Goal: Information Seeking & Learning: Learn about a topic

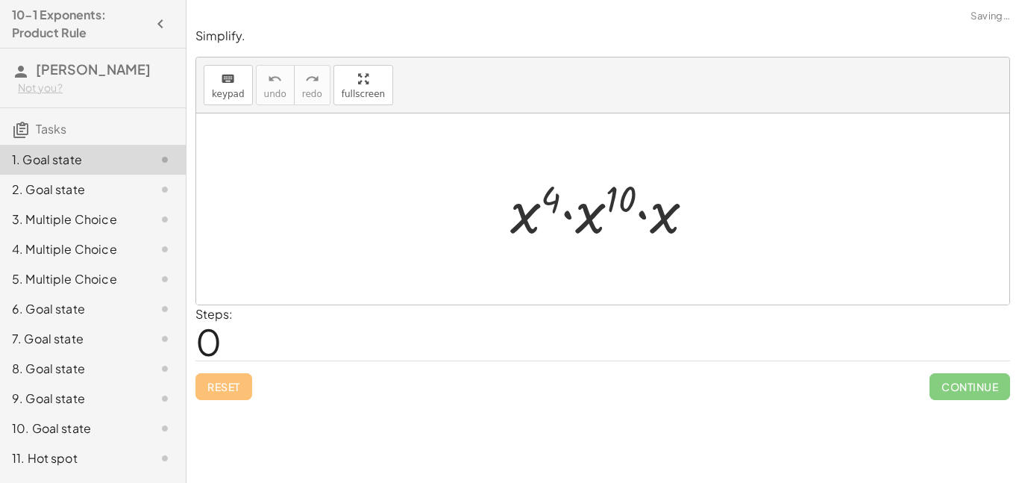
click at [673, 212] on div at bounding box center [608, 209] width 211 height 77
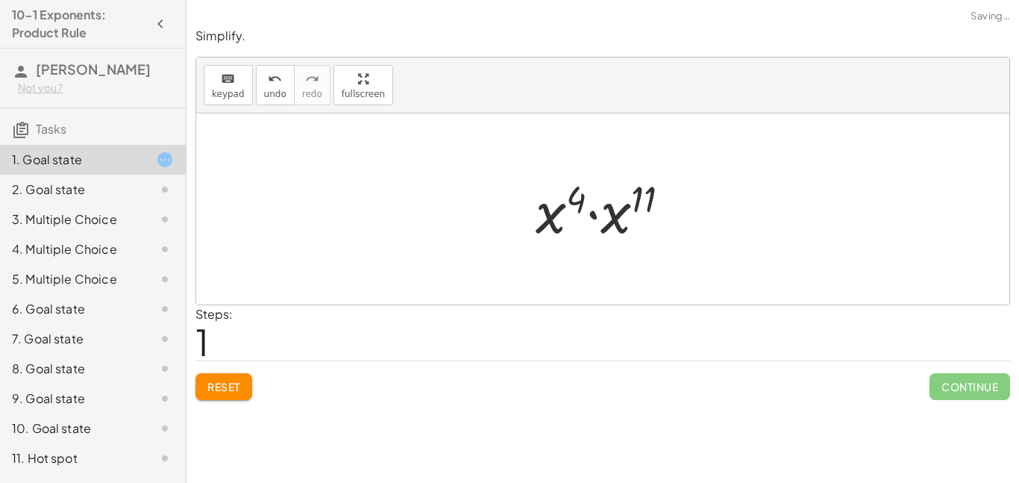
click at [336, 246] on div at bounding box center [602, 208] width 813 height 191
click at [256, 255] on div at bounding box center [602, 208] width 813 height 191
click at [238, 391] on span "Reset" at bounding box center [223, 386] width 33 height 13
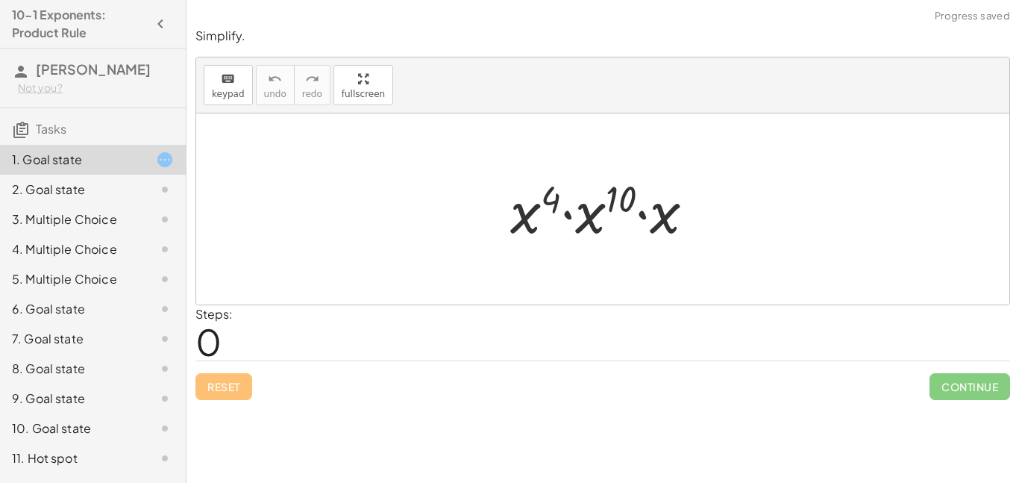
click at [663, 245] on div at bounding box center [608, 209] width 211 height 77
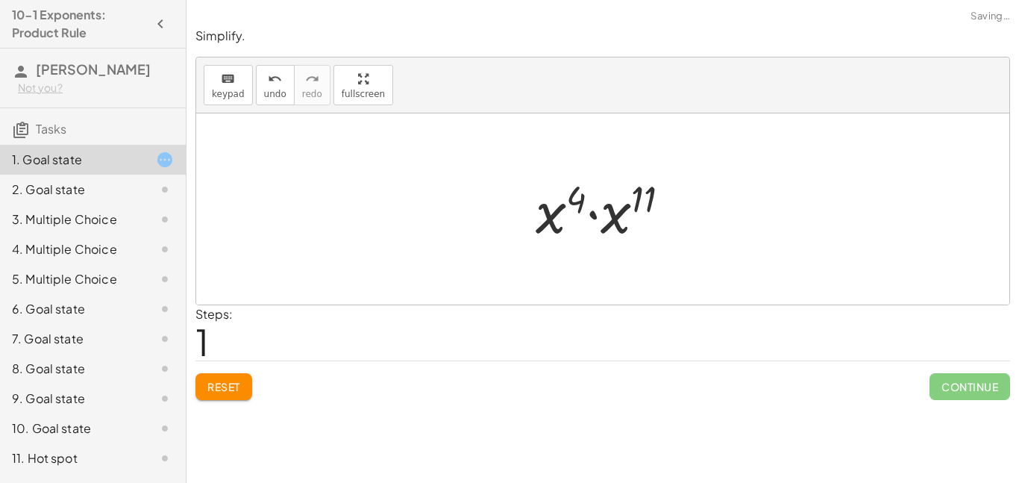
click at [663, 245] on div at bounding box center [608, 209] width 161 height 77
click at [663, 245] on div "· x 4 · x 10 · x · x 4 · x 11 x 4 11 ( + + )" at bounding box center [603, 209] width 169 height 81
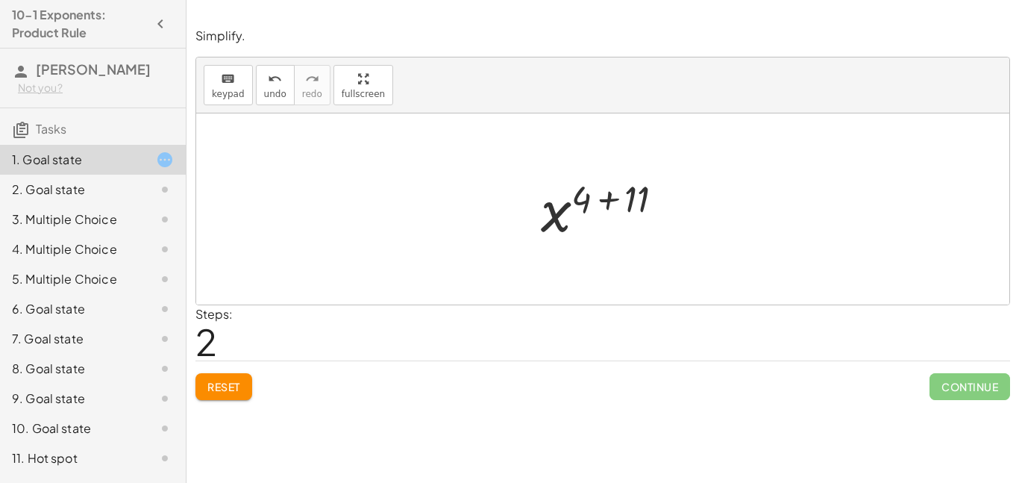
click at [710, 231] on div at bounding box center [602, 208] width 813 height 191
click at [521, 221] on div "· x 4 · x 10 · x · x 4 · x 11 x 4 11 ( + + )" at bounding box center [603, 209] width 169 height 81
click at [630, 210] on div at bounding box center [608, 209] width 150 height 74
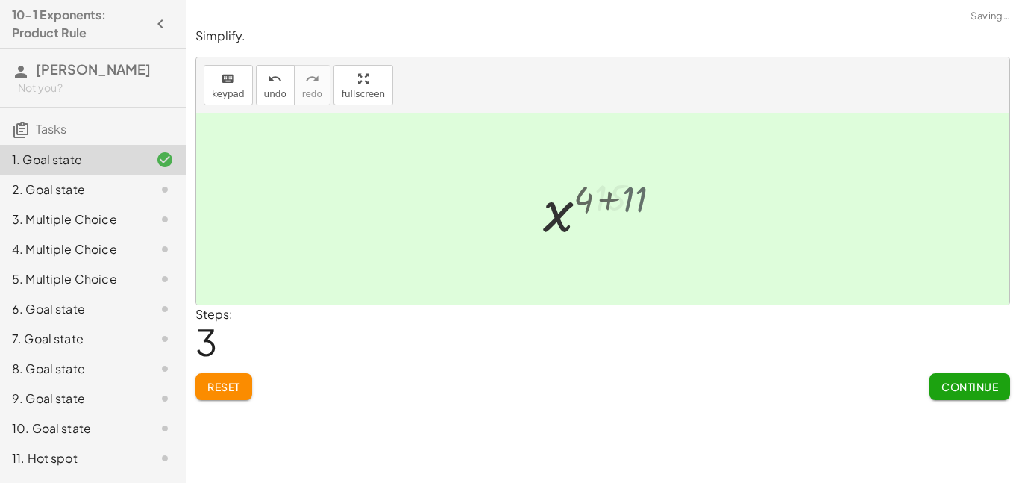
click at [630, 210] on div at bounding box center [609, 209] width 104 height 74
click at [0, 0] on div "Simplify. keyboard keypad undo undo redo redo fullscreen · x 4 · x 10 · x · x 4…" at bounding box center [0, 0] width 0 height 0
click at [948, 391] on span "Continue" at bounding box center [970, 386] width 57 height 13
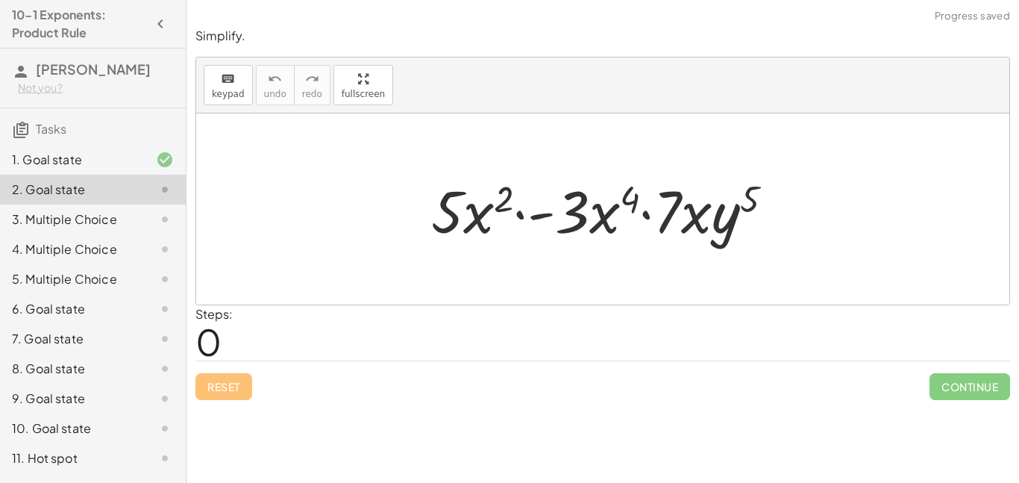
click at [637, 298] on div at bounding box center [602, 208] width 813 height 191
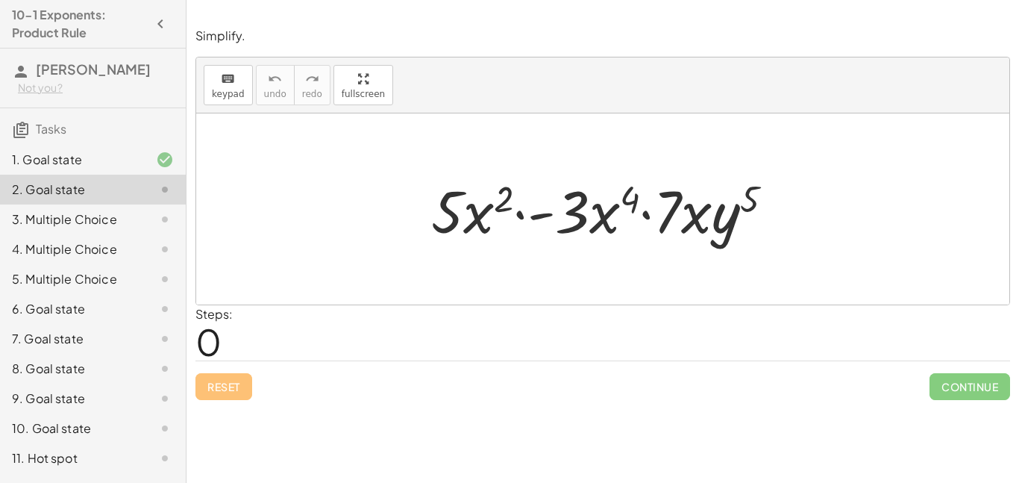
click at [637, 298] on div at bounding box center [602, 208] width 813 height 191
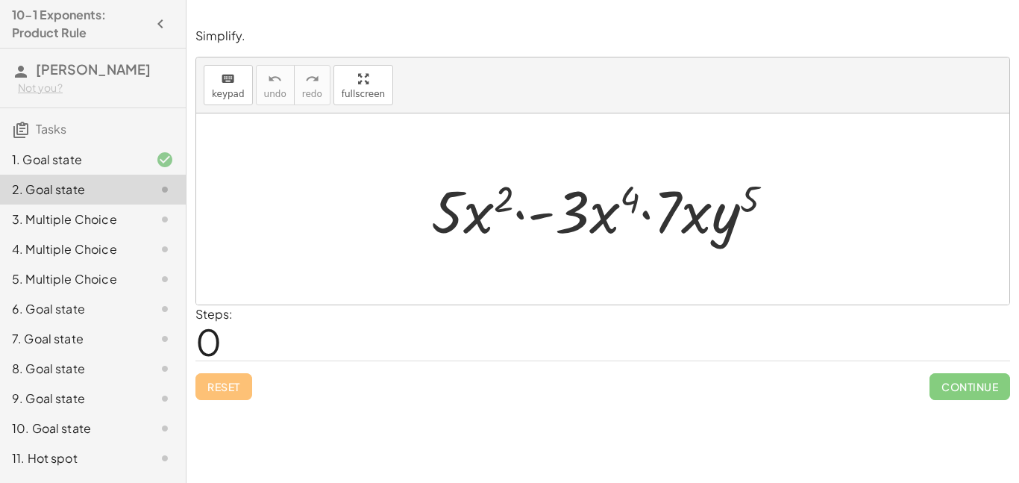
click at [637, 298] on div at bounding box center [602, 208] width 813 height 191
click at [764, 185] on div at bounding box center [608, 209] width 369 height 77
click at [702, 213] on div at bounding box center [608, 209] width 369 height 77
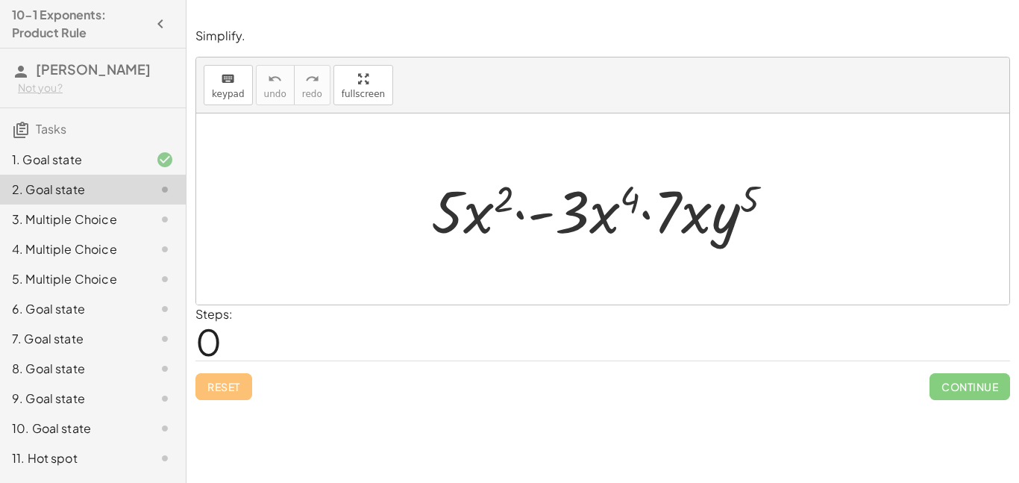
click at [702, 213] on div at bounding box center [608, 209] width 369 height 77
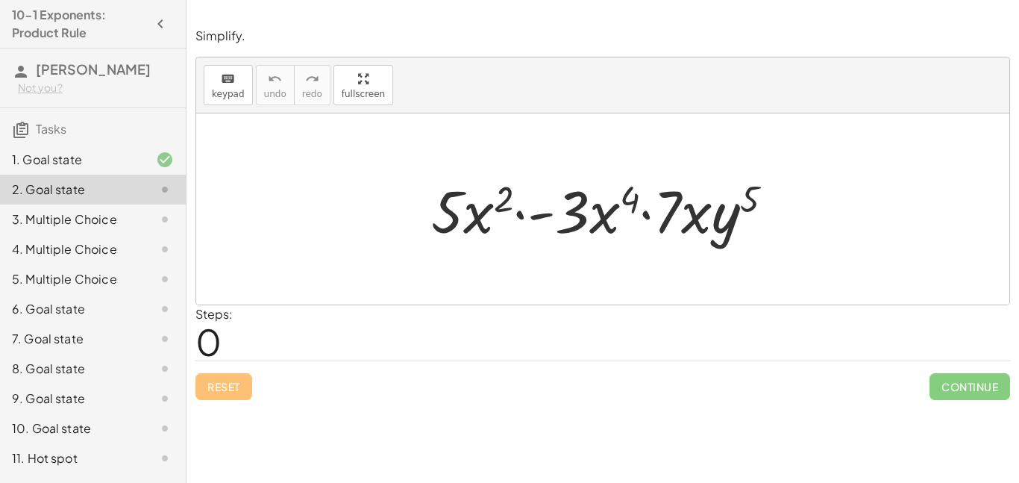
click at [702, 213] on div at bounding box center [608, 209] width 369 height 77
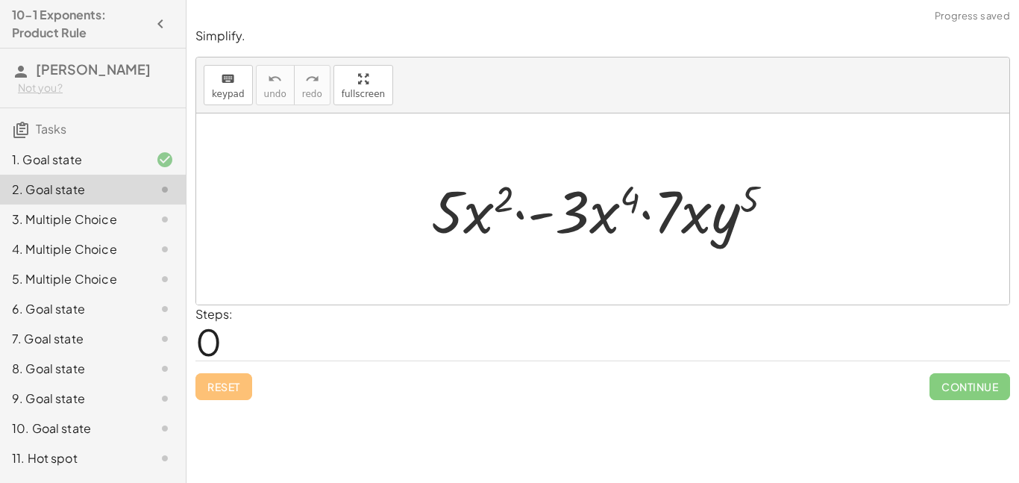
click at [823, 221] on div at bounding box center [602, 208] width 813 height 191
click at [592, 193] on div at bounding box center [608, 209] width 369 height 77
click at [474, 191] on div at bounding box center [608, 209] width 369 height 77
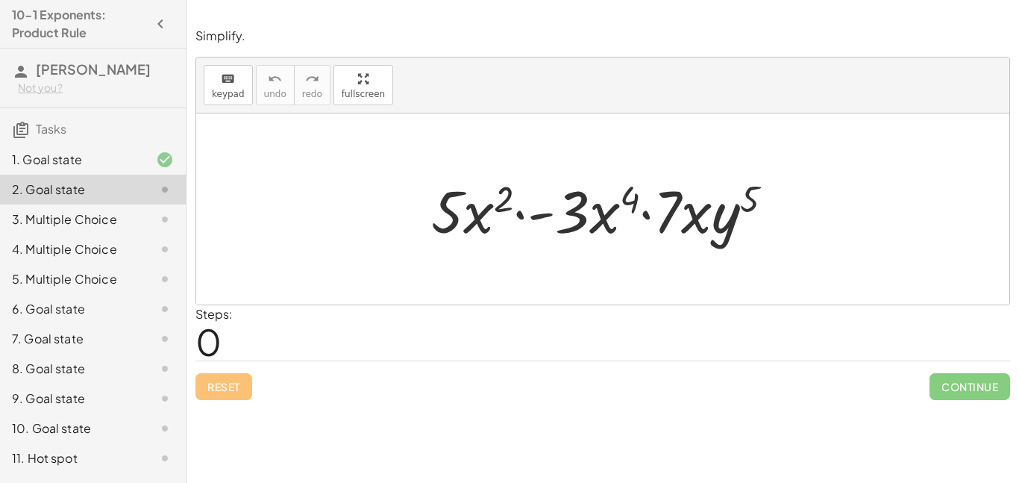
click at [665, 206] on div at bounding box center [608, 209] width 369 height 77
click at [632, 201] on div at bounding box center [608, 209] width 369 height 77
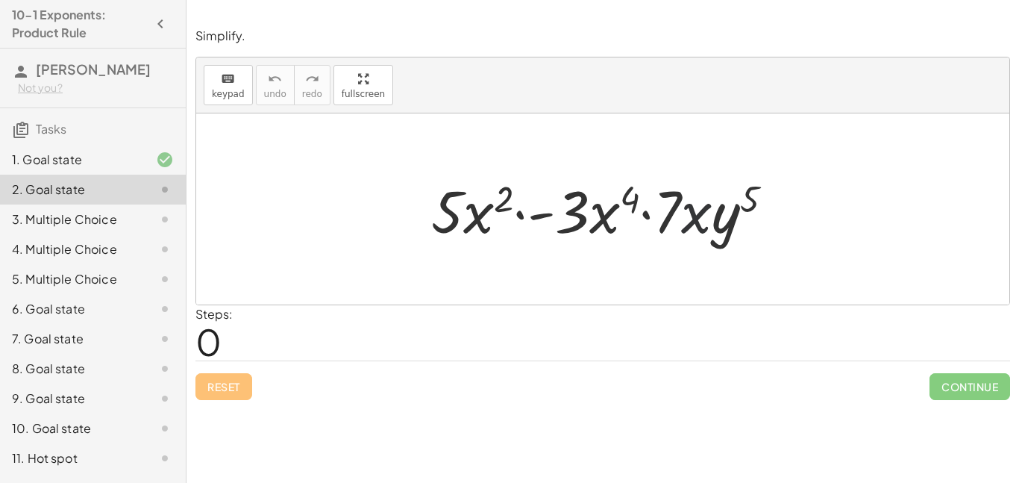
drag, startPoint x: 695, startPoint y: 219, endPoint x: 404, endPoint y: 165, distance: 295.2
click at [404, 165] on div "· 5 · x 2 · - 3 · x 4 · 7 · x · y 5" at bounding box center [602, 208] width 813 height 191
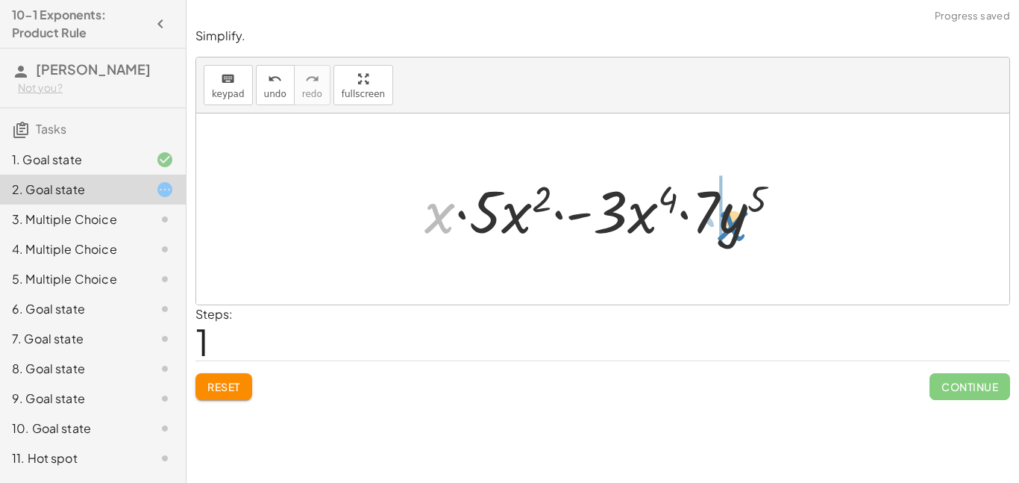
drag, startPoint x: 429, startPoint y: 204, endPoint x: 718, endPoint y: 211, distance: 289.6
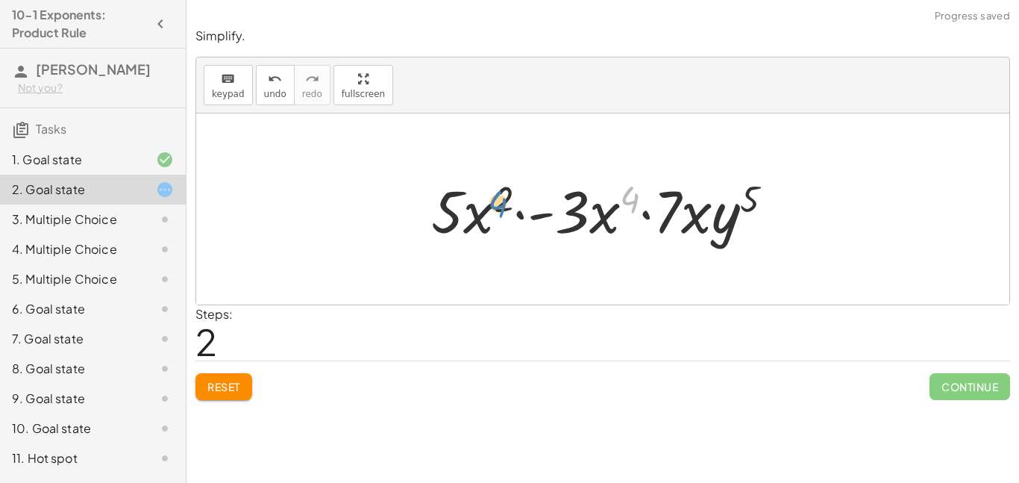
drag, startPoint x: 634, startPoint y: 190, endPoint x: 505, endPoint y: 195, distance: 129.1
click at [505, 195] on div at bounding box center [608, 209] width 369 height 77
drag, startPoint x: 500, startPoint y: 192, endPoint x: 608, endPoint y: 194, distance: 108.2
click at [608, 194] on div at bounding box center [608, 209] width 369 height 77
drag, startPoint x: 484, startPoint y: 213, endPoint x: 630, endPoint y: 204, distance: 145.7
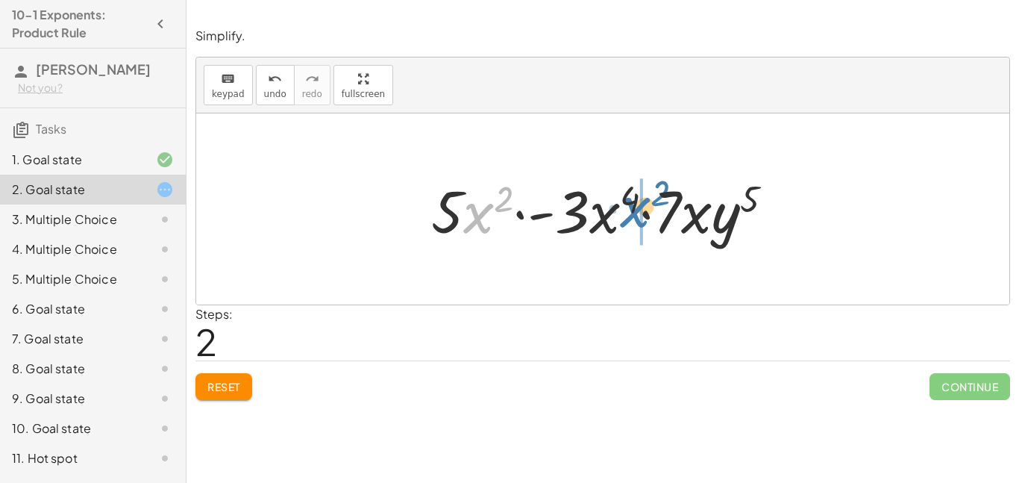
click at [630, 204] on div at bounding box center [608, 209] width 369 height 77
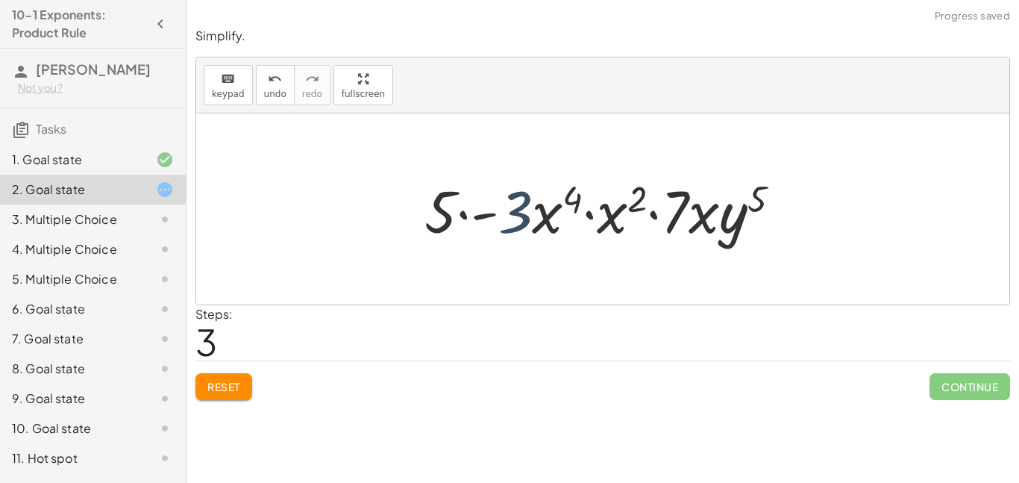
click at [532, 216] on div at bounding box center [608, 209] width 383 height 77
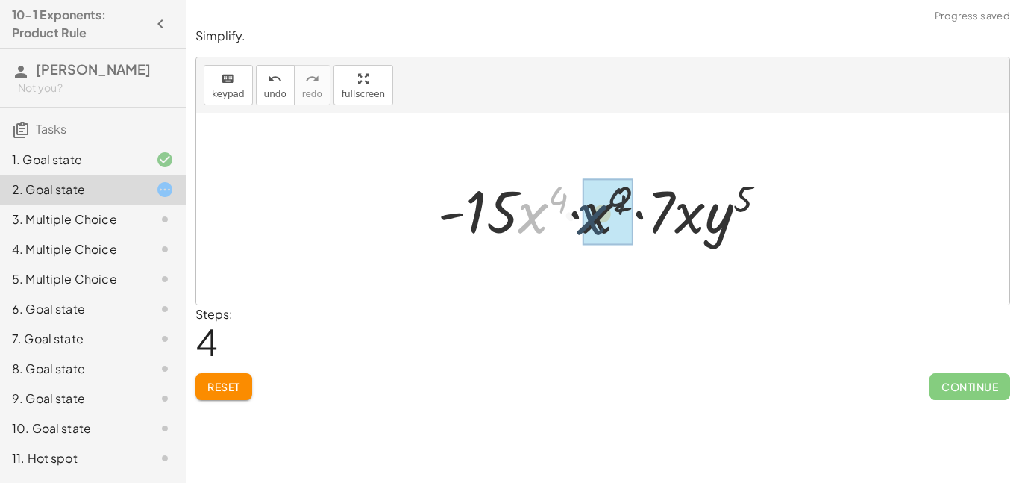
drag, startPoint x: 527, startPoint y: 222, endPoint x: 589, endPoint y: 222, distance: 61.9
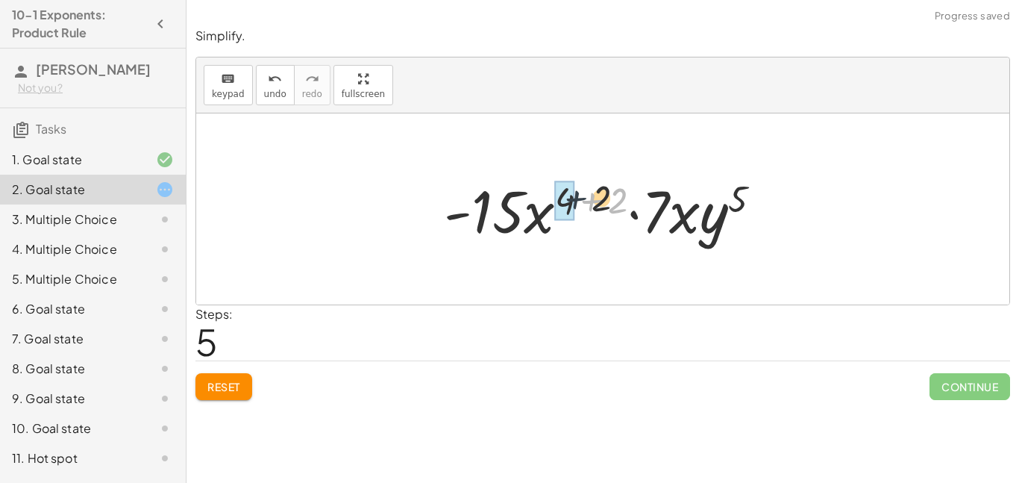
drag, startPoint x: 592, startPoint y: 225, endPoint x: 526, endPoint y: 215, distance: 67.2
click at [526, 215] on div at bounding box center [608, 209] width 344 height 77
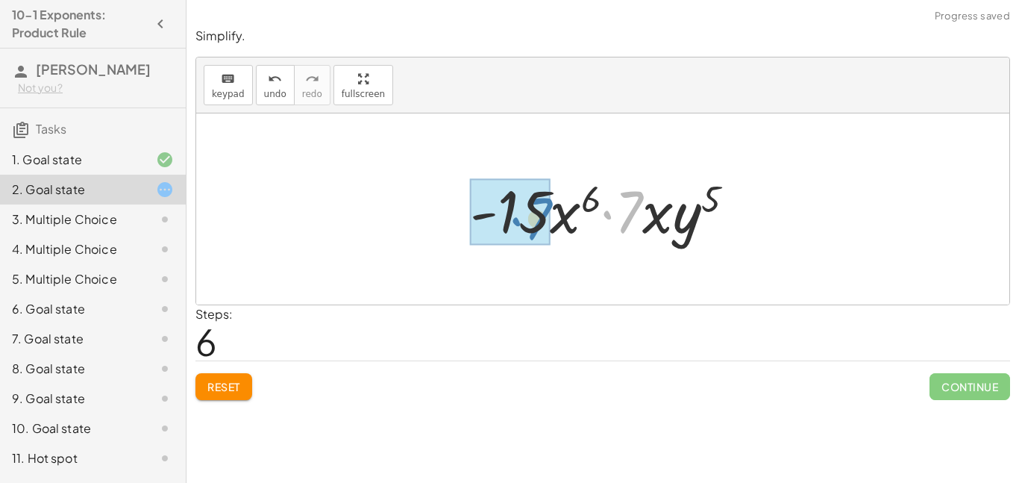
drag, startPoint x: 640, startPoint y: 208, endPoint x: 544, endPoint y: 212, distance: 96.3
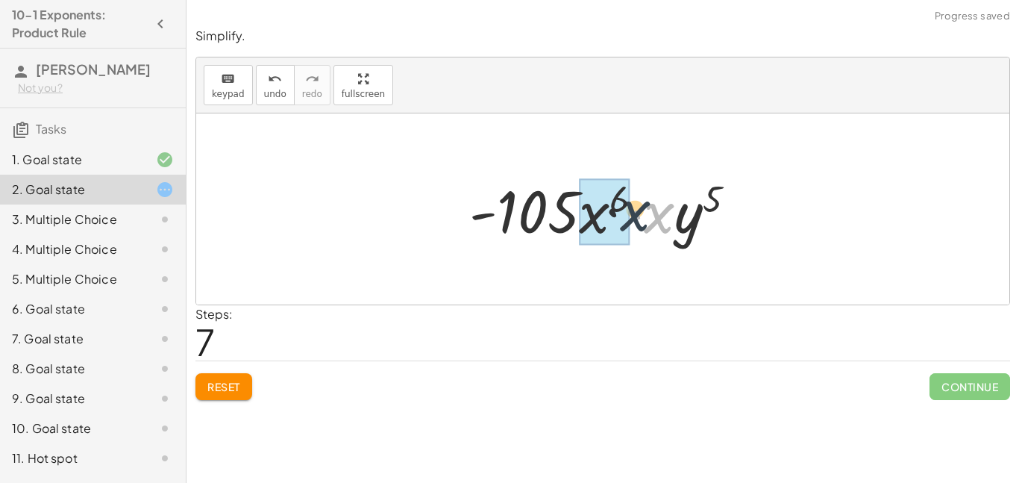
drag, startPoint x: 647, startPoint y: 223, endPoint x: 613, endPoint y: 219, distance: 34.5
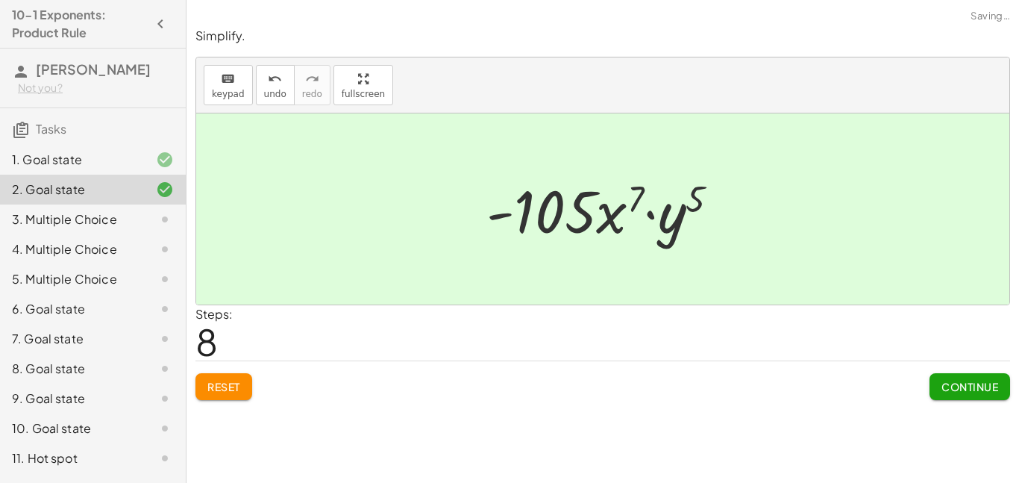
click at [952, 383] on span "Continue" at bounding box center [970, 386] width 57 height 13
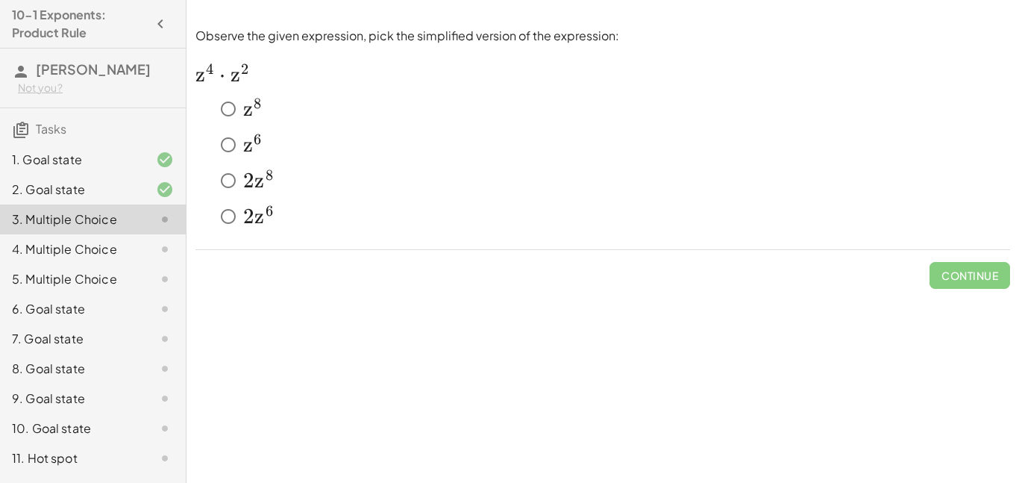
click at [248, 141] on span "z" at bounding box center [248, 144] width 10 height 25
click at [983, 269] on span "Check" at bounding box center [978, 275] width 39 height 13
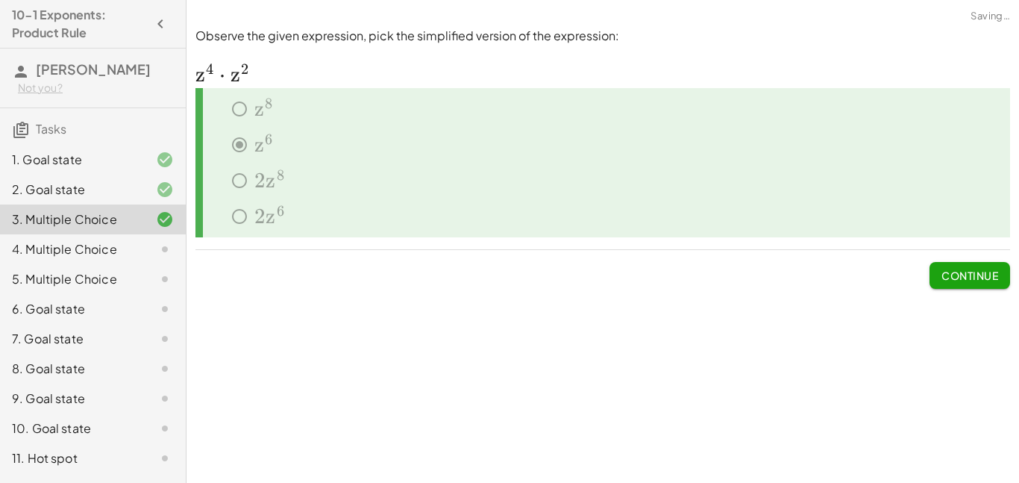
click at [983, 269] on span "Continue" at bounding box center [970, 275] width 57 height 13
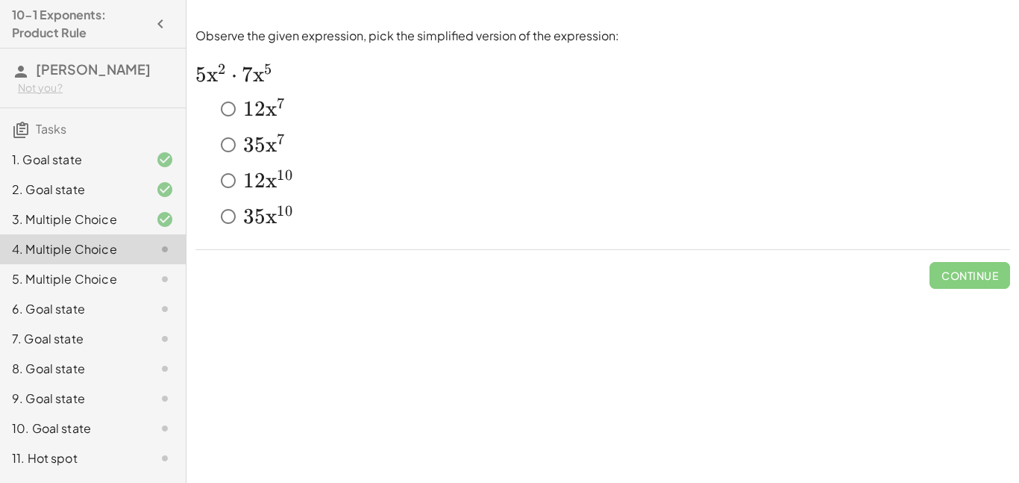
click at [271, 145] on span "x" at bounding box center [271, 144] width 11 height 25
click at [992, 266] on button "Check" at bounding box center [979, 275] width 63 height 27
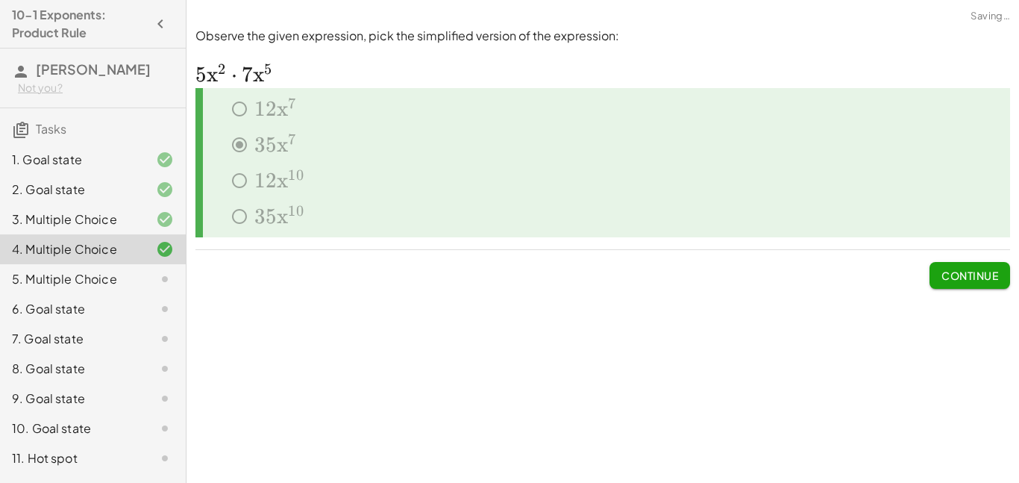
click at [992, 266] on button "Continue" at bounding box center [970, 275] width 81 height 27
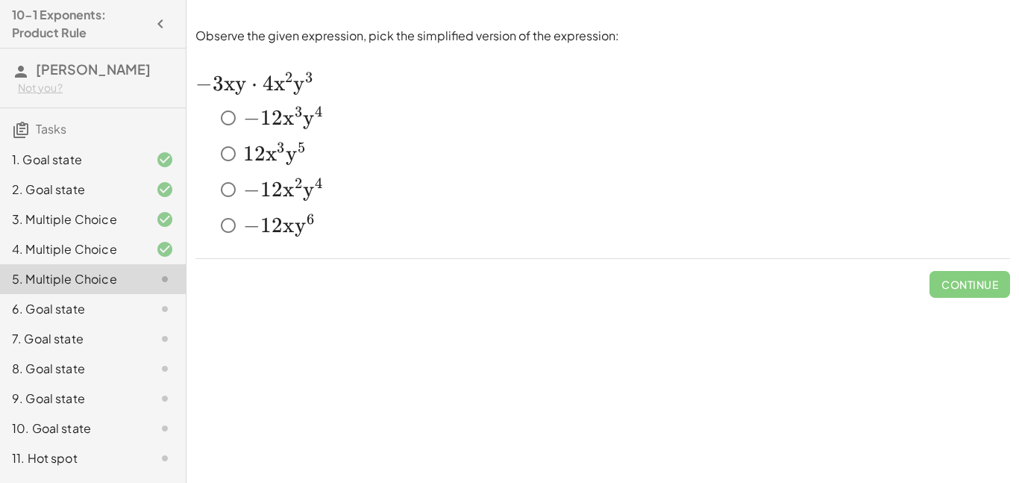
click at [286, 116] on span "x" at bounding box center [288, 117] width 11 height 25
click at [980, 283] on span "Check" at bounding box center [978, 284] width 39 height 13
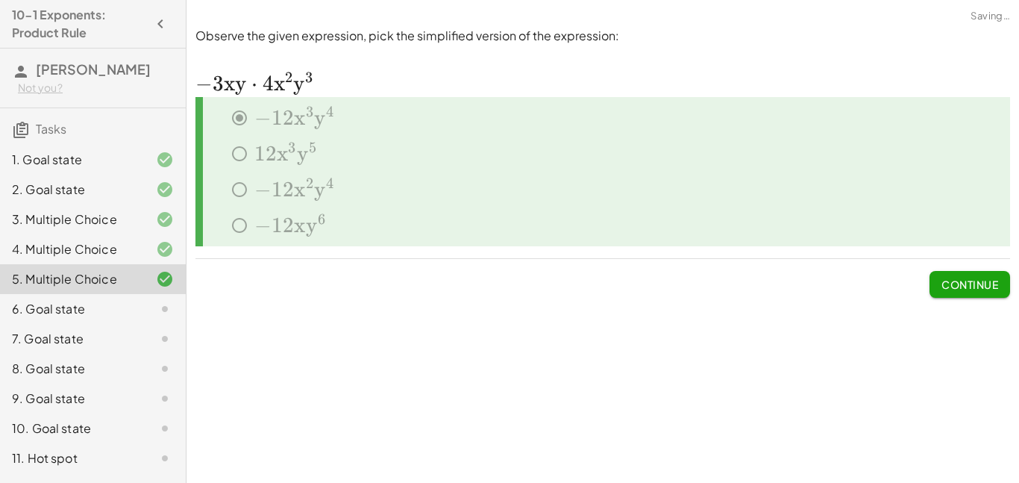
click at [980, 283] on span "Continue" at bounding box center [970, 284] width 57 height 13
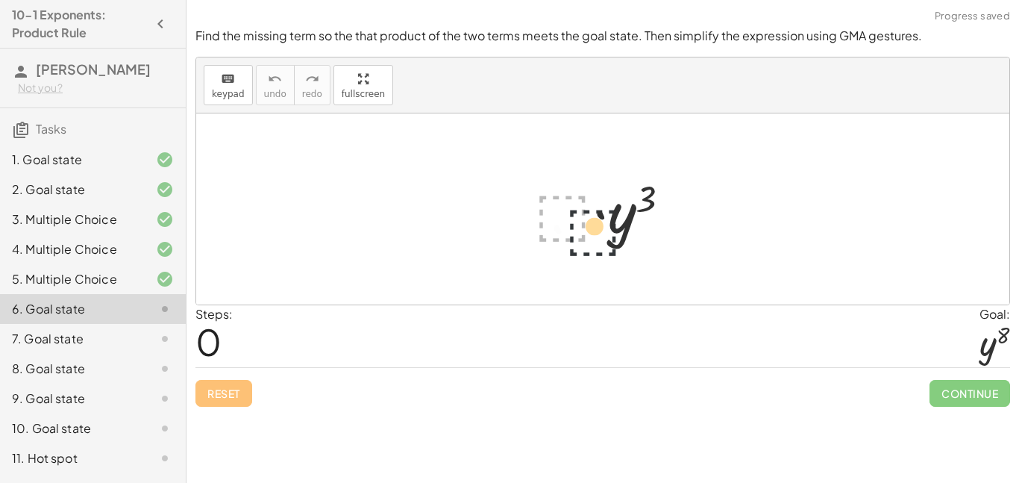
drag, startPoint x: 581, startPoint y: 213, endPoint x: 646, endPoint y: 245, distance: 72.1
click at [646, 245] on div at bounding box center [608, 209] width 163 height 77
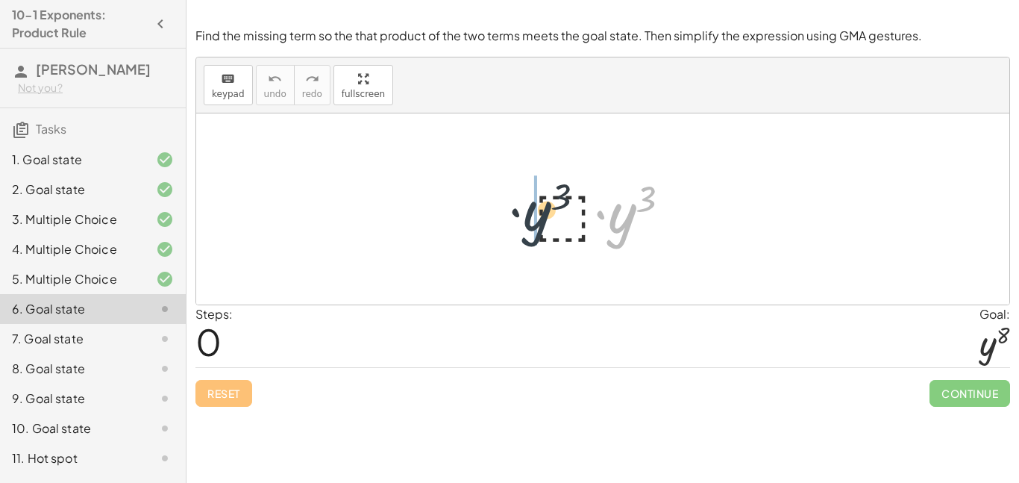
drag, startPoint x: 633, startPoint y: 206, endPoint x: 540, endPoint y: 202, distance: 93.3
click at [540, 202] on div at bounding box center [608, 209] width 163 height 77
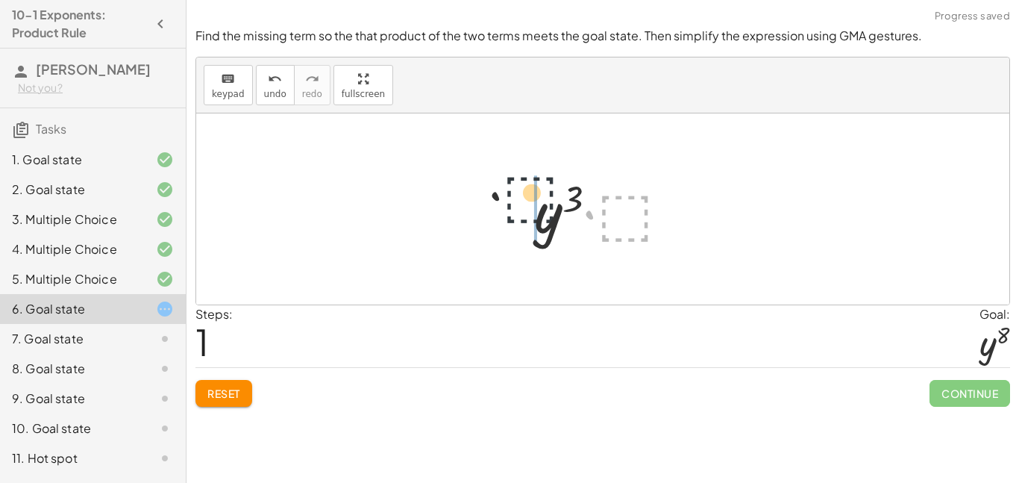
drag, startPoint x: 608, startPoint y: 209, endPoint x: 469, endPoint y: 181, distance: 141.6
click at [469, 181] on div "· ⬚ · y 3 · ⬚ · ⬚ · y 3" at bounding box center [602, 208] width 813 height 191
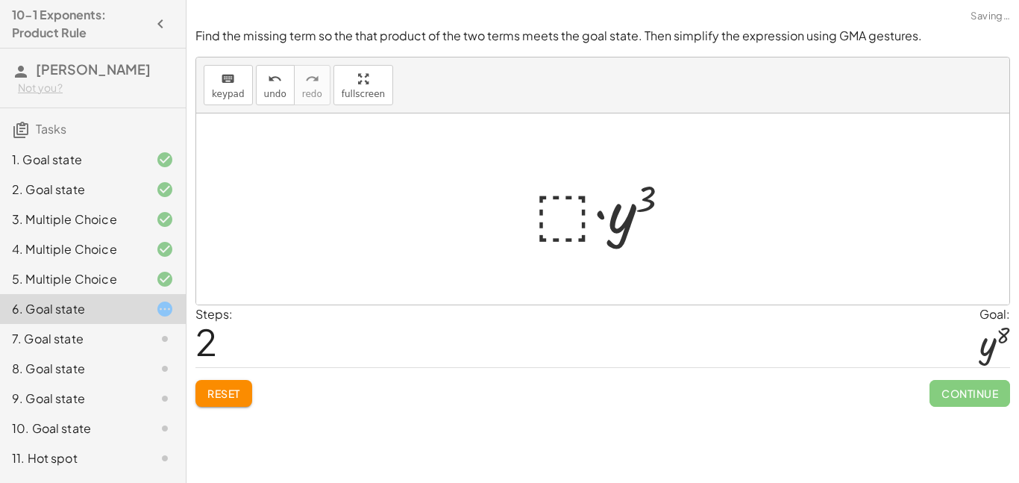
click at [537, 219] on div at bounding box center [608, 209] width 163 height 77
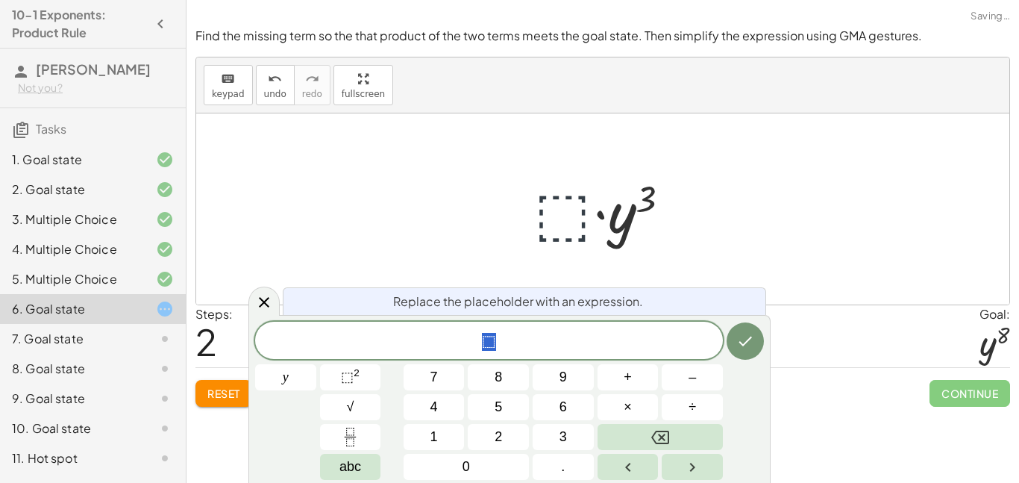
scroll to position [1, 0]
click at [550, 217] on div at bounding box center [608, 209] width 163 height 77
click at [741, 345] on icon "Done" at bounding box center [745, 341] width 18 height 18
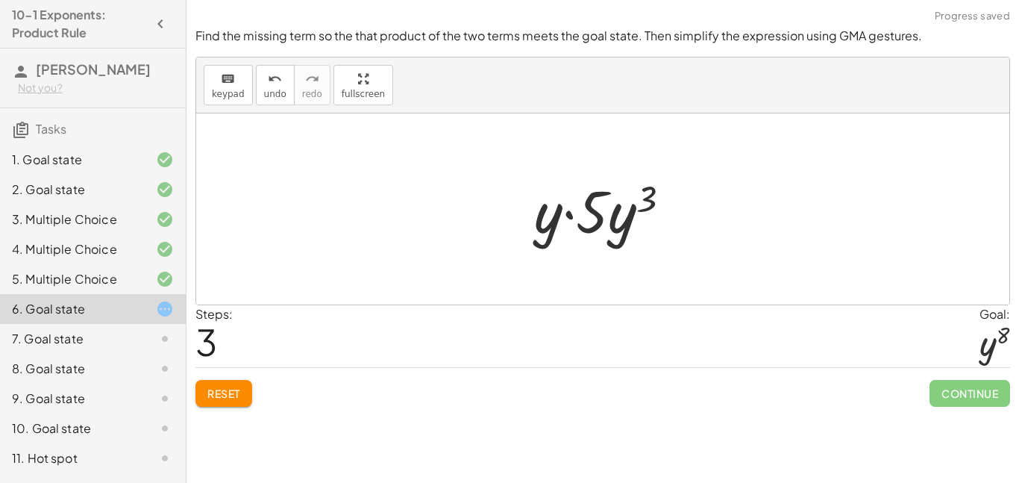
click at [595, 205] on div at bounding box center [608, 209] width 163 height 77
click at [568, 213] on div at bounding box center [608, 209] width 163 height 77
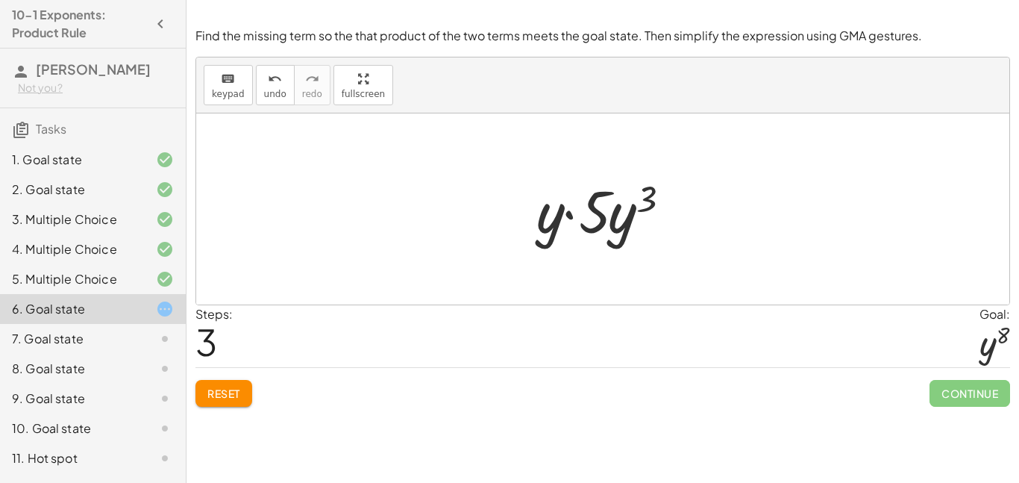
click at [568, 213] on div at bounding box center [608, 209] width 163 height 77
click at [237, 399] on span "Reset" at bounding box center [223, 392] width 33 height 13
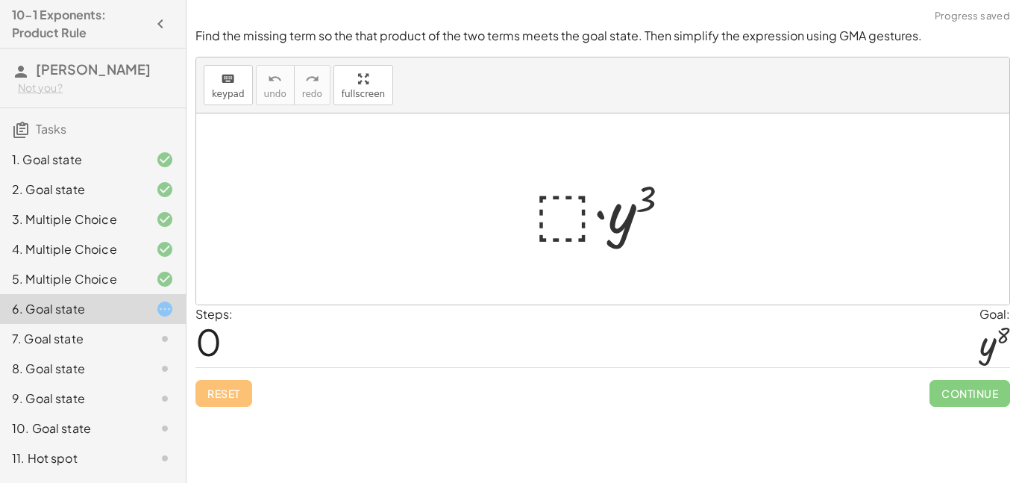
click at [584, 212] on div at bounding box center [608, 209] width 163 height 77
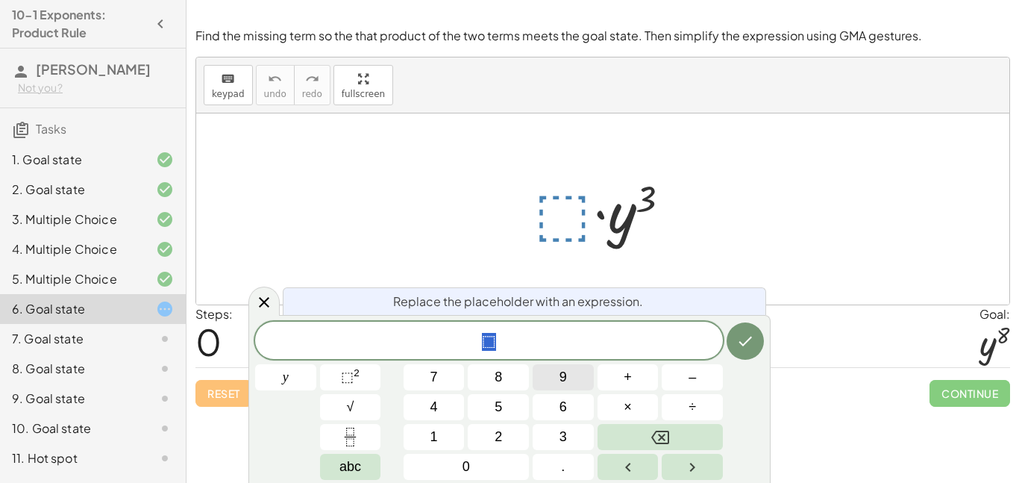
scroll to position [4, 0]
click at [352, 373] on span "⬚" at bounding box center [347, 376] width 13 height 15
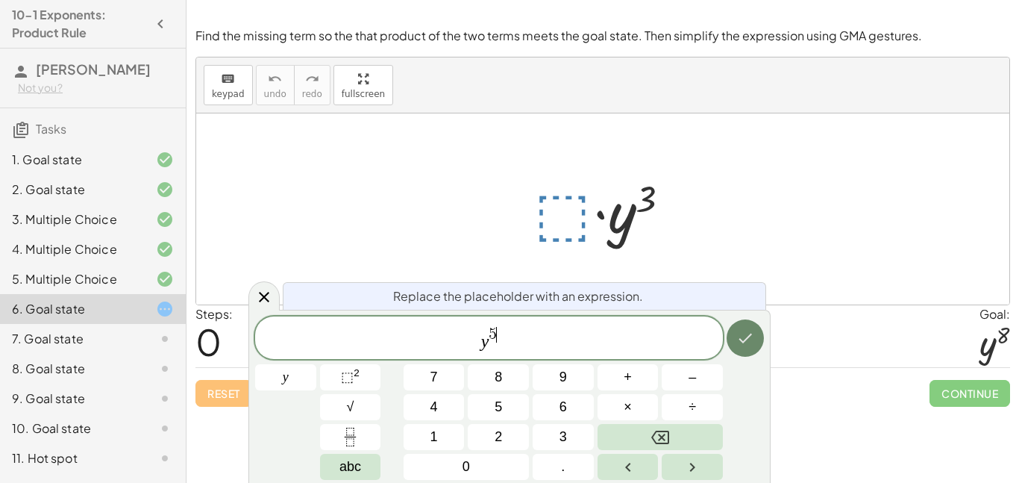
click at [757, 328] on button "Done" at bounding box center [745, 337] width 37 height 37
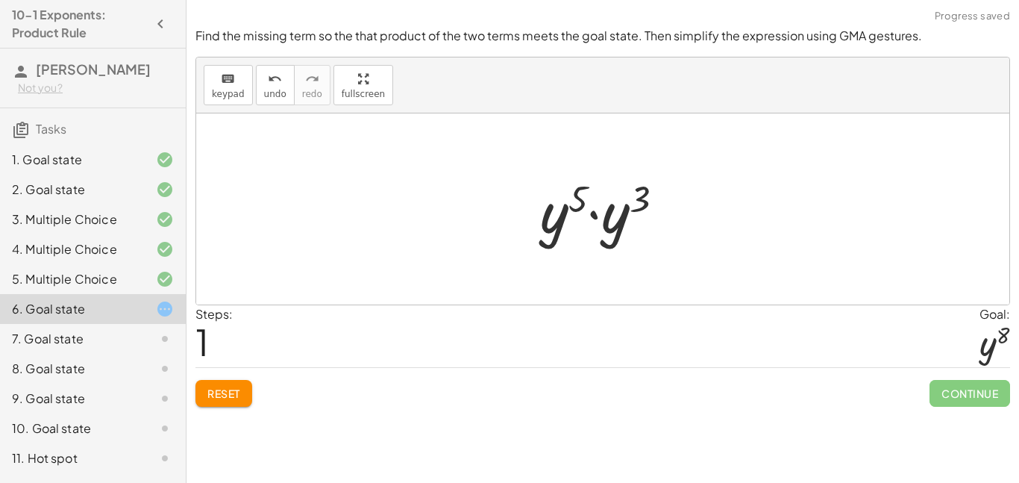
click at [554, 242] on div at bounding box center [608, 209] width 151 height 77
click at [577, 210] on div at bounding box center [608, 209] width 142 height 74
drag, startPoint x: 617, startPoint y: 197, endPoint x: 609, endPoint y: 196, distance: 8.2
click at [609, 196] on div at bounding box center [608, 209] width 142 height 74
drag, startPoint x: 637, startPoint y: 201, endPoint x: 584, endPoint y: 200, distance: 53.0
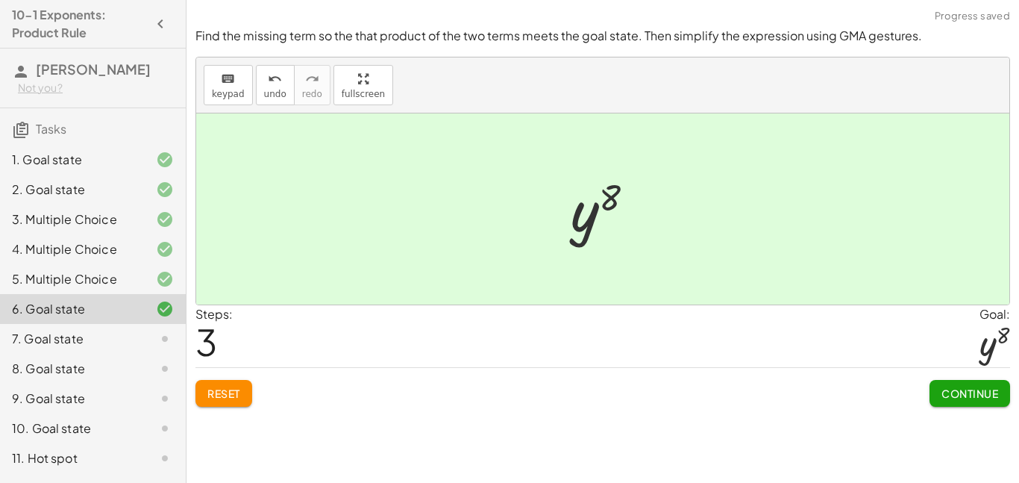
click at [974, 388] on span "Continue" at bounding box center [970, 392] width 57 height 13
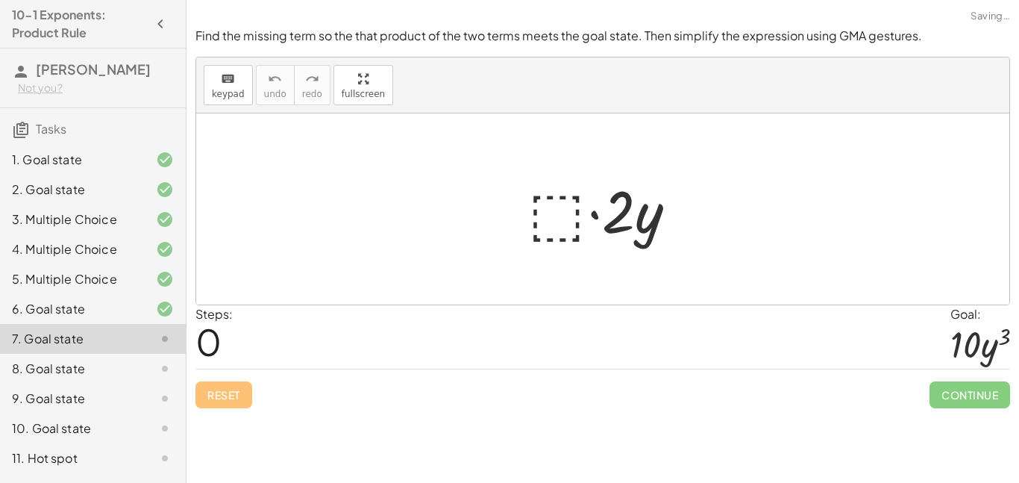
click at [557, 219] on div at bounding box center [608, 209] width 175 height 77
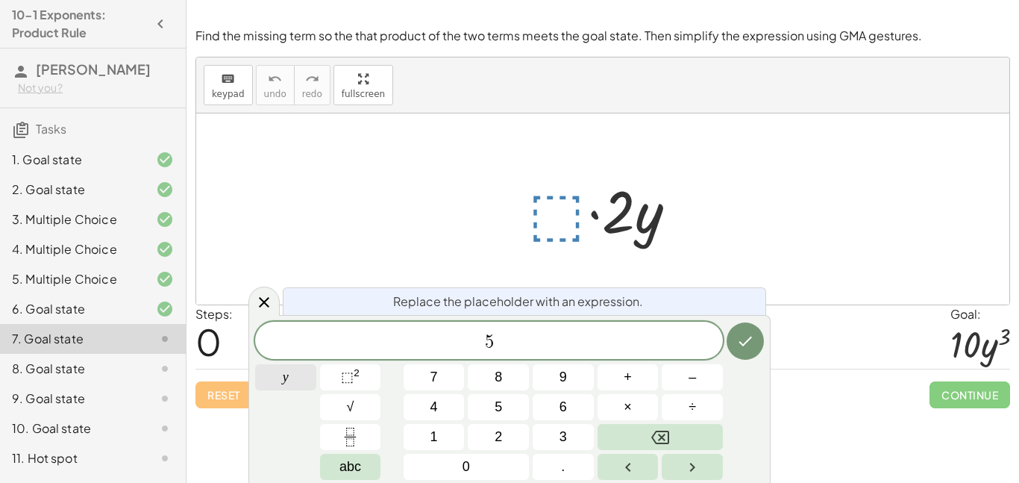
scroll to position [6, 0]
click at [377, 376] on div "5 y ​ y 7 8 9 + – 4 5 6 × ÷ ⬚ 2 √ abc 1 2 3 0 ." at bounding box center [509, 401] width 509 height 158
click at [361, 380] on button "⬚ 2" at bounding box center [350, 377] width 61 height 26
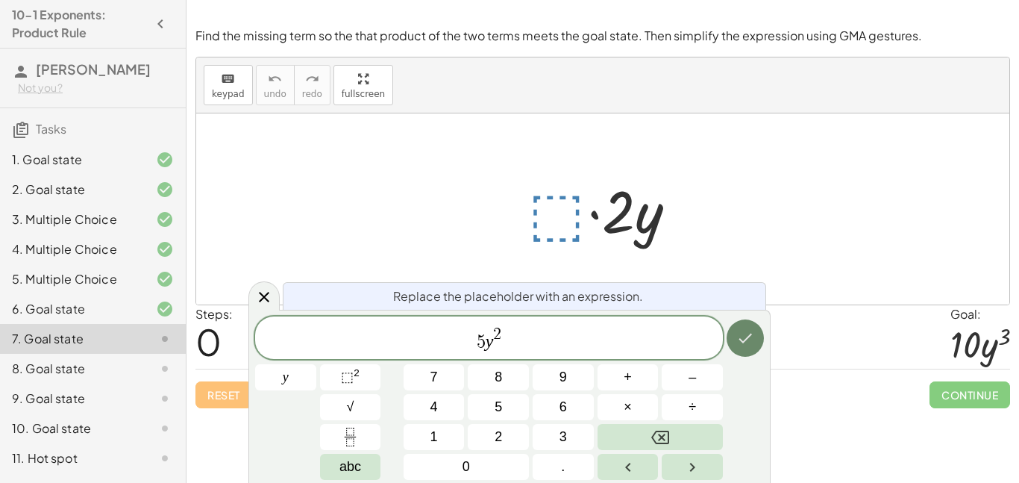
click at [757, 341] on button "Done" at bounding box center [745, 337] width 37 height 37
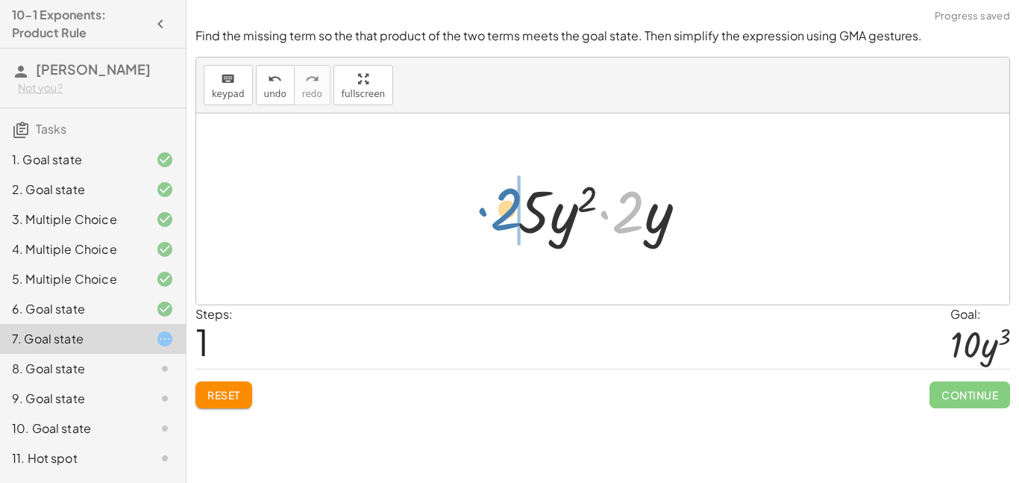
drag, startPoint x: 630, startPoint y: 216, endPoint x: 518, endPoint y: 214, distance: 111.9
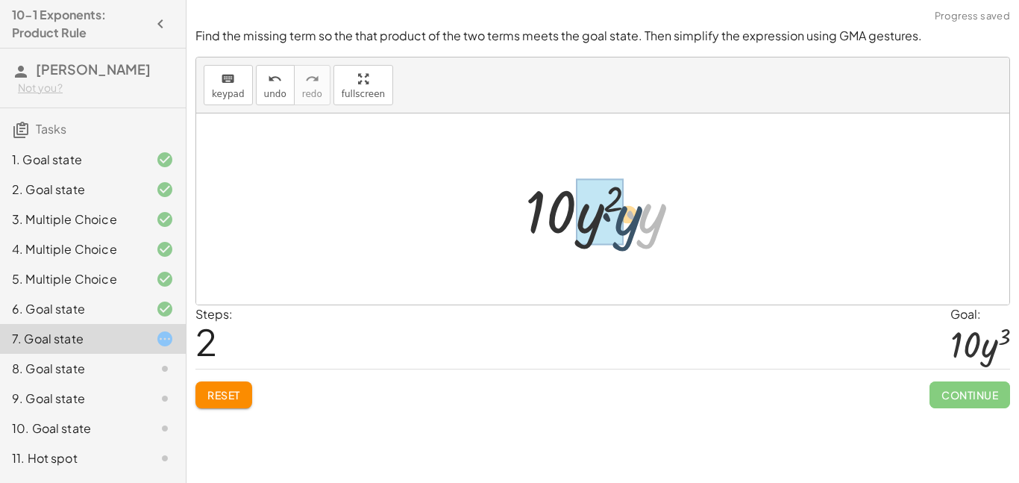
drag, startPoint x: 648, startPoint y: 223, endPoint x: 592, endPoint y: 222, distance: 56.0
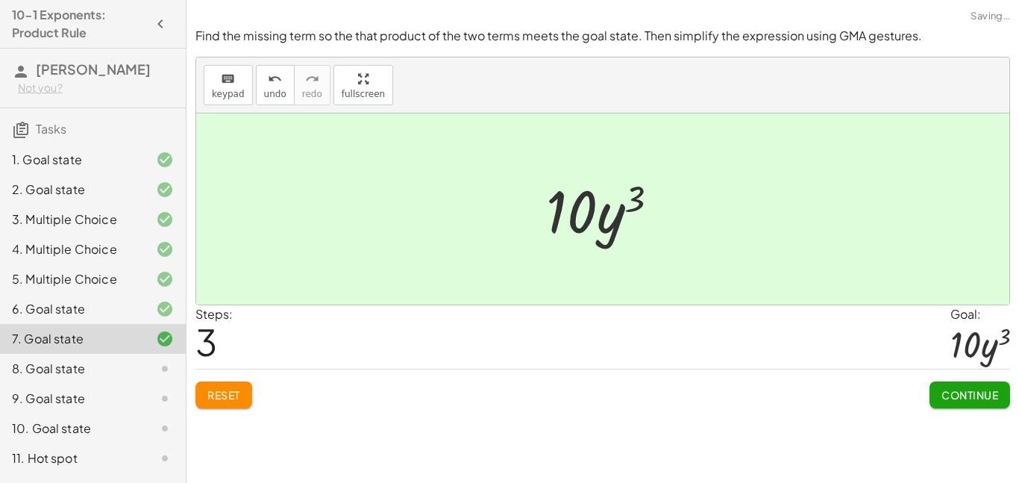
click at [944, 380] on div "Continue" at bounding box center [970, 388] width 81 height 39
click at [953, 392] on span "Continue" at bounding box center [970, 394] width 57 height 13
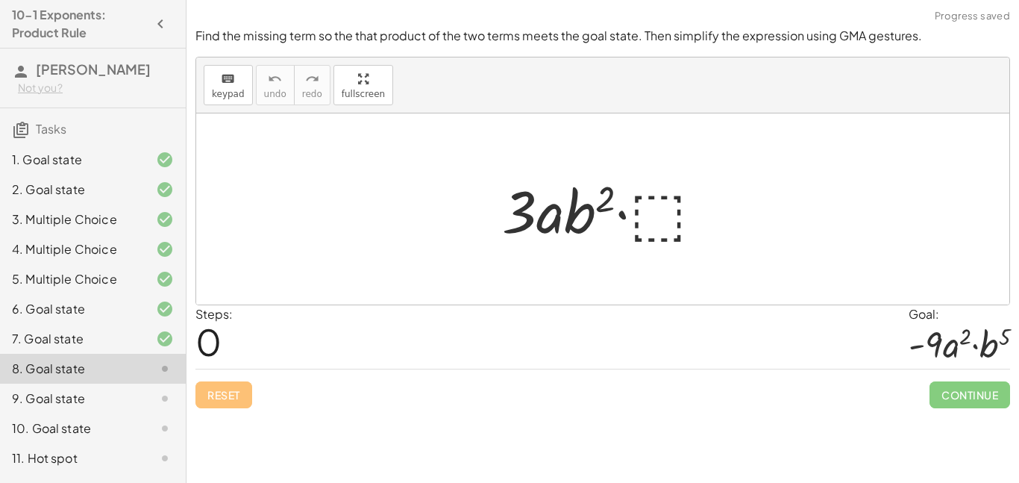
click at [678, 192] on div at bounding box center [609, 209] width 228 height 77
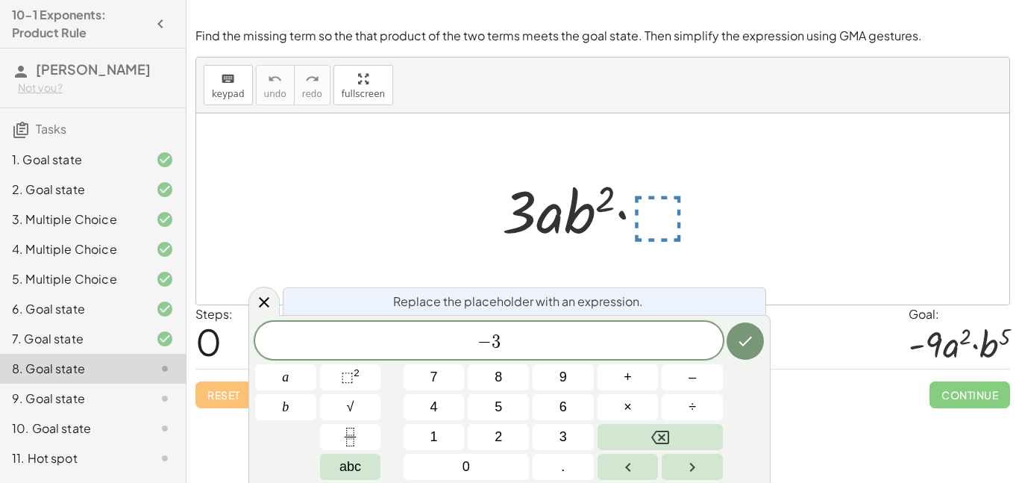
scroll to position [9, 0]
click at [343, 380] on span "⬚" at bounding box center [347, 376] width 13 height 15
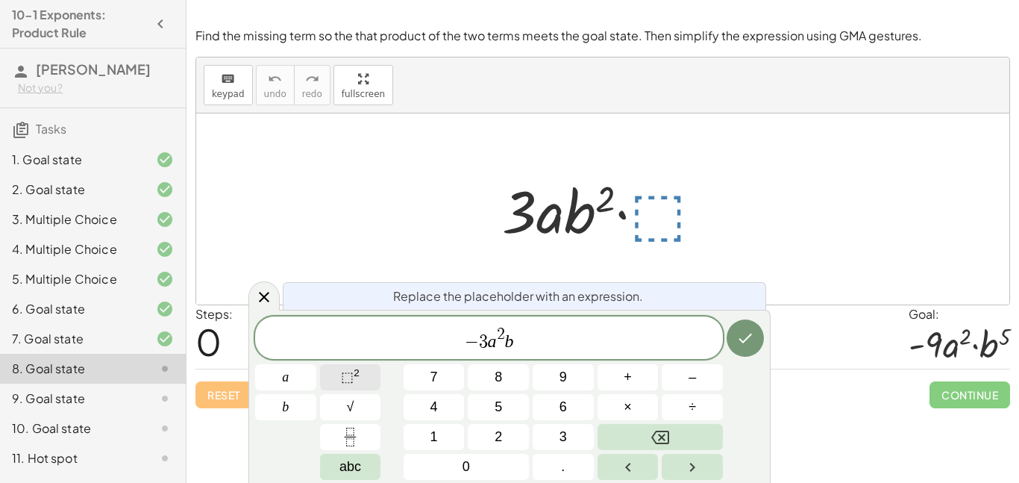
click at [341, 375] on span "⬚" at bounding box center [347, 376] width 13 height 15
click at [747, 344] on icon "Done" at bounding box center [745, 338] width 18 height 18
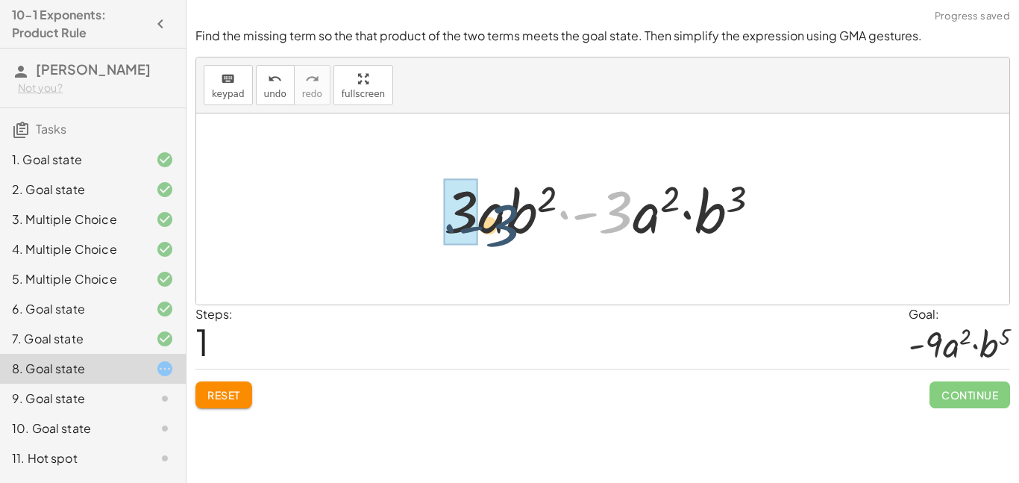
drag, startPoint x: 618, startPoint y: 223, endPoint x: 484, endPoint y: 236, distance: 134.1
click at [484, 236] on div at bounding box center [607, 209] width 343 height 77
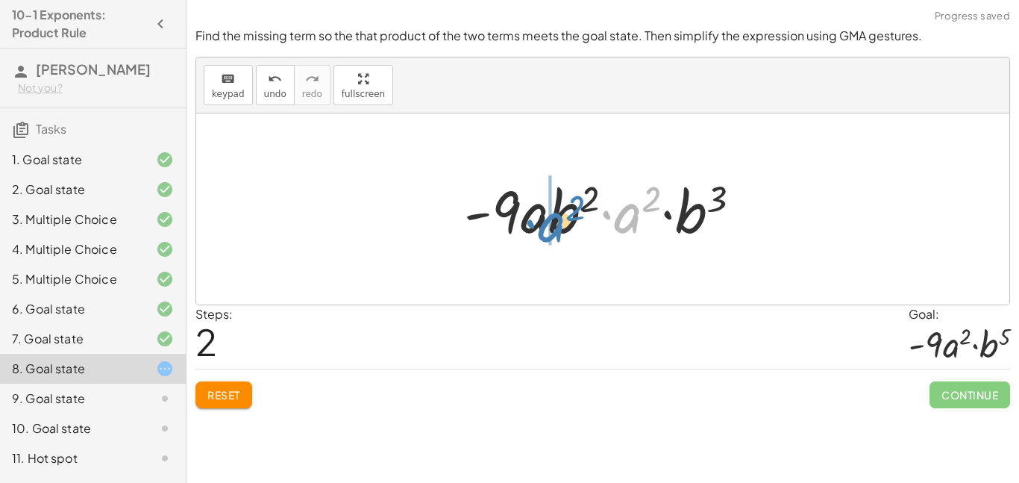
drag, startPoint x: 621, startPoint y: 226, endPoint x: 545, endPoint y: 235, distance: 76.6
click at [545, 235] on div at bounding box center [609, 209] width 304 height 77
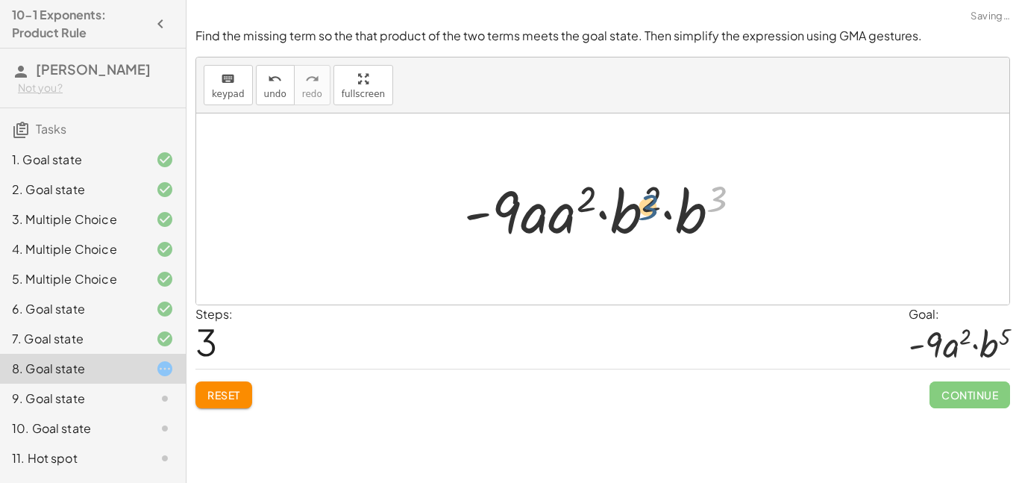
drag, startPoint x: 707, startPoint y: 212, endPoint x: 636, endPoint y: 221, distance: 71.4
click at [636, 221] on div at bounding box center [609, 209] width 304 height 77
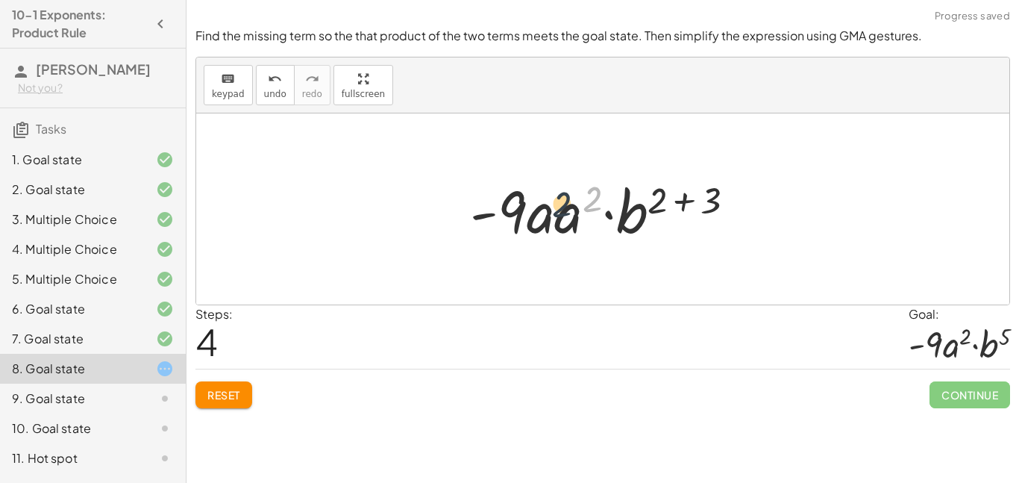
drag, startPoint x: 588, startPoint y: 207, endPoint x: 542, endPoint y: 220, distance: 47.5
click at [542, 220] on div at bounding box center [609, 209] width 292 height 77
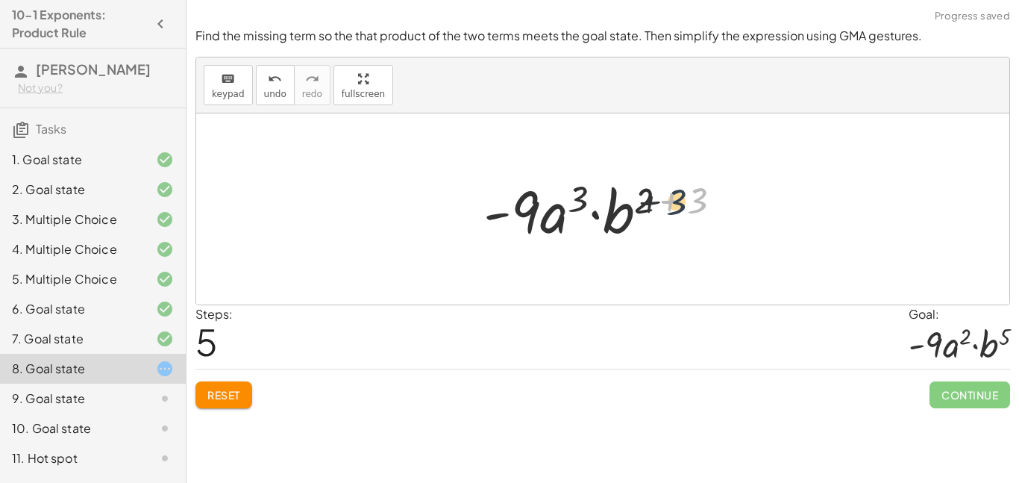
drag, startPoint x: 697, startPoint y: 201, endPoint x: 655, endPoint y: 204, distance: 41.9
click at [655, 204] on div at bounding box center [608, 209] width 265 height 77
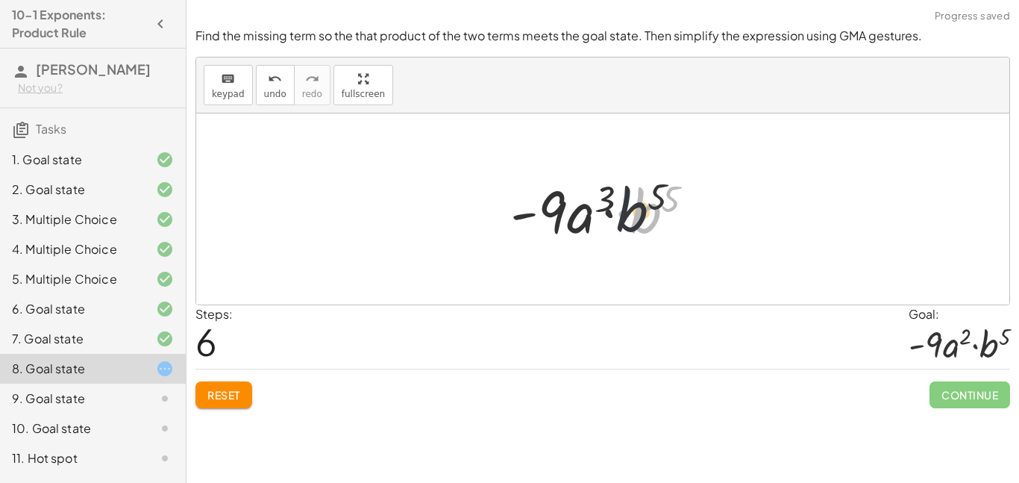
drag, startPoint x: 650, startPoint y: 225, endPoint x: 630, endPoint y: 224, distance: 20.2
click at [630, 224] on div at bounding box center [608, 209] width 210 height 77
drag, startPoint x: 641, startPoint y: 230, endPoint x: 603, endPoint y: 228, distance: 38.1
click at [603, 228] on div at bounding box center [608, 209] width 210 height 77
click at [610, 206] on div at bounding box center [608, 209] width 210 height 77
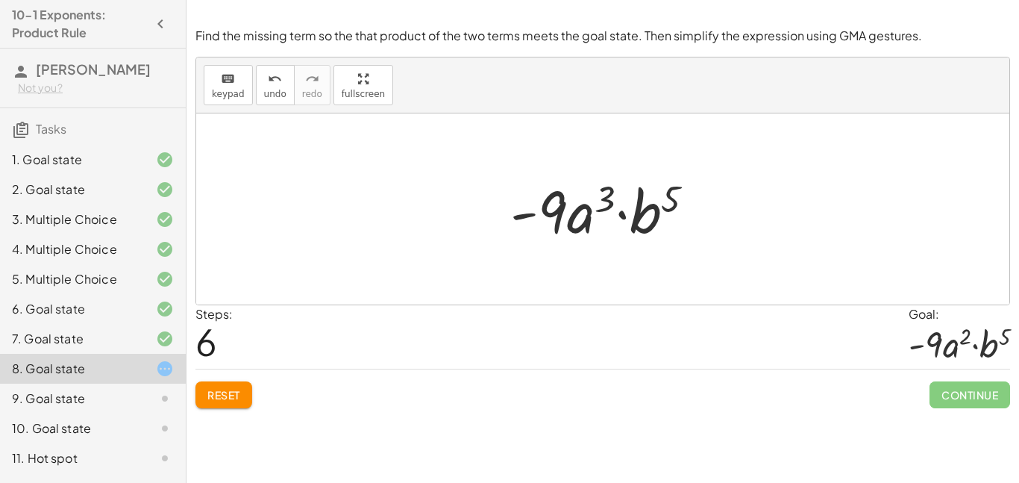
click at [610, 206] on div at bounding box center [608, 209] width 210 height 77
drag, startPoint x: 601, startPoint y: 187, endPoint x: 768, endPoint y: 238, distance: 175.6
click at [239, 402] on button "Reset" at bounding box center [223, 394] width 57 height 27
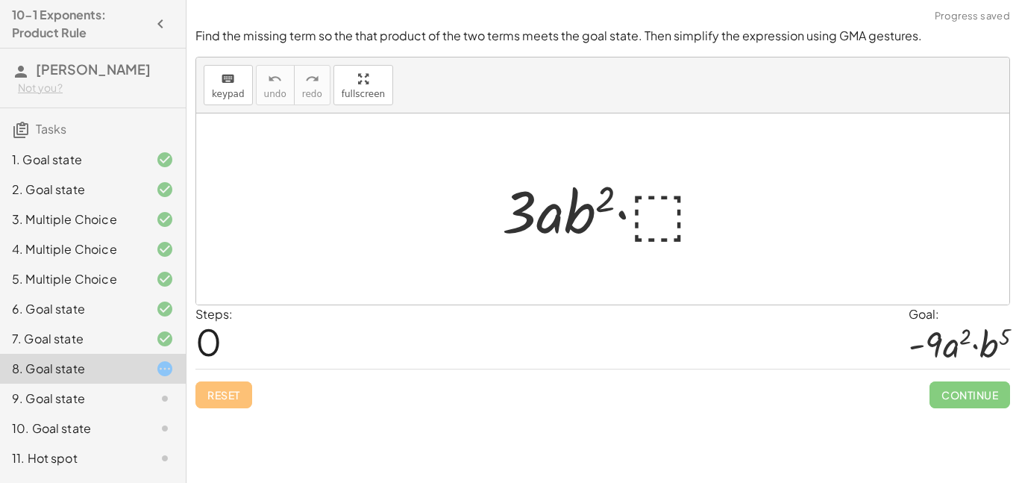
click at [665, 192] on div at bounding box center [609, 209] width 228 height 77
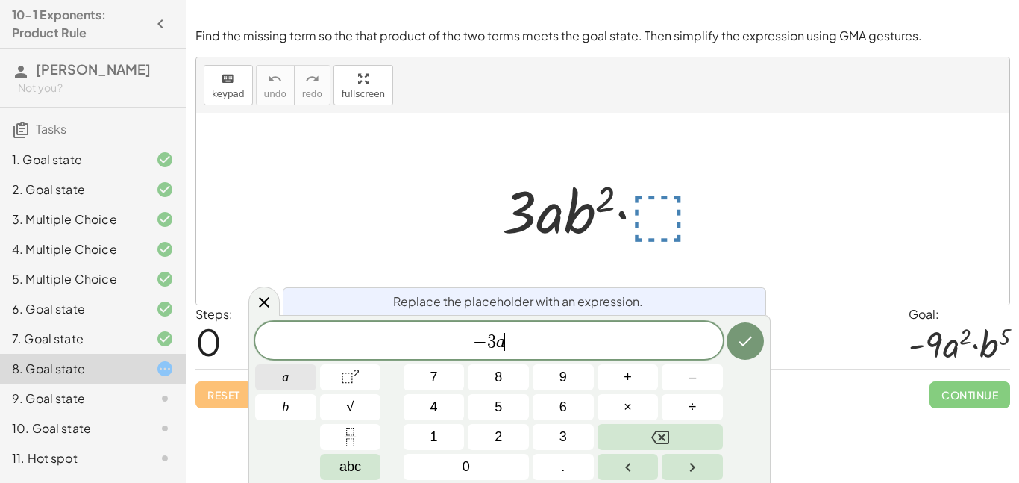
scroll to position [12, 0]
click at [343, 383] on span "⬚" at bounding box center [347, 376] width 13 height 15
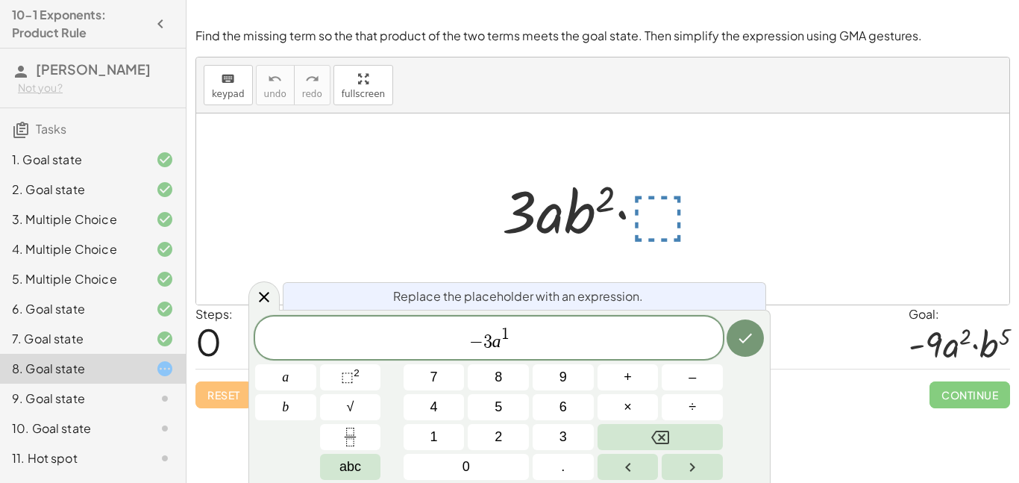
click at [524, 340] on span "− 3 a 1 ​" at bounding box center [489, 338] width 468 height 27
click at [283, 382] on span "a" at bounding box center [285, 377] width 7 height 20
click at [384, 368] on div "− 3 a 1 b ​ a b 7 8 9 + – 4 5 6 × ÷ ⬚ 2 √ abc 1 2 3 0 ." at bounding box center [509, 397] width 509 height 163
click at [363, 375] on button "⬚ 2" at bounding box center [350, 377] width 61 height 26
click at [756, 348] on button "Done" at bounding box center [745, 337] width 37 height 37
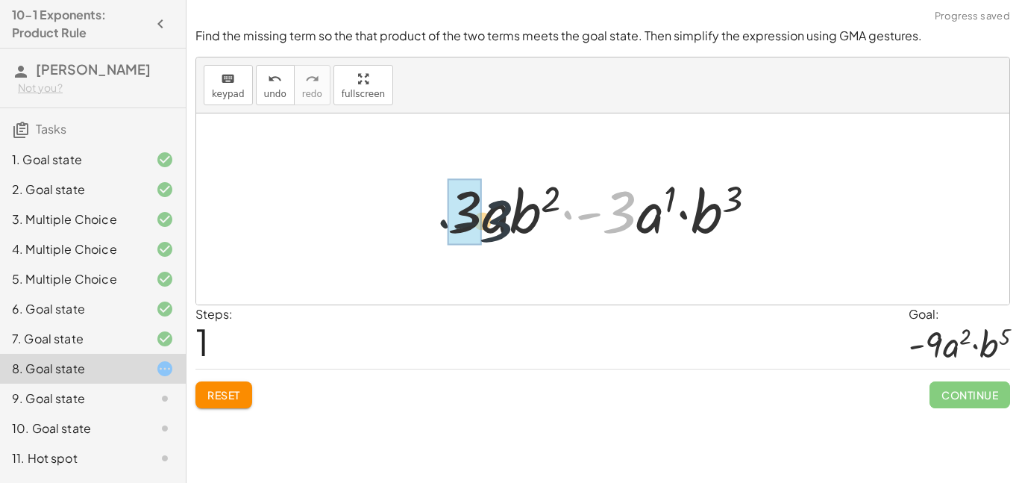
drag, startPoint x: 627, startPoint y: 211, endPoint x: 480, endPoint y: 222, distance: 147.4
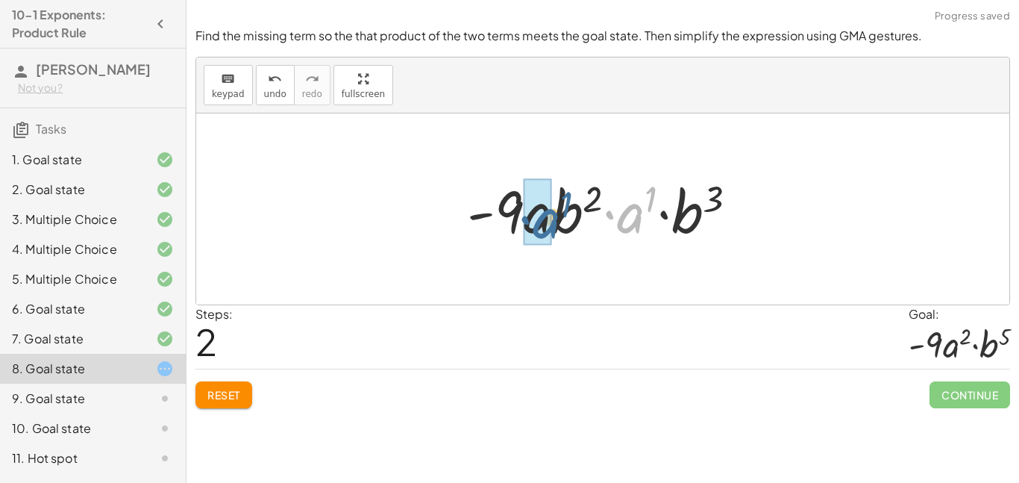
drag, startPoint x: 640, startPoint y: 216, endPoint x: 554, endPoint y: 222, distance: 86.7
click at [554, 222] on div at bounding box center [608, 209] width 297 height 77
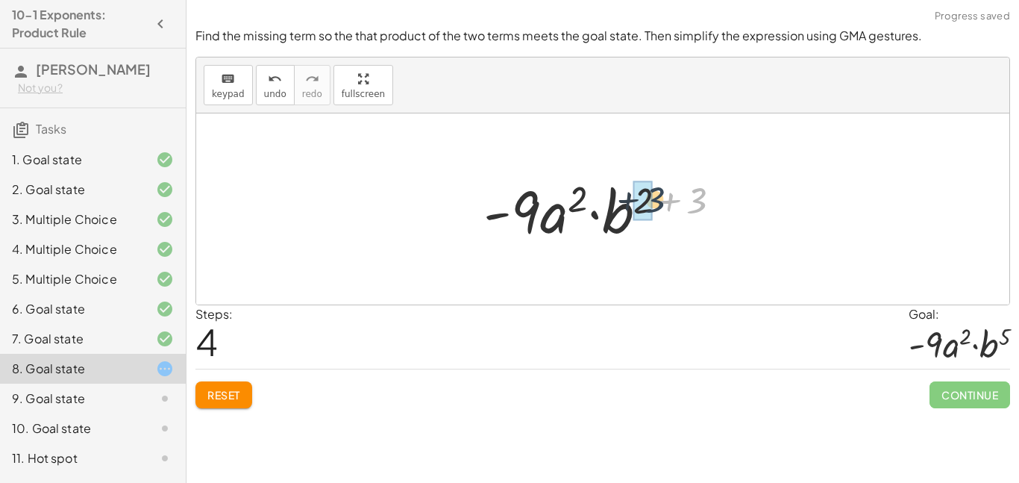
drag, startPoint x: 695, startPoint y: 204, endPoint x: 647, endPoint y: 203, distance: 47.8
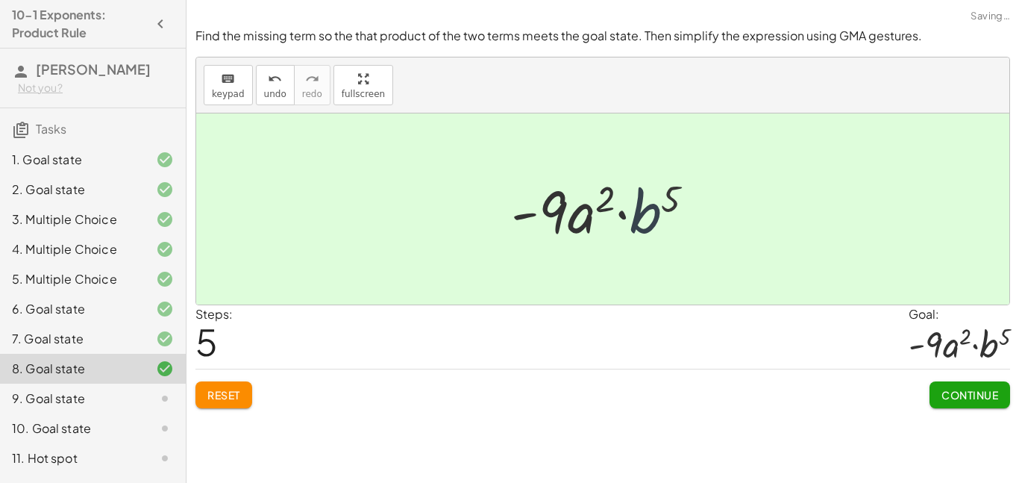
drag, startPoint x: 642, startPoint y: 209, endPoint x: 631, endPoint y: 208, distance: 10.5
click at [631, 208] on div at bounding box center [609, 209] width 210 height 77
click at [990, 399] on span "Continue" at bounding box center [970, 394] width 57 height 13
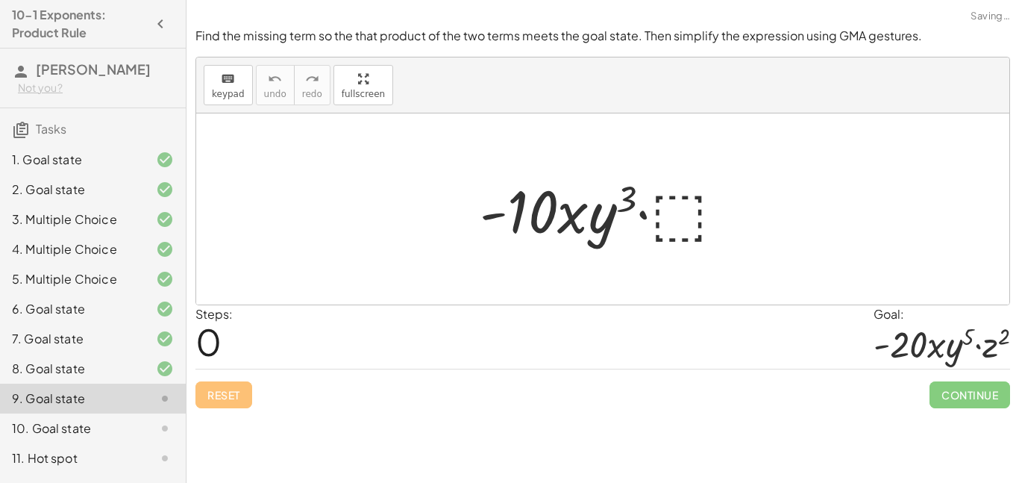
drag, startPoint x: 990, startPoint y: 399, endPoint x: 611, endPoint y: 354, distance: 381.6
click at [0, 0] on div "Find the missing term so the that product of the two terms meets the goal state…" at bounding box center [0, 0] width 0 height 0
click at [684, 228] on div at bounding box center [608, 209] width 272 height 77
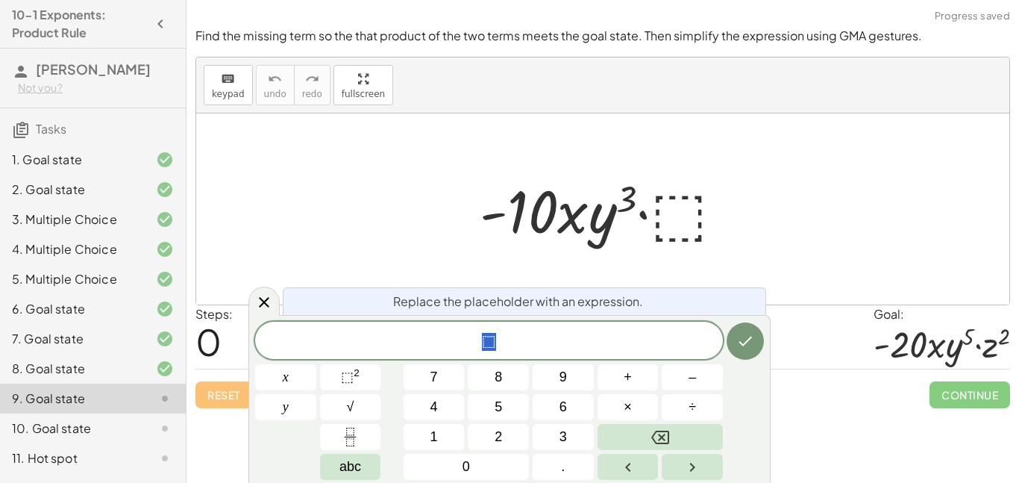
scroll to position [13, 0]
click at [684, 228] on div at bounding box center [608, 209] width 272 height 77
click at [350, 384] on span "⬚ 2" at bounding box center [350, 377] width 19 height 20
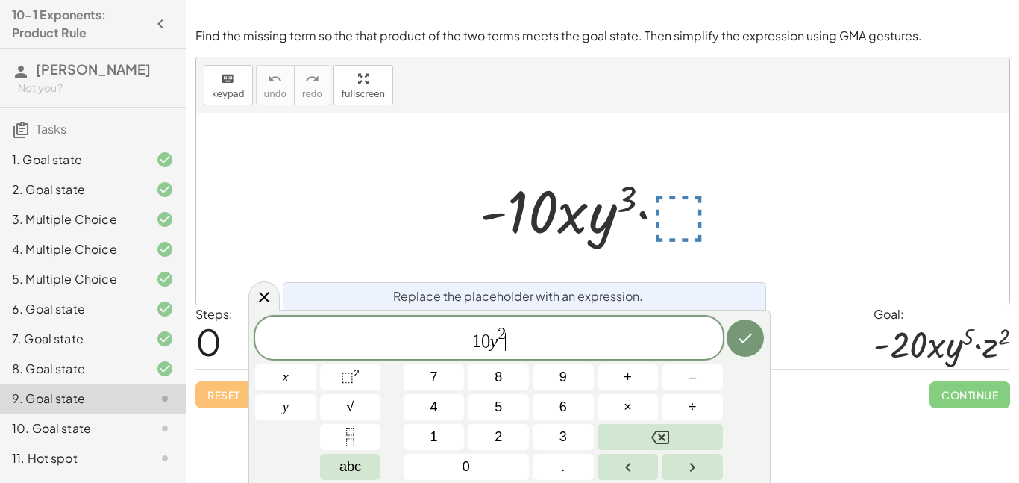
click at [547, 343] on span "1 0 y 2 ​" at bounding box center [489, 338] width 468 height 27
click at [643, 398] on button "×" at bounding box center [628, 407] width 61 height 26
click at [341, 374] on span "⬚" at bounding box center [347, 376] width 13 height 15
click at [736, 339] on icon "Done" at bounding box center [745, 338] width 18 height 18
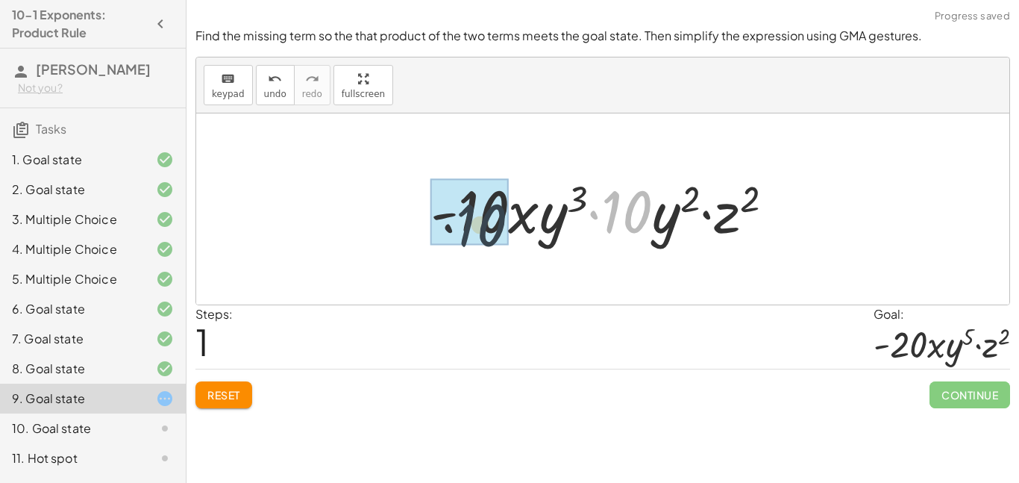
drag, startPoint x: 637, startPoint y: 228, endPoint x: 475, endPoint y: 243, distance: 162.6
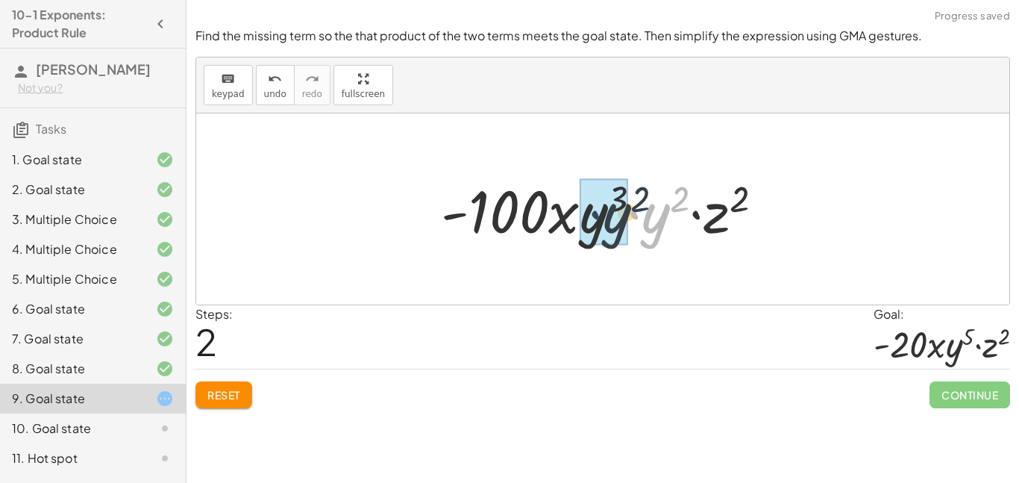
drag, startPoint x: 641, startPoint y: 217, endPoint x: 586, endPoint y: 218, distance: 54.5
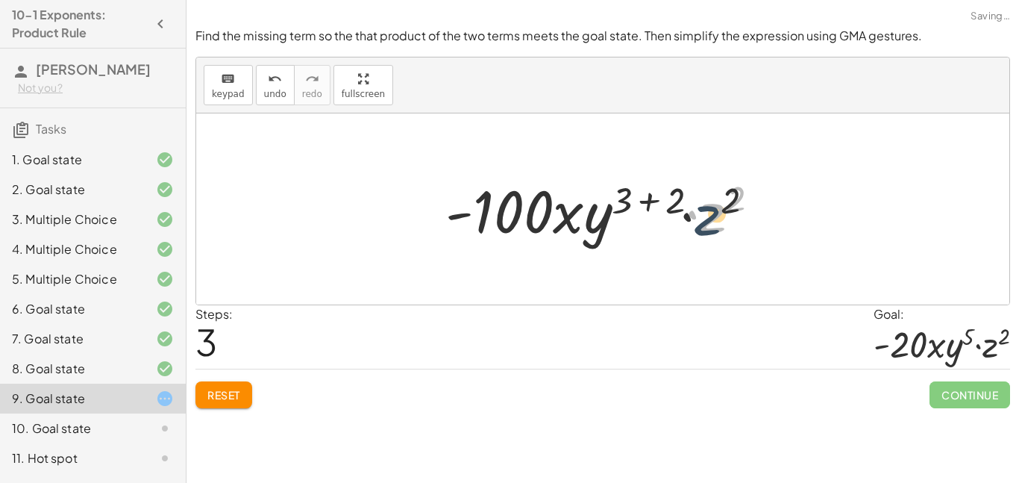
drag, startPoint x: 713, startPoint y: 210, endPoint x: 689, endPoint y: 216, distance: 24.6
click at [689, 216] on div at bounding box center [608, 209] width 341 height 77
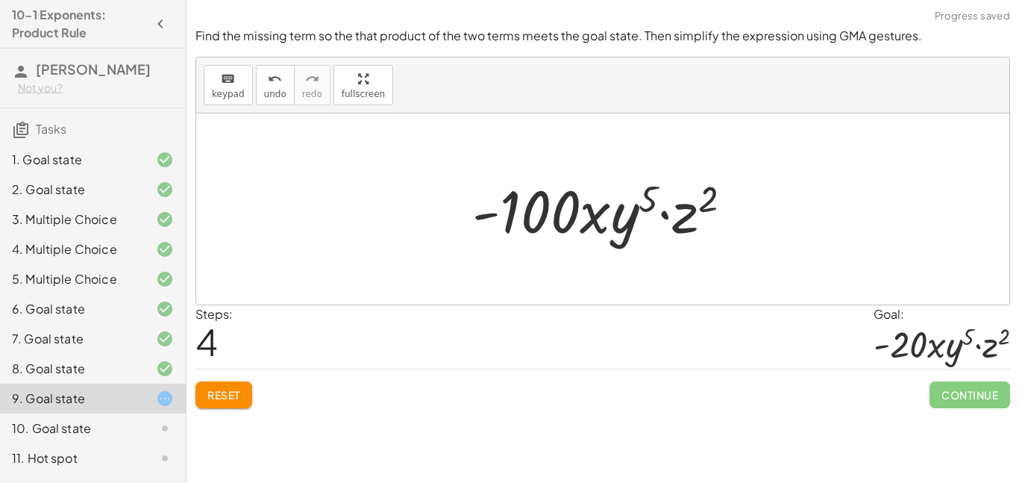
click at [691, 217] on div at bounding box center [608, 209] width 286 height 77
click at [536, 203] on div at bounding box center [608, 209] width 286 height 77
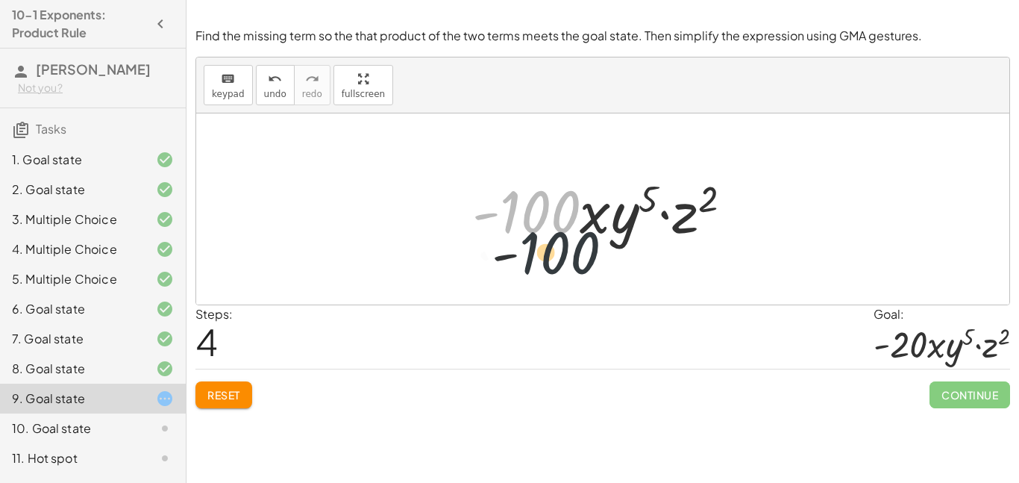
drag, startPoint x: 536, startPoint y: 203, endPoint x: 563, endPoint y: 251, distance: 54.8
click at [563, 251] on div "· - 10 · x · y 3 · ⬚ · - 10 · x · y 3 · 10 · y 2 · z 2 · - 100 · x · y 3 · y 2 …" at bounding box center [602, 208] width 813 height 191
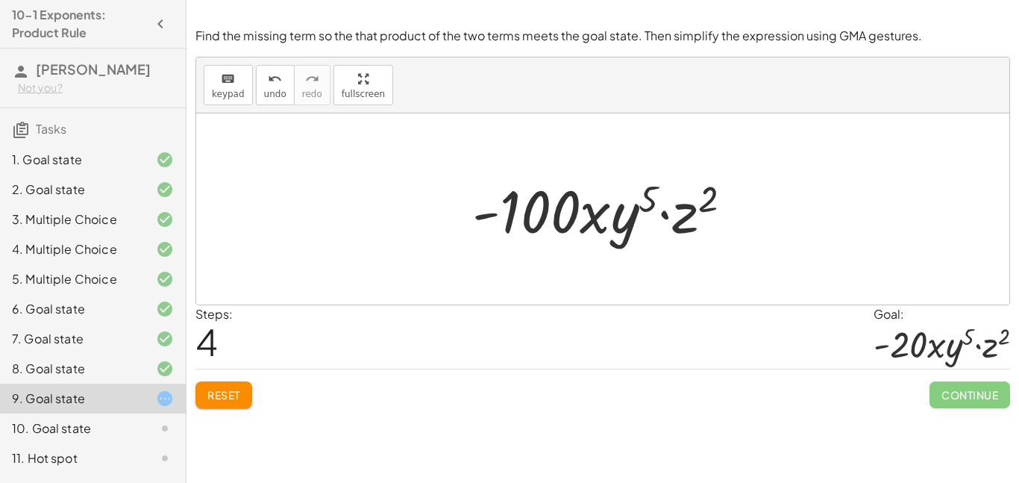
click at [242, 389] on button "Reset" at bounding box center [223, 394] width 57 height 27
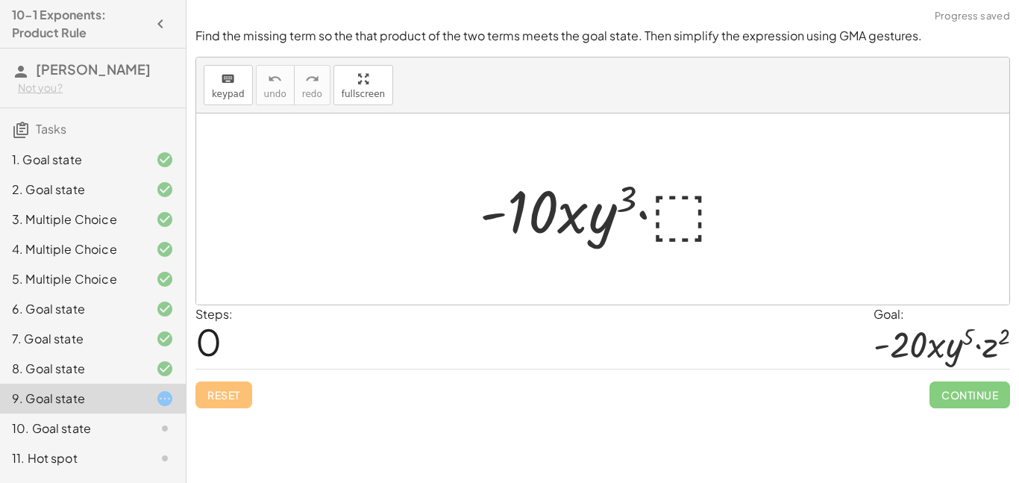
click at [701, 218] on div at bounding box center [608, 209] width 272 height 77
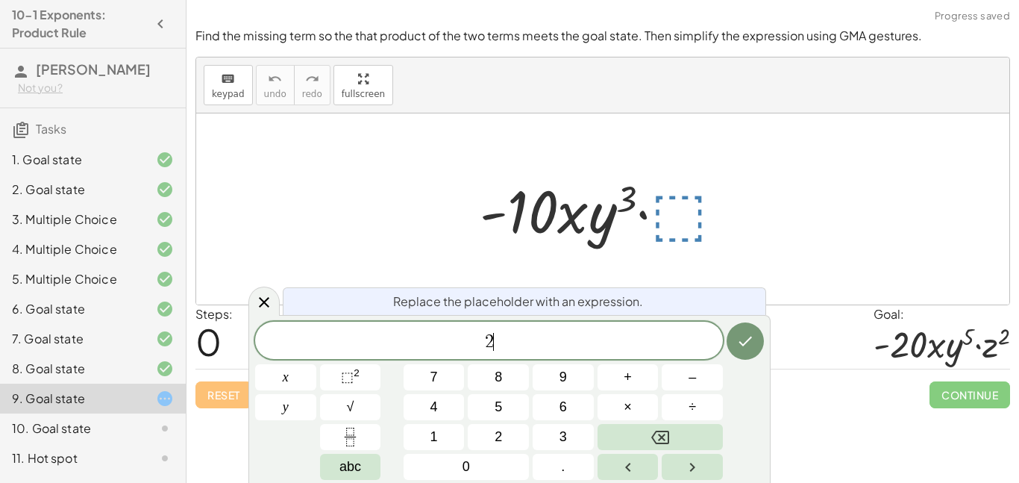
scroll to position [17, 0]
click at [352, 389] on button "⬚ 2" at bounding box center [350, 377] width 61 height 26
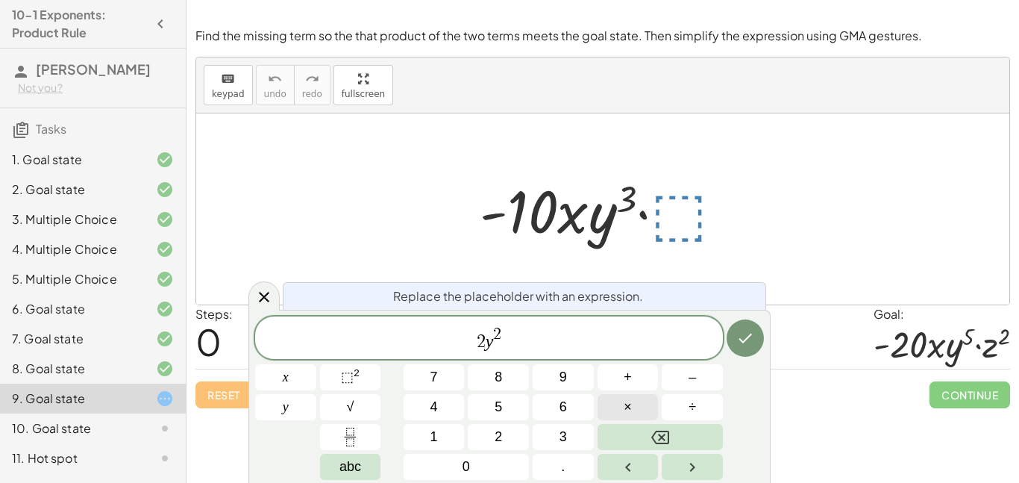
click at [637, 404] on button "×" at bounding box center [628, 407] width 61 height 26
click at [344, 383] on span "⬚" at bounding box center [347, 376] width 13 height 15
click at [744, 331] on icon "Done" at bounding box center [745, 338] width 18 height 18
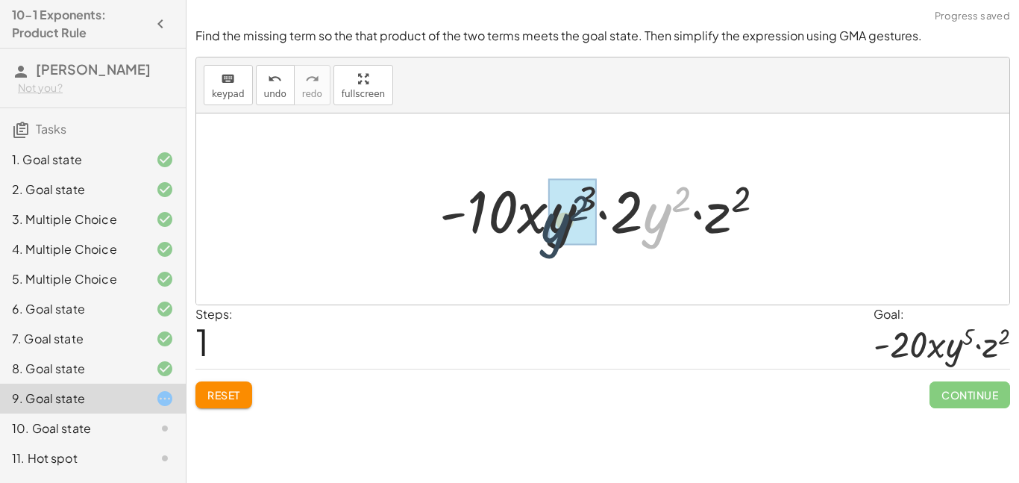
drag, startPoint x: 644, startPoint y: 210, endPoint x: 478, endPoint y: 221, distance: 166.0
click at [478, 221] on div at bounding box center [608, 209] width 353 height 77
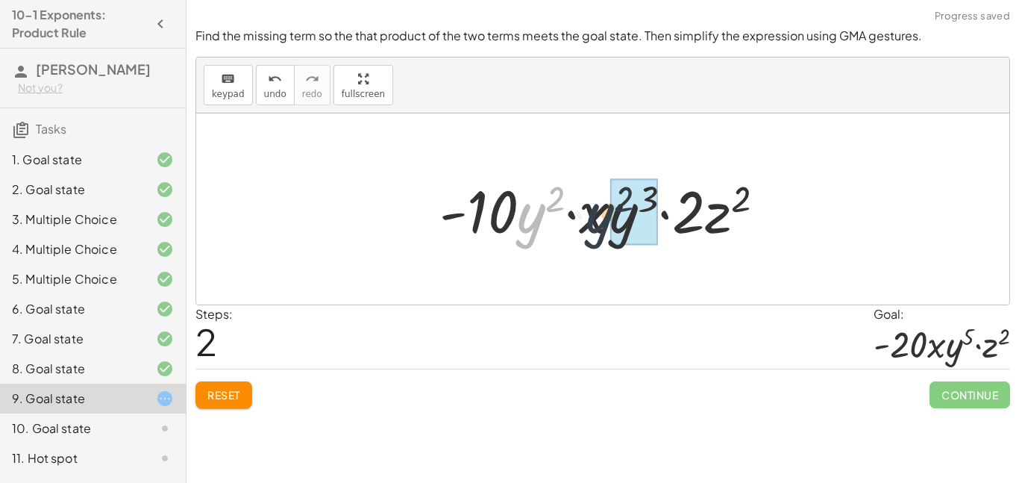
drag, startPoint x: 539, startPoint y: 220, endPoint x: 623, endPoint y: 221, distance: 84.3
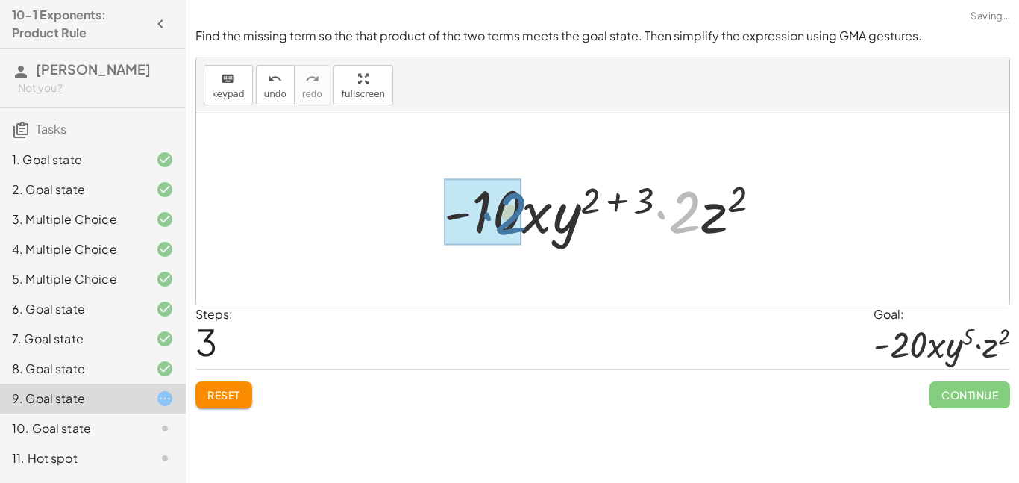
drag, startPoint x: 682, startPoint y: 216, endPoint x: 503, endPoint y: 218, distance: 179.1
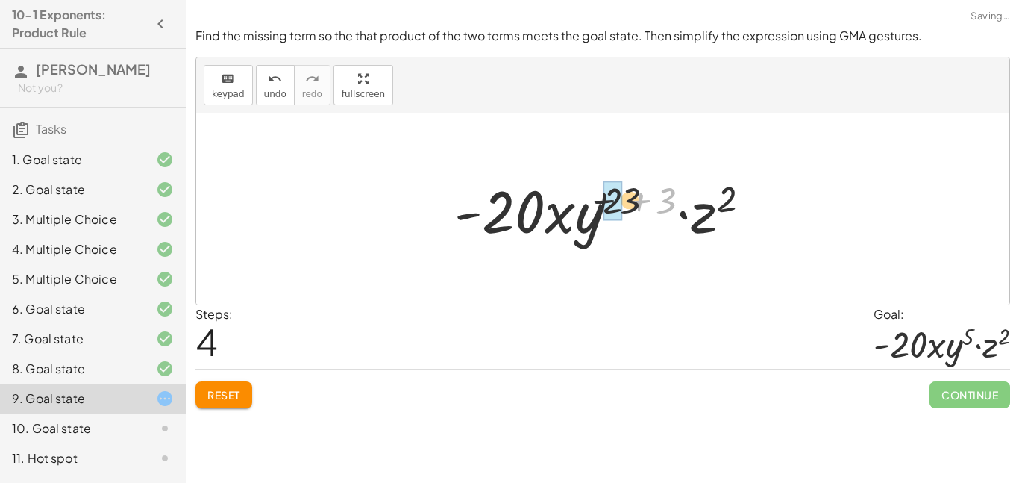
drag, startPoint x: 632, startPoint y: 202, endPoint x: 621, endPoint y: 203, distance: 10.5
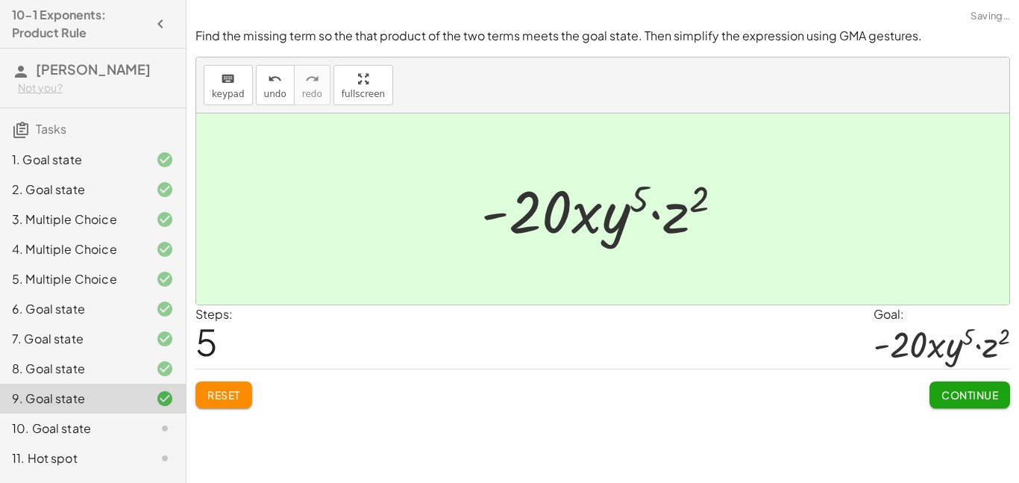
click at [994, 401] on span "Continue" at bounding box center [970, 394] width 57 height 13
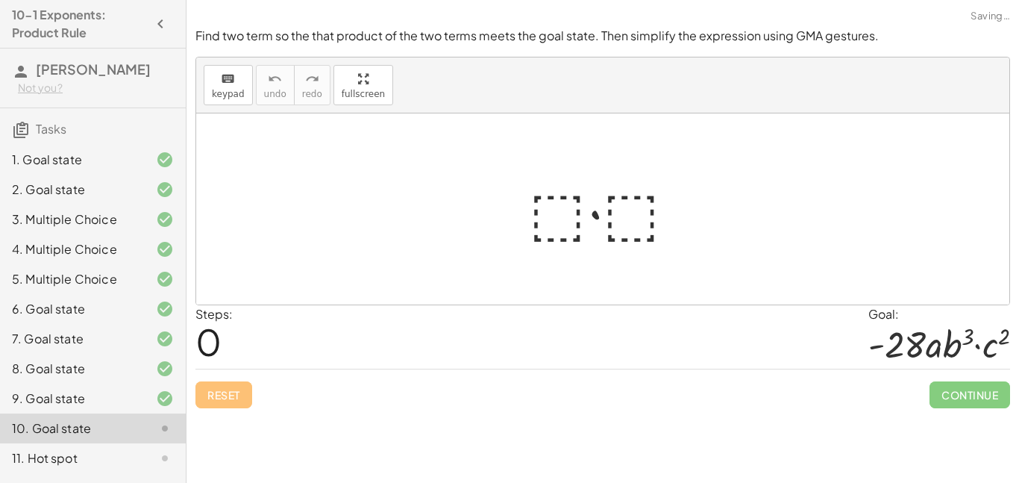
click at [527, 190] on div at bounding box center [609, 209] width 175 height 77
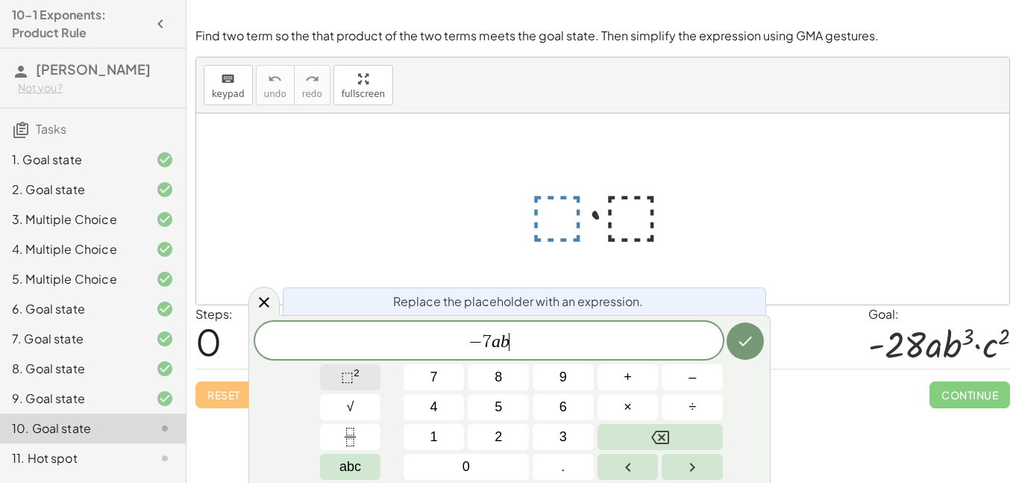
click at [350, 376] on span "⬚" at bounding box center [347, 376] width 13 height 15
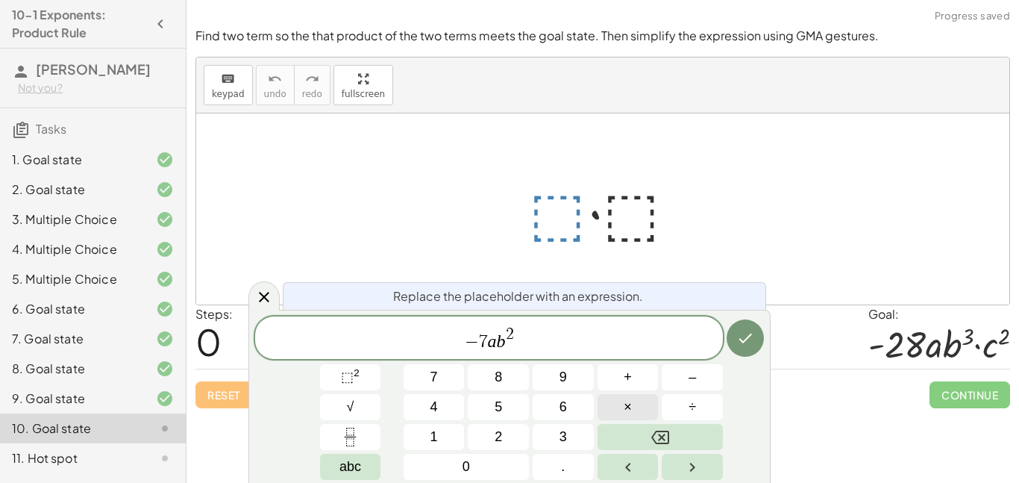
click at [621, 401] on button "×" at bounding box center [628, 407] width 61 height 26
click at [361, 384] on button "⬚ 2" at bounding box center [350, 377] width 61 height 26
click at [736, 337] on icon "Done" at bounding box center [745, 338] width 18 height 18
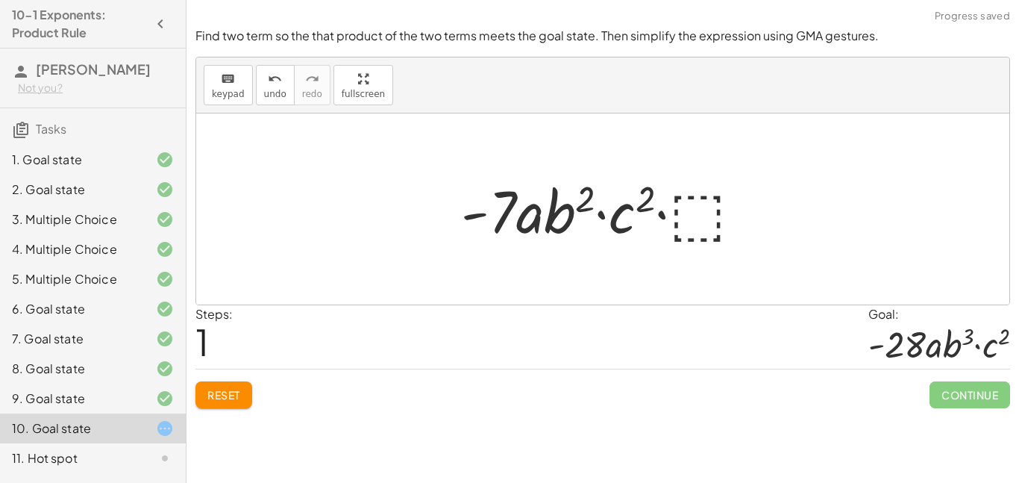
click at [712, 226] on div at bounding box center [608, 209] width 309 height 77
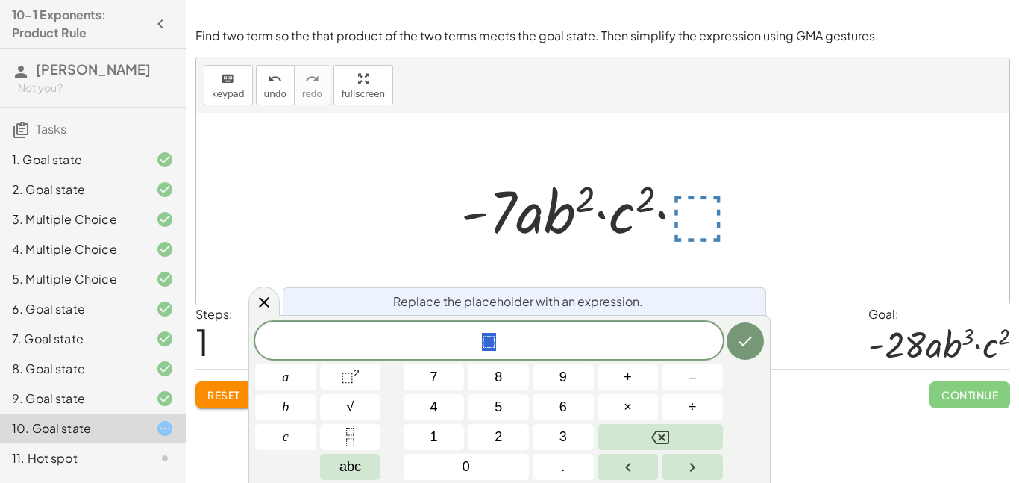
click at [712, 226] on div at bounding box center [608, 209] width 309 height 77
click at [298, 404] on button "b" at bounding box center [285, 407] width 61 height 26
click at [751, 338] on icon "Done" at bounding box center [745, 341] width 18 height 18
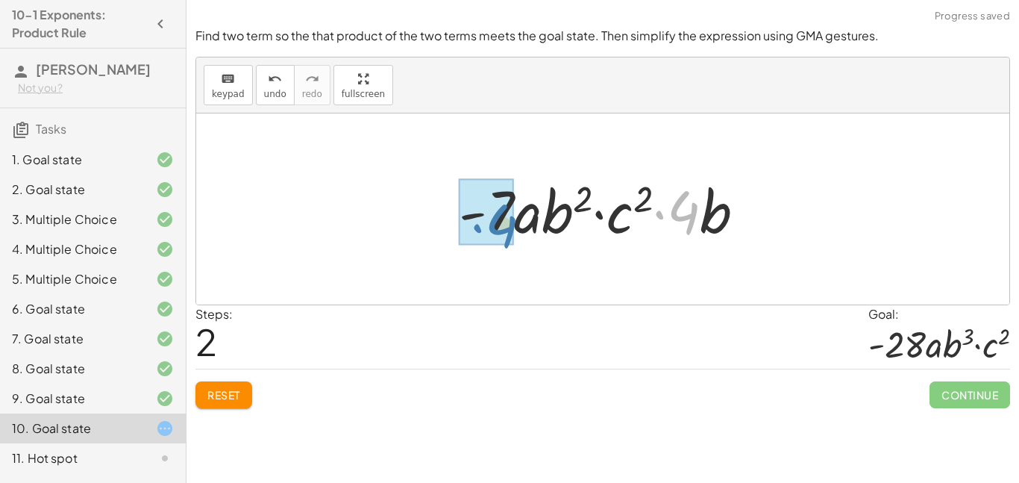
drag, startPoint x: 684, startPoint y: 203, endPoint x: 500, endPoint y: 215, distance: 184.7
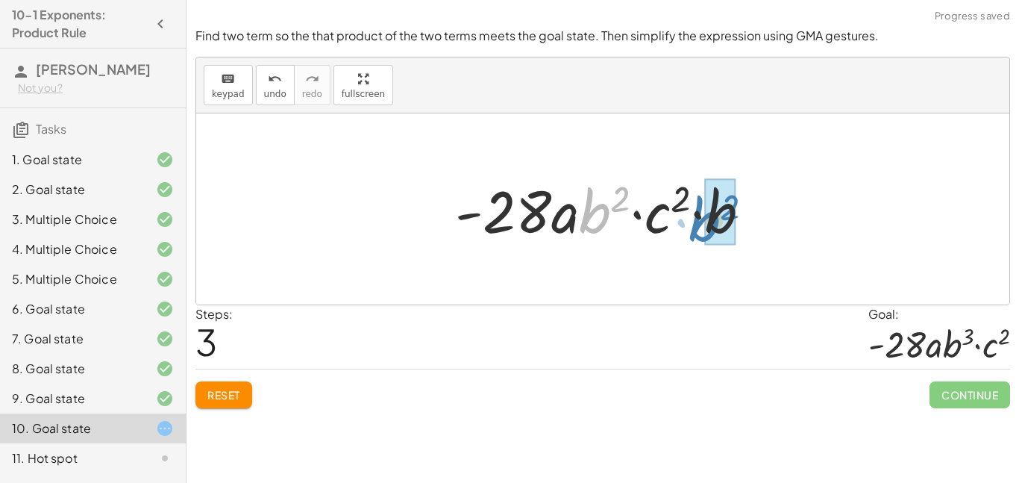
drag, startPoint x: 610, startPoint y: 197, endPoint x: 720, endPoint y: 205, distance: 110.7
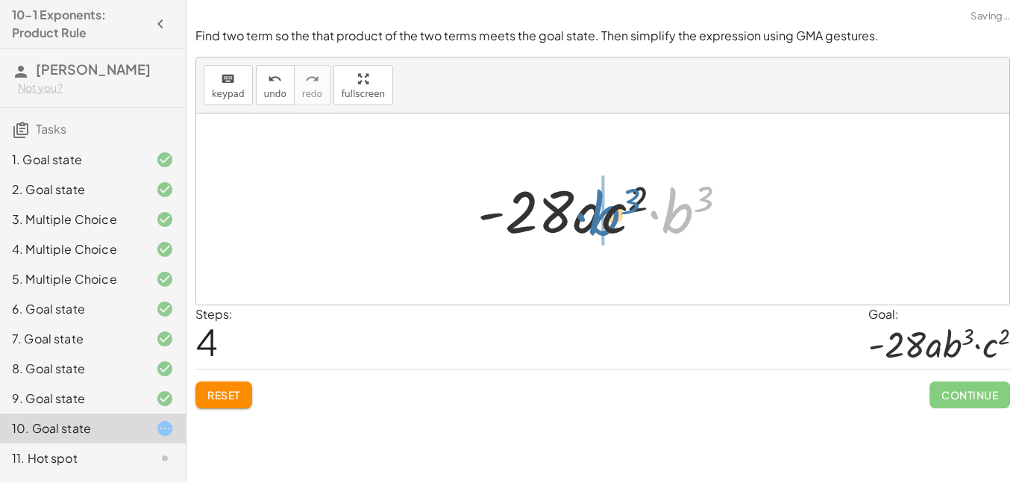
drag, startPoint x: 686, startPoint y: 210, endPoint x: 611, endPoint y: 212, distance: 74.6
click at [611, 212] on div at bounding box center [609, 209] width 278 height 77
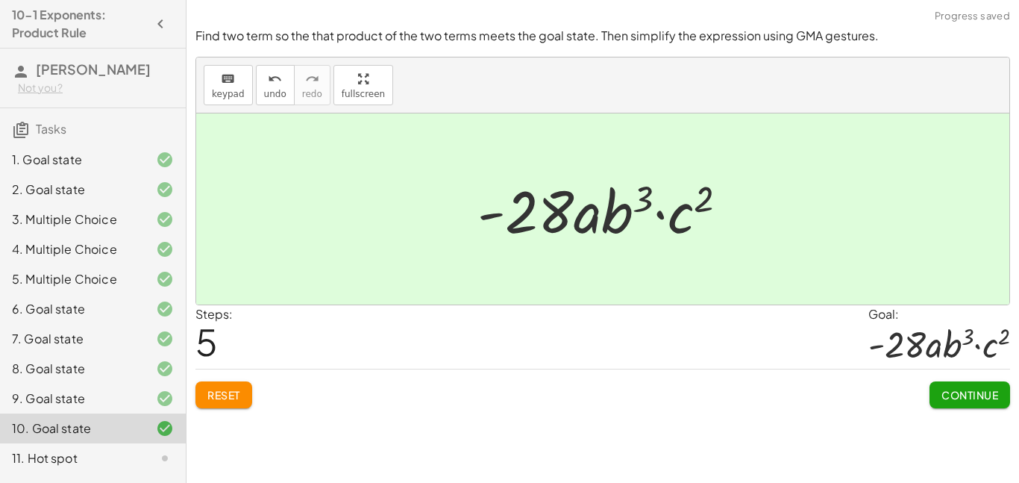
click at [956, 389] on span "Continue" at bounding box center [970, 394] width 57 height 13
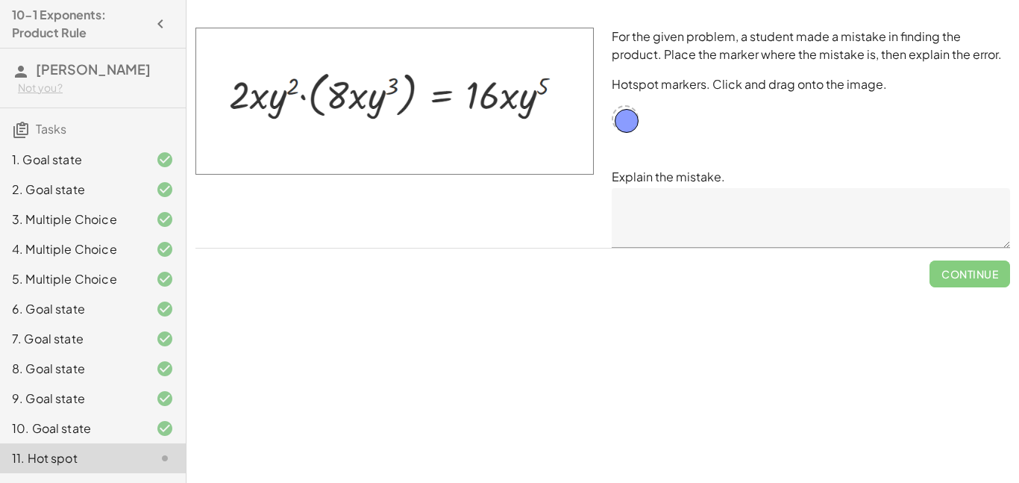
drag, startPoint x: 626, startPoint y: 122, endPoint x: 634, endPoint y: 135, distance: 15.1
drag, startPoint x: 615, startPoint y: 125, endPoint x: 637, endPoint y: 145, distance: 30.6
click at [637, 145] on div "For the given problem, a student made a mistake in finding the product. Place t…" at bounding box center [811, 138] width 416 height 238
click at [624, 98] on div "For the given problem, a student made a mistake in finding the product. Place t…" at bounding box center [811, 138] width 416 height 238
click at [627, 105] on div at bounding box center [625, 118] width 27 height 27
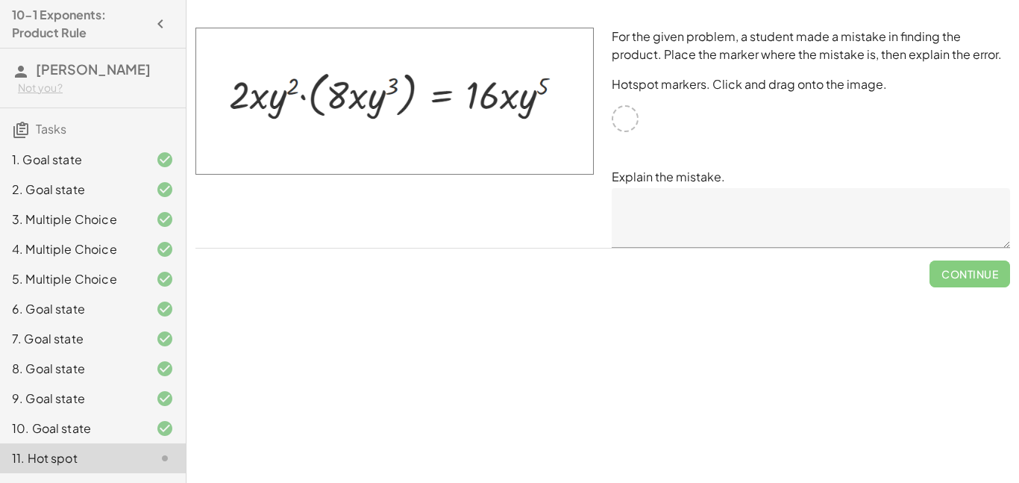
click at [627, 105] on div at bounding box center [625, 118] width 27 height 27
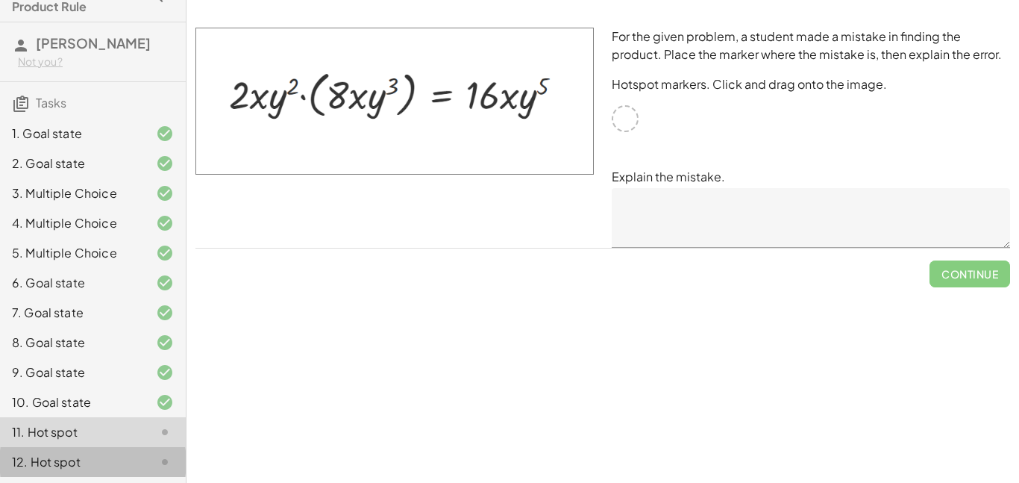
click at [116, 451] on div "12. Hot spot" at bounding box center [93, 462] width 186 height 30
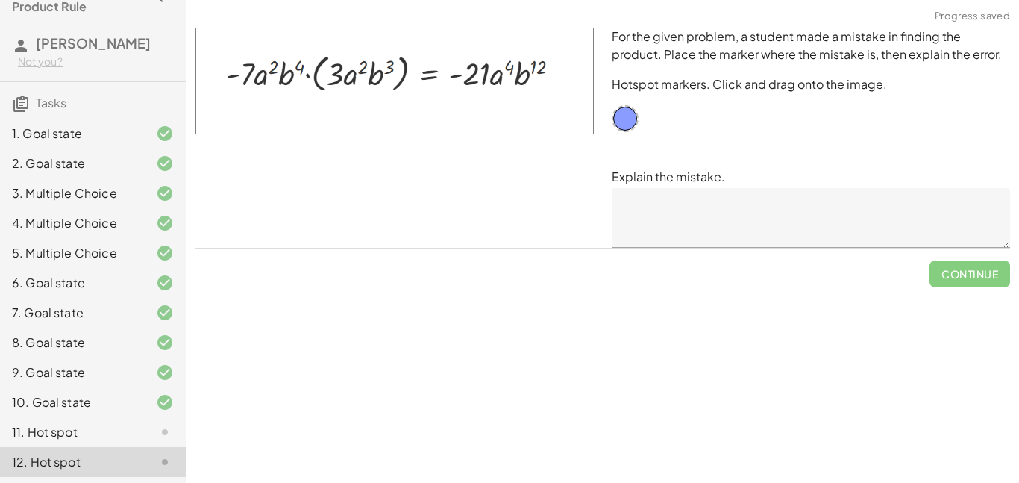
click at [107, 437] on div "11. Hot spot" at bounding box center [72, 432] width 120 height 18
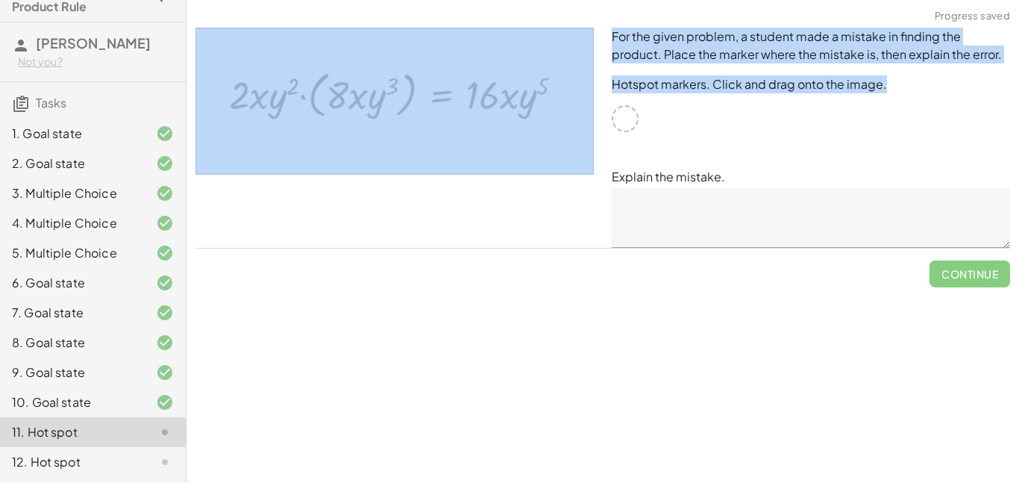
drag, startPoint x: 617, startPoint y: 128, endPoint x: 415, endPoint y: 113, distance: 202.8
click at [415, 113] on div "For the given problem, a student made a mistake in finding the product. Place t…" at bounding box center [603, 138] width 833 height 238
click at [415, 113] on img at bounding box center [394, 101] width 398 height 147
click at [328, 101] on img at bounding box center [394, 101] width 398 height 147
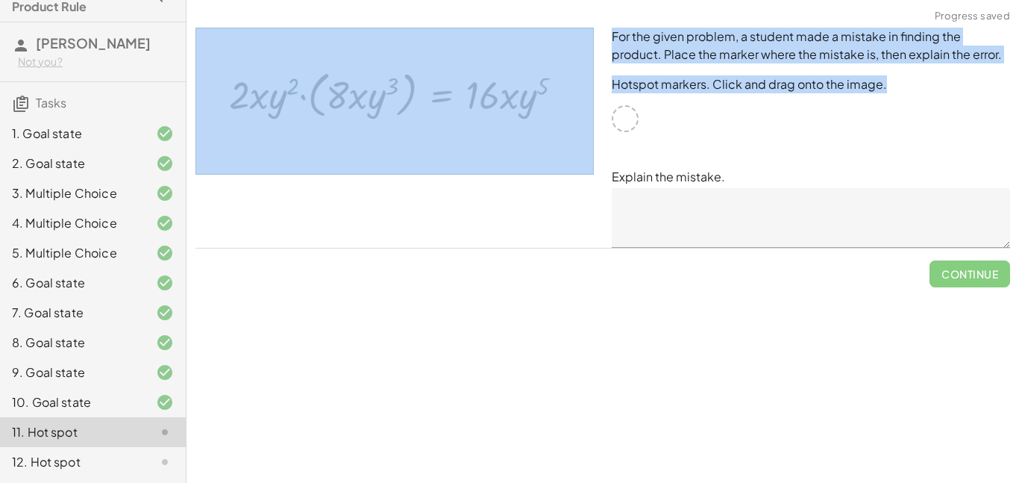
drag, startPoint x: 300, startPoint y: 95, endPoint x: 495, endPoint y: 107, distance: 195.0
click at [495, 107] on img at bounding box center [394, 101] width 398 height 147
drag, startPoint x: 495, startPoint y: 107, endPoint x: 180, endPoint y: 113, distance: 314.9
click at [180, 113] on main "10-1 Exponents: Product Rule Ashlyn Landa Not you? Tasks 1. Goal state 2. Goal …" at bounding box center [509, 241] width 1019 height 483
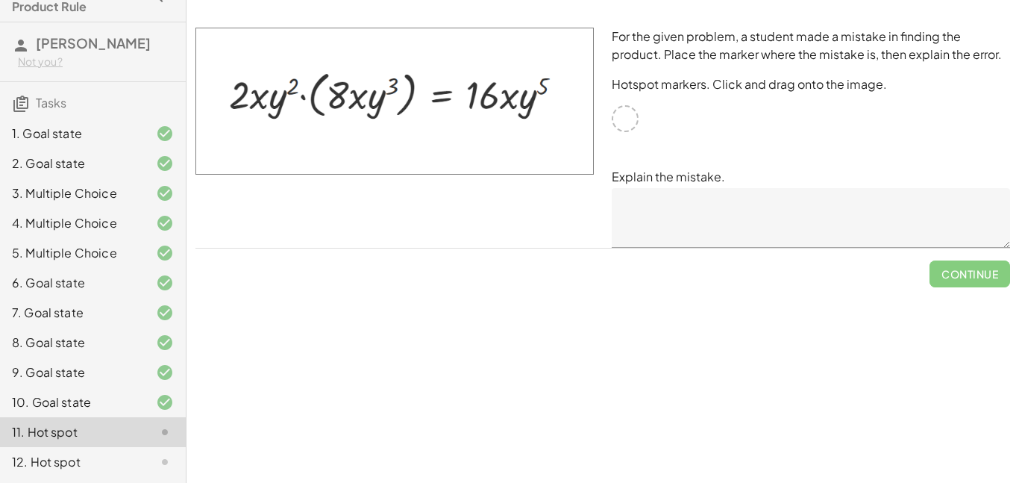
click at [430, 301] on div "Simplify. keyboard keypad undo undo redo redo fullscreen · x 4 · x 10 · x · x 4…" at bounding box center [603, 241] width 833 height 483
drag, startPoint x: 357, startPoint y: 75, endPoint x: 366, endPoint y: 87, distance: 14.5
click at [366, 87] on img at bounding box center [394, 101] width 398 height 147
click at [667, 194] on textarea at bounding box center [811, 218] width 398 height 60
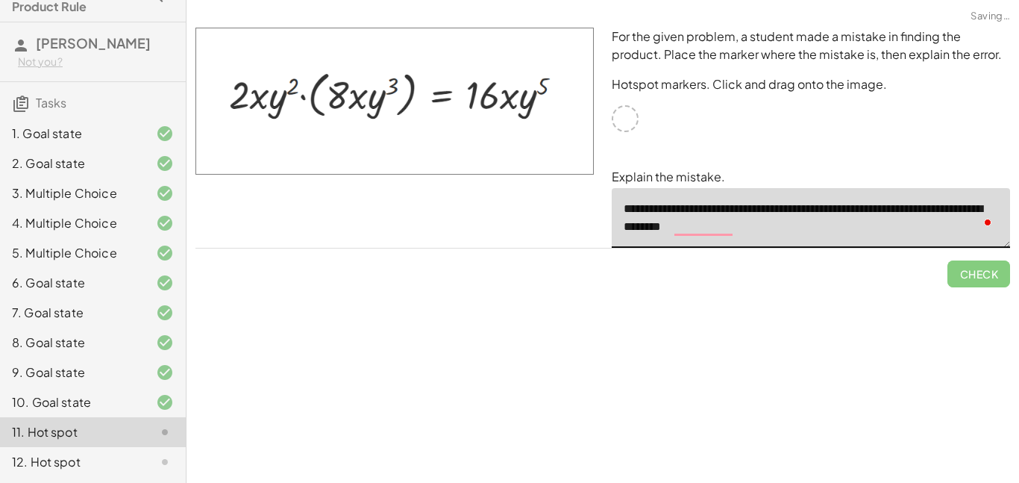
click at [674, 233] on textarea "**********" at bounding box center [811, 218] width 398 height 60
click at [710, 229] on textarea "**********" at bounding box center [811, 218] width 398 height 60
click at [712, 229] on textarea "**********" at bounding box center [811, 218] width 398 height 60
click at [720, 222] on textarea "**********" at bounding box center [811, 218] width 398 height 60
click at [786, 227] on textarea "**********" at bounding box center [811, 218] width 398 height 60
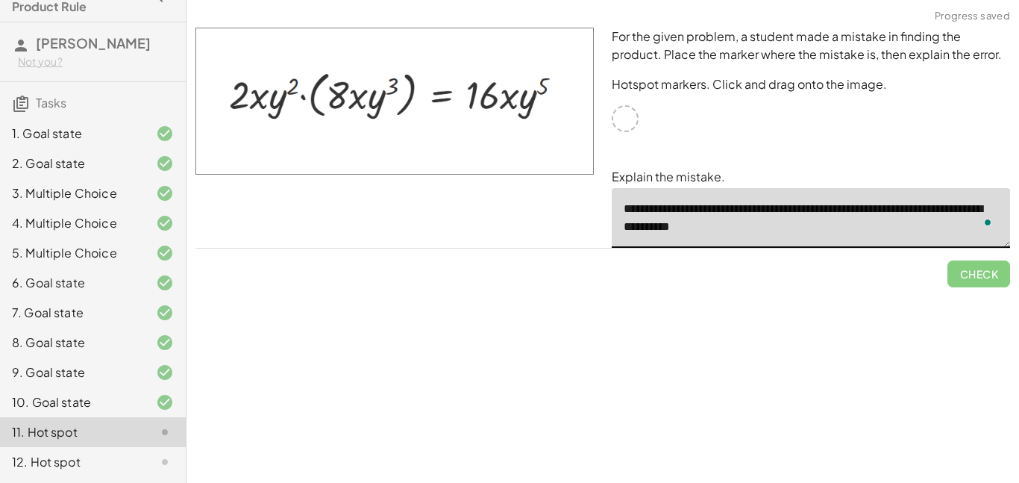
type textarea "**********"
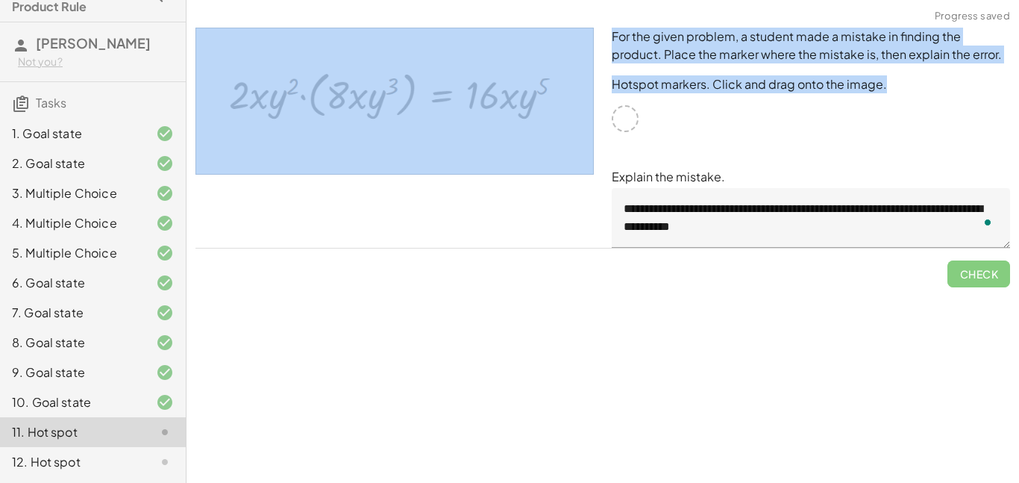
drag, startPoint x: 635, startPoint y: 126, endPoint x: 504, endPoint y: 122, distance: 131.4
click at [504, 122] on div "**********" at bounding box center [603, 138] width 833 height 238
drag, startPoint x: 550, startPoint y: 127, endPoint x: 500, endPoint y: 124, distance: 50.1
click at [500, 124] on img at bounding box center [394, 101] width 398 height 147
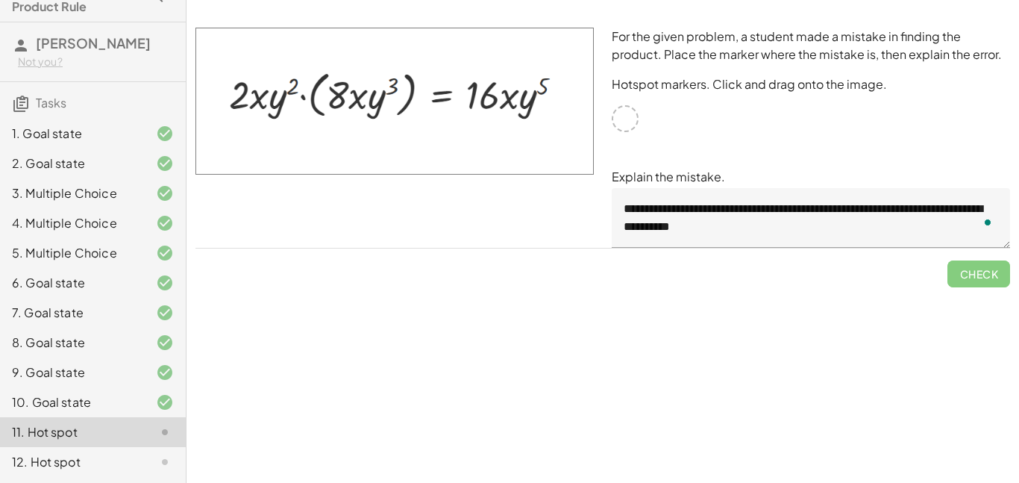
click at [781, 307] on div "Simplify. keyboard keypad undo undo redo redo fullscreen · x 4 · x 10 · x · x 4…" at bounding box center [603, 241] width 833 height 483
drag, startPoint x: 992, startPoint y: 266, endPoint x: 887, endPoint y: 286, distance: 106.2
click at [887, 286] on div "Check" at bounding box center [602, 267] width 815 height 39
drag, startPoint x: 542, startPoint y: 131, endPoint x: 459, endPoint y: 97, distance: 90.1
click at [459, 97] on img at bounding box center [394, 101] width 398 height 147
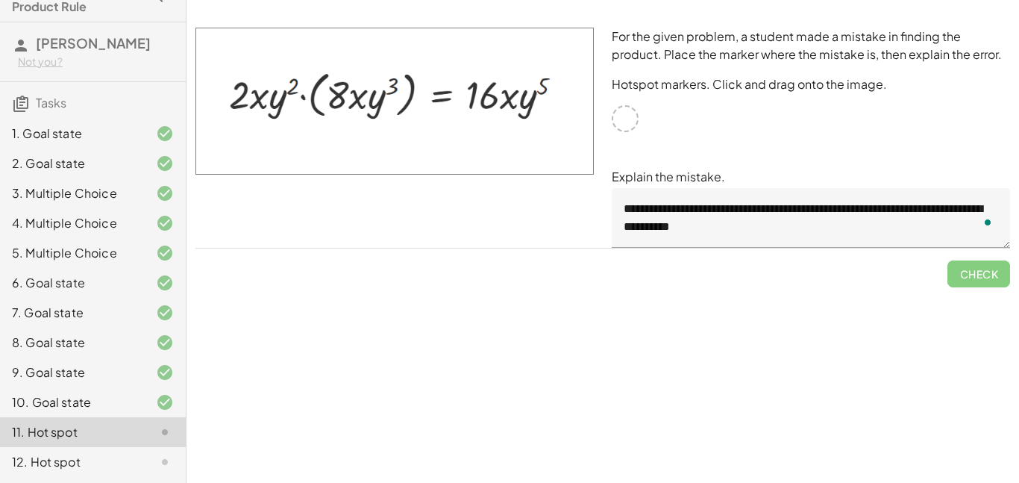
drag, startPoint x: 466, startPoint y: 99, endPoint x: 370, endPoint y: 103, distance: 95.6
click at [370, 103] on img at bounding box center [394, 101] width 398 height 147
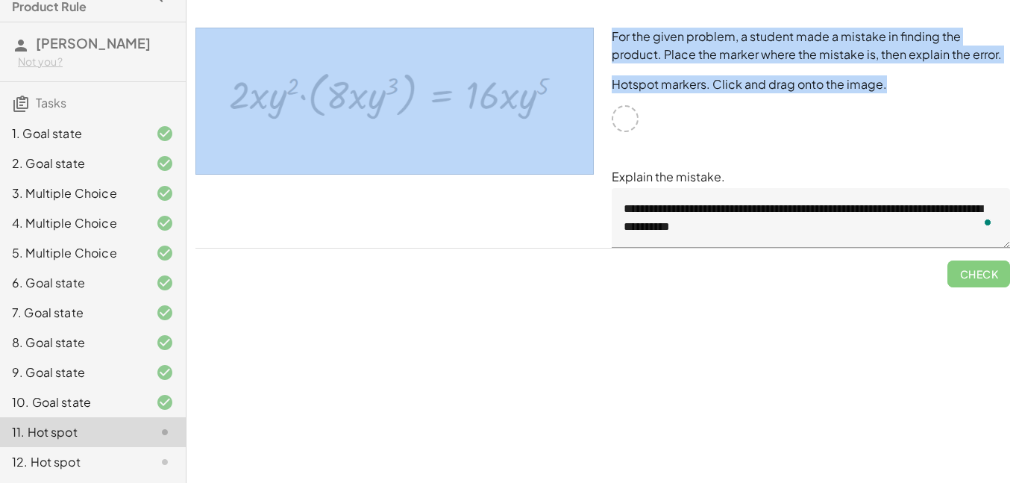
drag, startPoint x: 623, startPoint y: 119, endPoint x: 466, endPoint y: 112, distance: 156.8
click at [466, 112] on div "**********" at bounding box center [603, 138] width 833 height 238
drag, startPoint x: 466, startPoint y: 112, endPoint x: 401, endPoint y: 108, distance: 65.8
click at [401, 108] on img at bounding box center [394, 101] width 398 height 147
drag, startPoint x: 563, startPoint y: 132, endPoint x: 407, endPoint y: 117, distance: 156.6
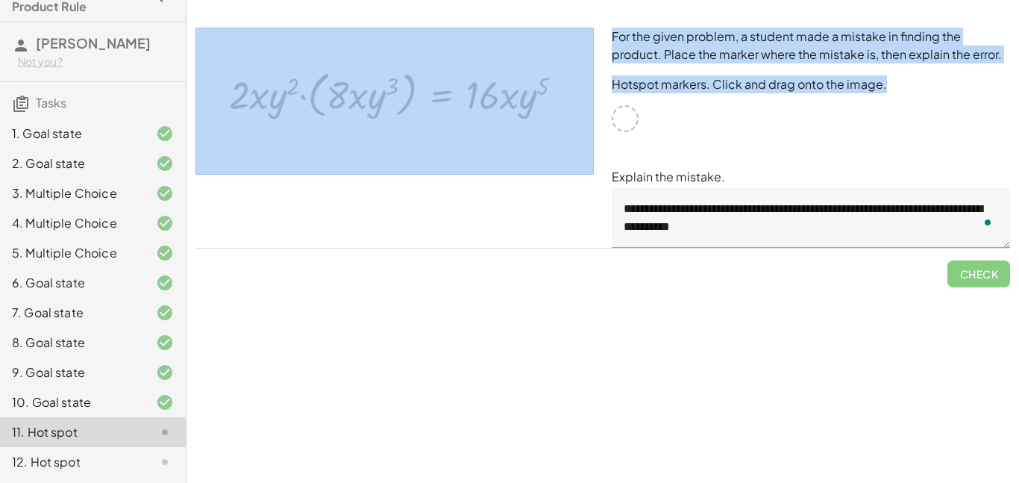
click at [407, 117] on img at bounding box center [394, 101] width 398 height 147
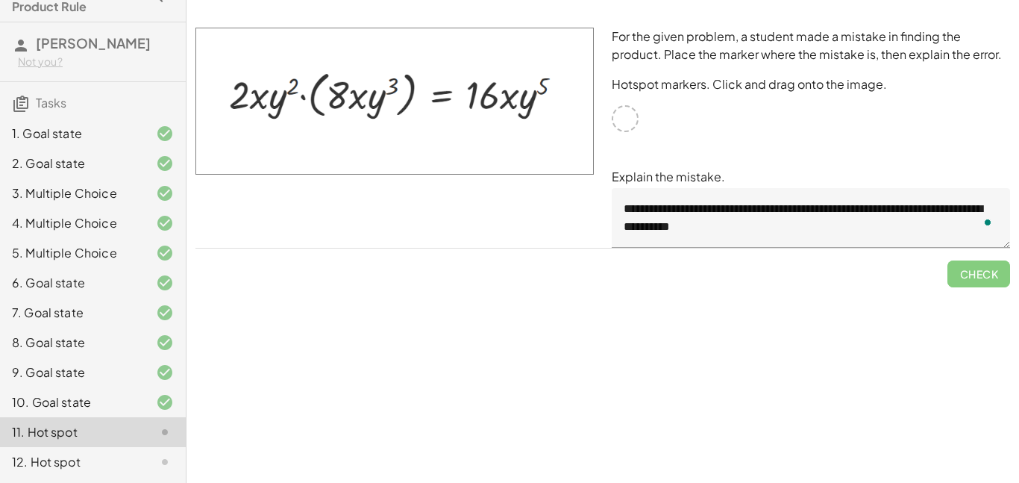
drag, startPoint x: 832, startPoint y: 136, endPoint x: 790, endPoint y: 142, distance: 42.3
click at [790, 142] on div "**********" at bounding box center [811, 138] width 416 height 238
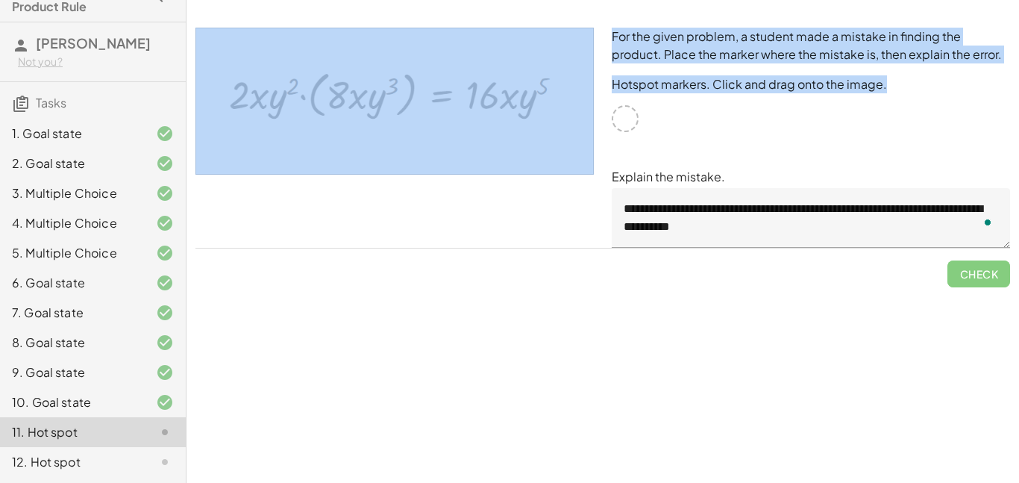
drag, startPoint x: 631, startPoint y: 130, endPoint x: 531, endPoint y: 125, distance: 100.1
click at [531, 125] on div "**********" at bounding box center [603, 138] width 833 height 238
click at [531, 125] on img at bounding box center [394, 101] width 398 height 147
click at [736, 111] on div "**********" at bounding box center [811, 138] width 416 height 238
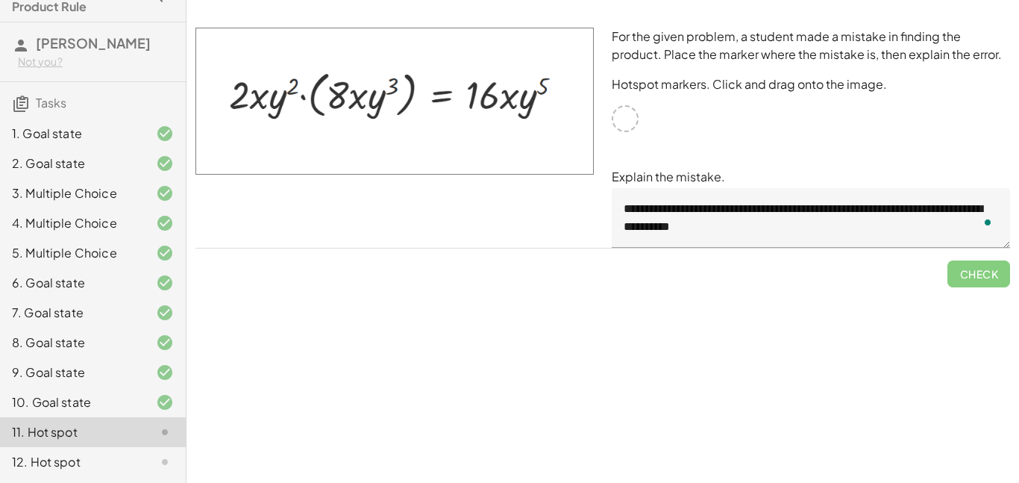
click at [433, 308] on div "Simplify. keyboard keypad undo undo redo redo fullscreen · x 4 · x 10 · x · x 4…" at bounding box center [603, 241] width 833 height 483
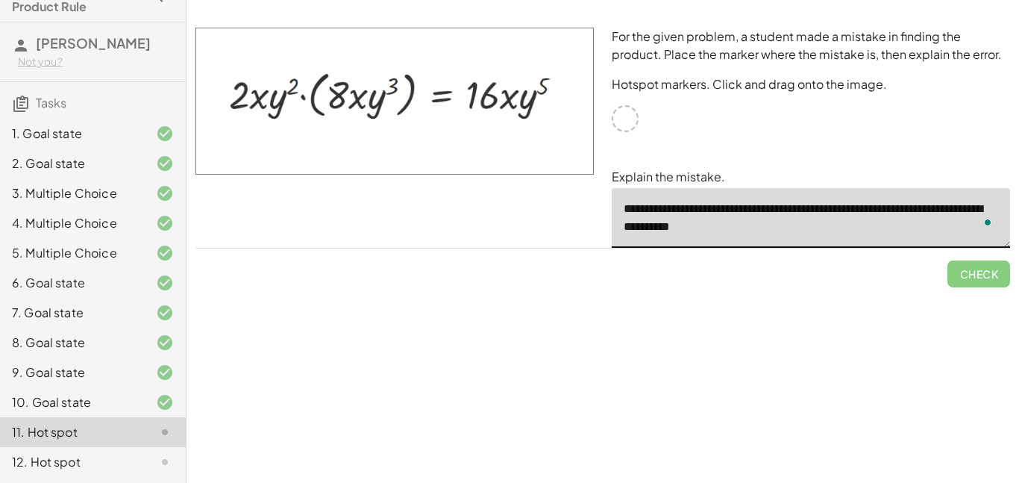
drag, startPoint x: 772, startPoint y: 225, endPoint x: 559, endPoint y: 190, distance: 216.1
click at [559, 190] on div "**********" at bounding box center [603, 138] width 833 height 238
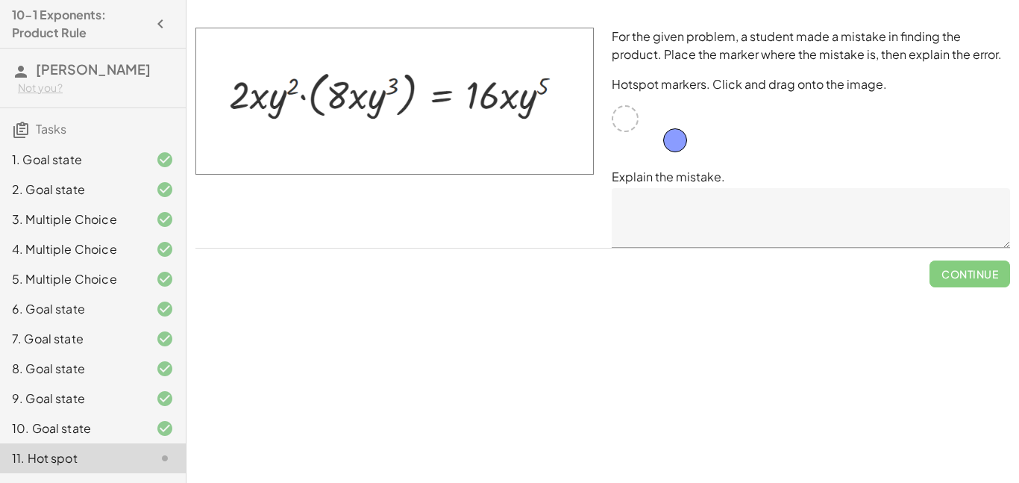
drag, startPoint x: 627, startPoint y: 120, endPoint x: 709, endPoint y: 142, distance: 84.3
click at [636, 122] on div at bounding box center [625, 118] width 27 height 27
drag, startPoint x: 627, startPoint y: 125, endPoint x: 512, endPoint y: 110, distance: 115.9
click at [646, 188] on textarea at bounding box center [811, 218] width 398 height 60
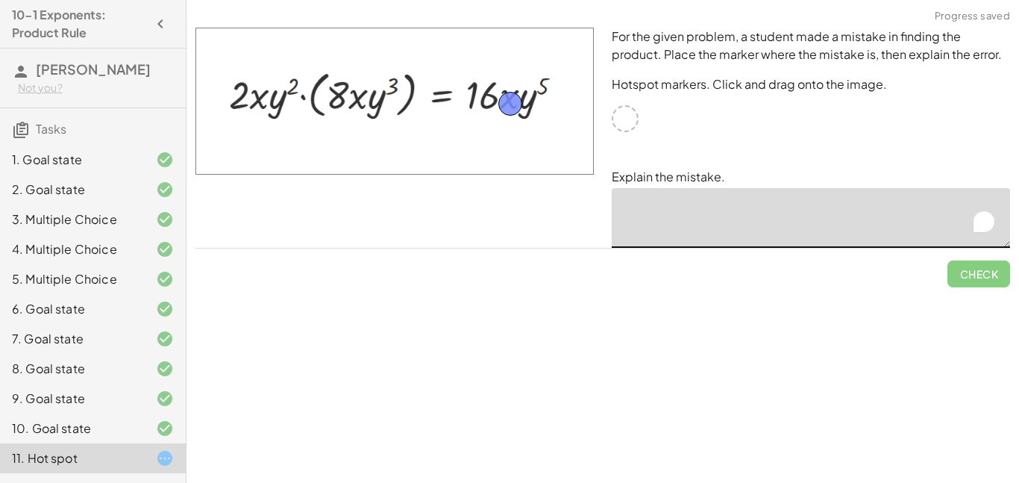
paste textarea "**********"
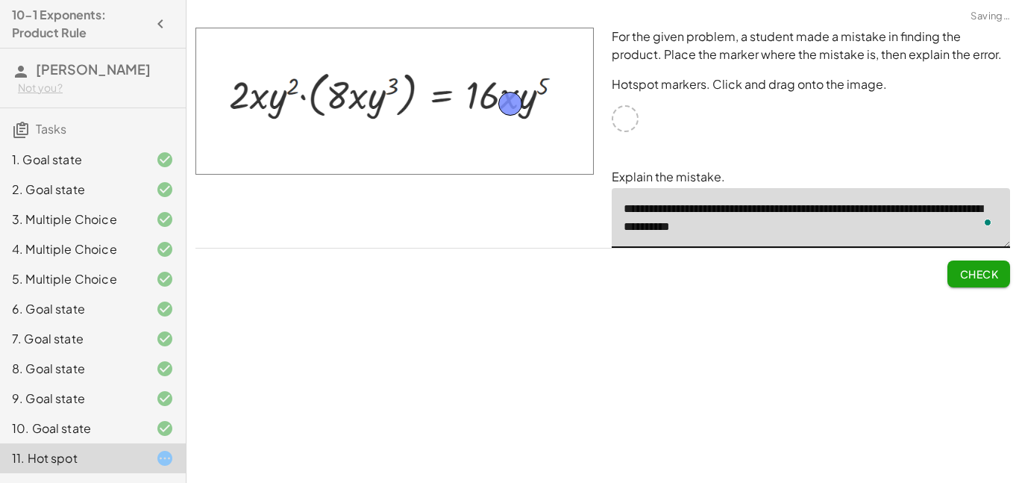
type textarea "**********"
click at [964, 269] on span "Check" at bounding box center [978, 273] width 39 height 13
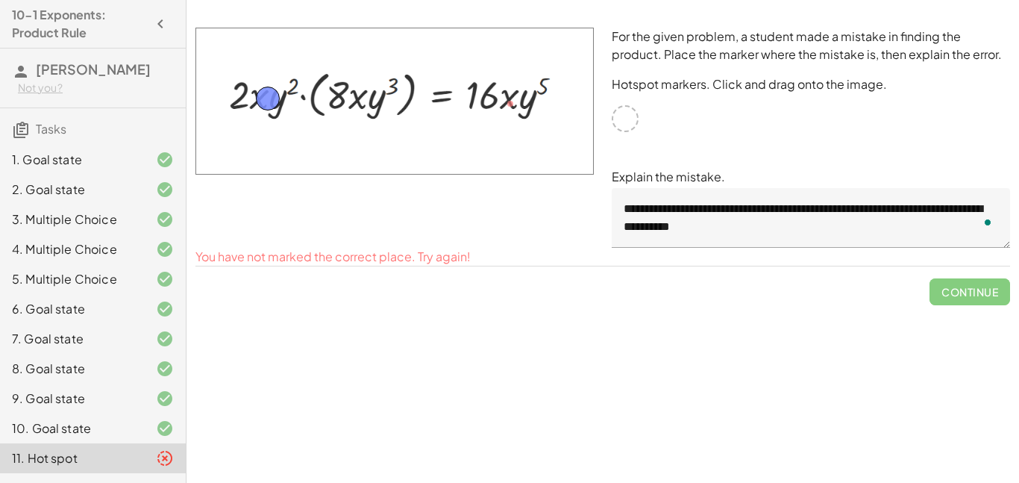
drag, startPoint x: 512, startPoint y: 108, endPoint x: 268, endPoint y: 103, distance: 244.0
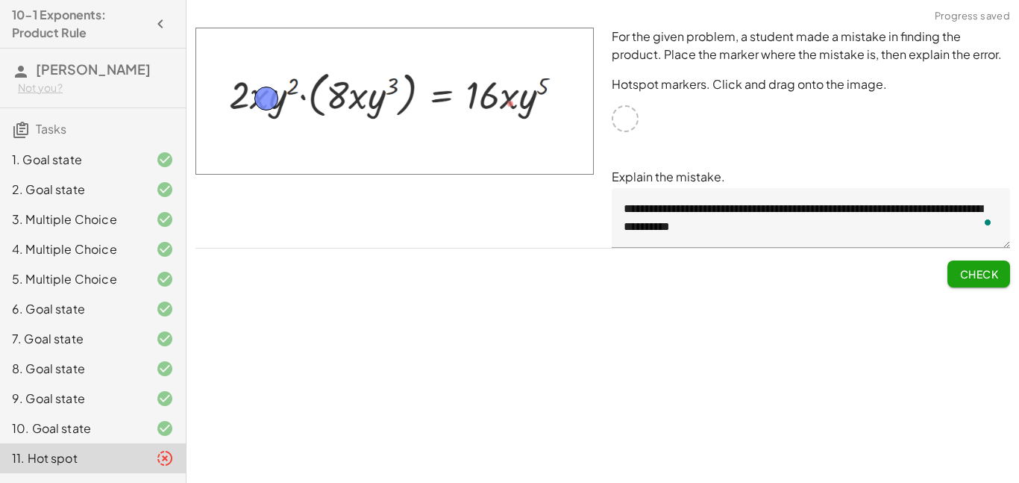
click at [968, 280] on span "Check" at bounding box center [978, 273] width 39 height 13
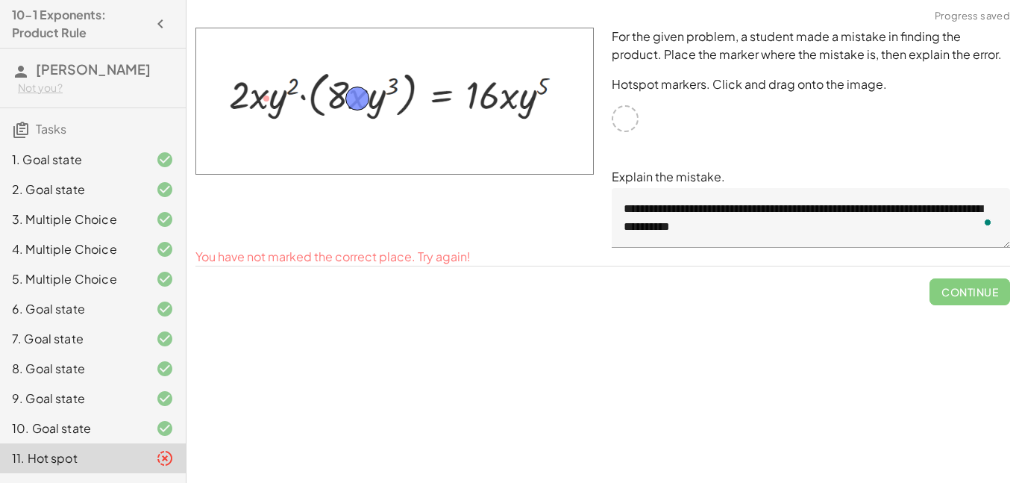
drag, startPoint x: 263, startPoint y: 88, endPoint x: 353, endPoint y: 87, distance: 90.3
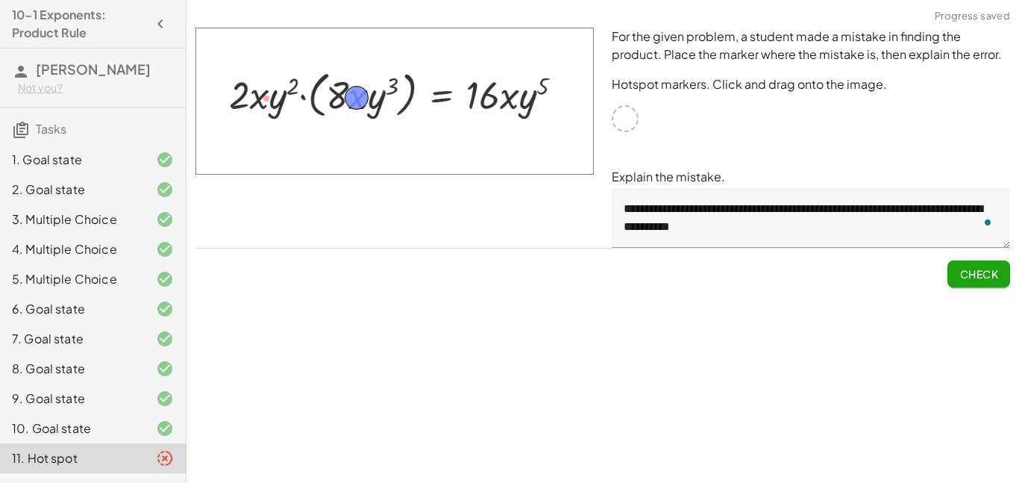
click at [964, 263] on button "Check" at bounding box center [979, 273] width 63 height 27
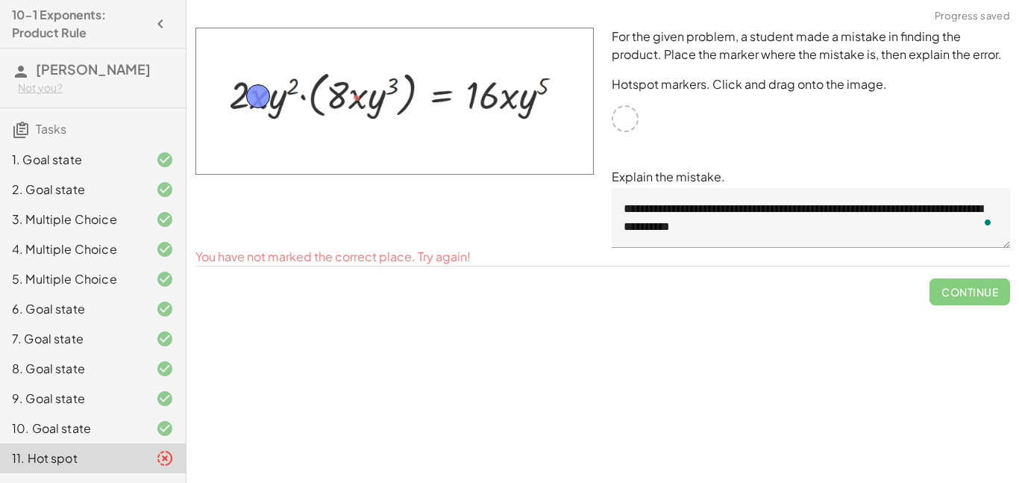
drag, startPoint x: 361, startPoint y: 95, endPoint x: 262, endPoint y: 95, distance: 99.2
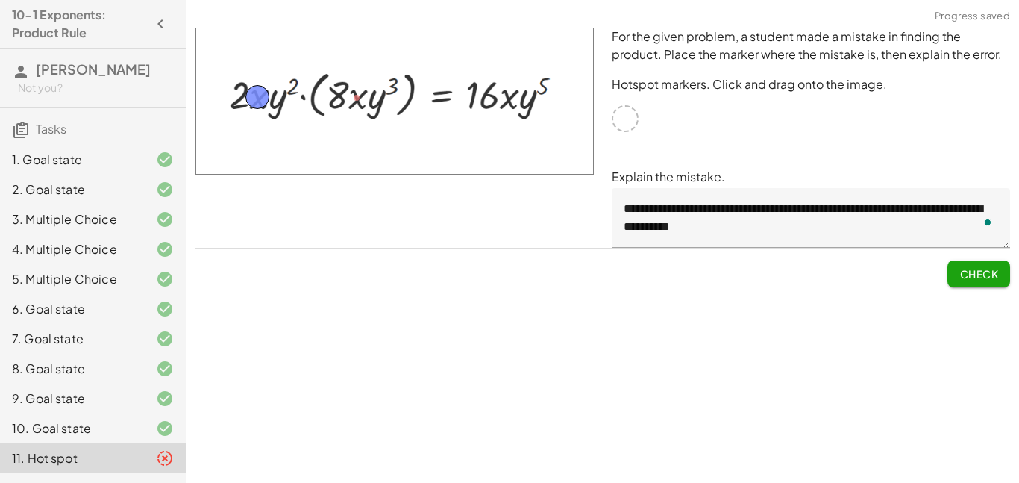
click at [977, 265] on button "Check" at bounding box center [979, 273] width 63 height 27
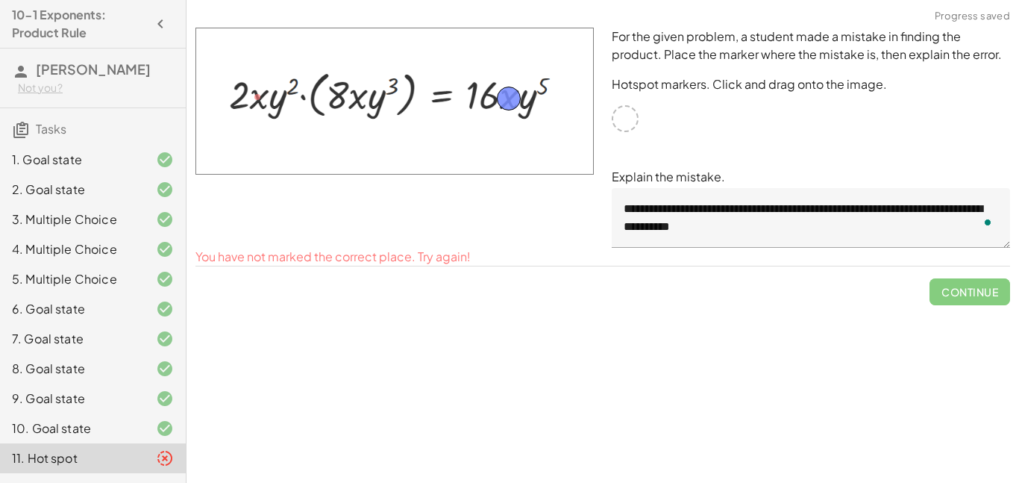
drag, startPoint x: 250, startPoint y: 95, endPoint x: 501, endPoint y: 96, distance: 251.4
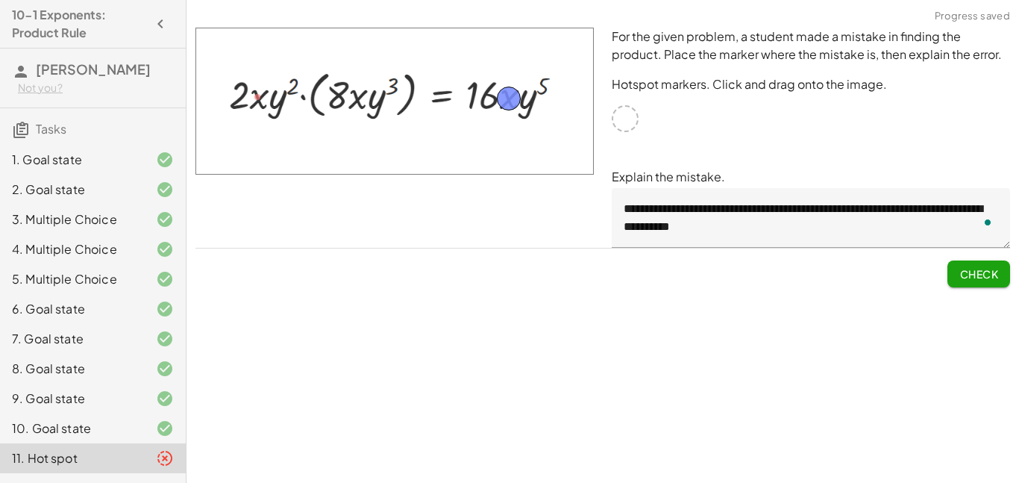
click at [964, 273] on span "Check" at bounding box center [978, 273] width 39 height 13
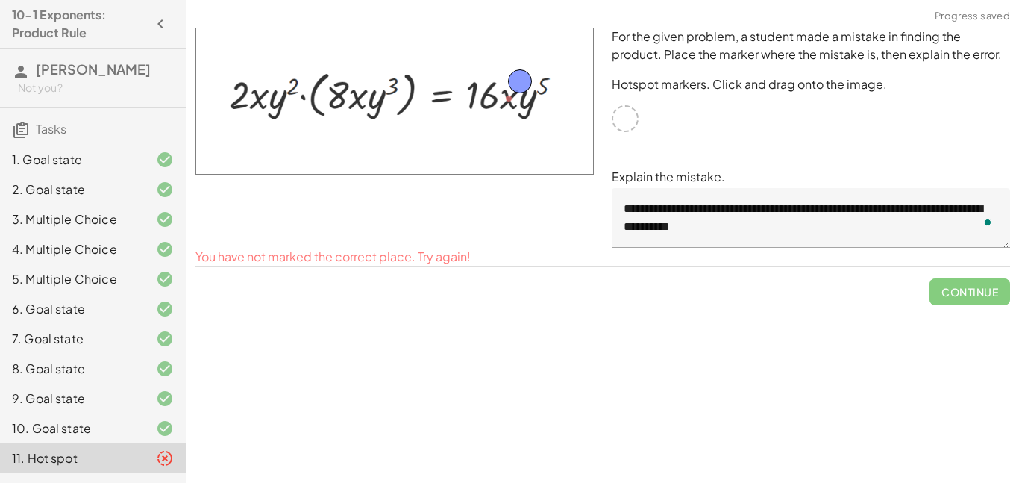
drag, startPoint x: 510, startPoint y: 102, endPoint x: 521, endPoint y: 85, distance: 20.5
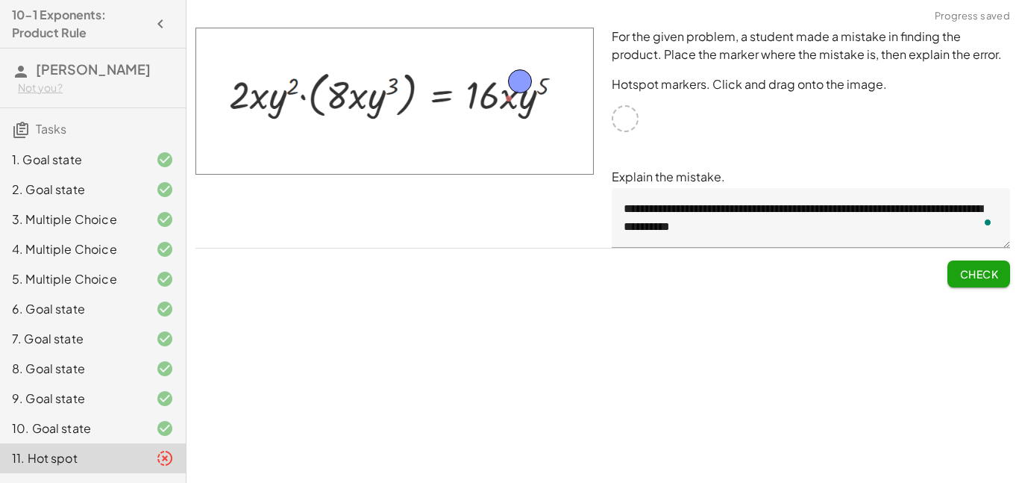
click at [968, 286] on button "Check" at bounding box center [979, 273] width 63 height 27
click at [968, 286] on button "Continue" at bounding box center [970, 273] width 81 height 27
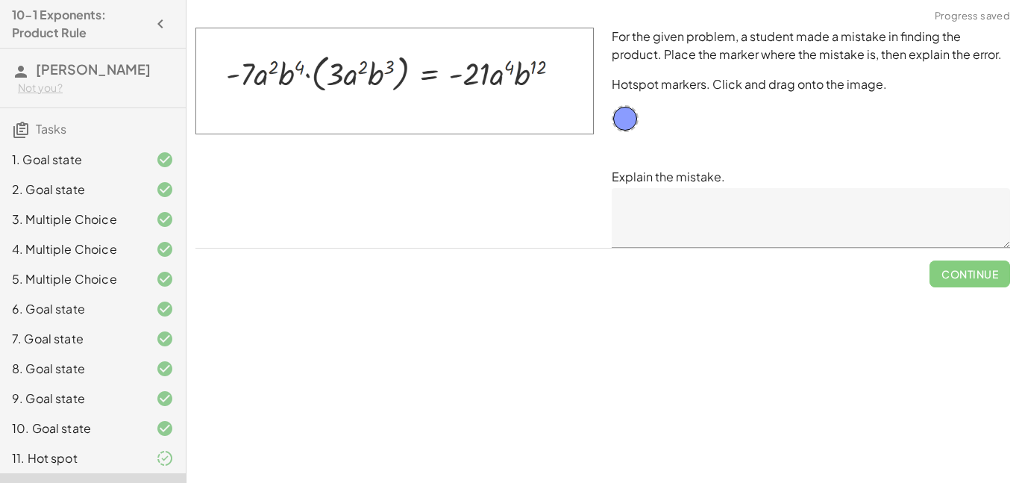
click at [648, 219] on textarea at bounding box center [811, 218] width 398 height 60
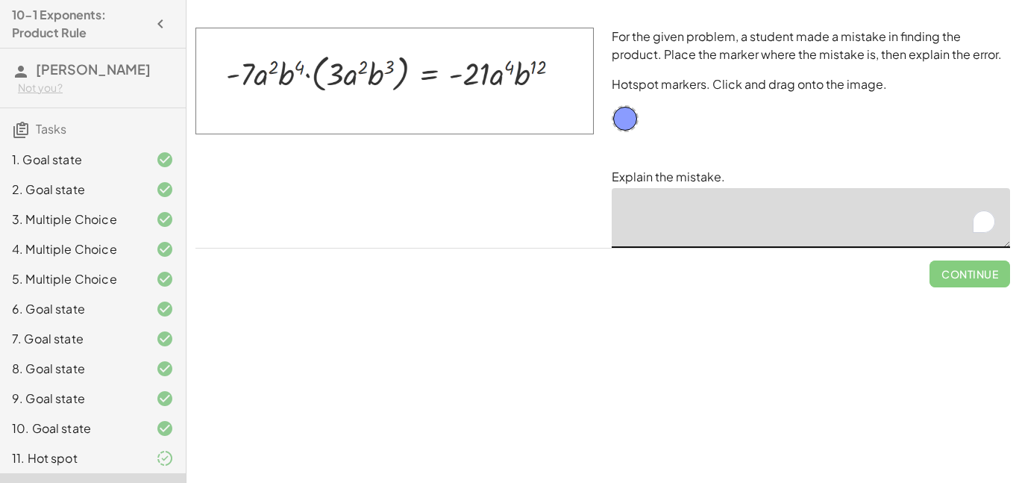
click at [668, 223] on textarea "To enrich screen reader interactions, please activate Accessibility in Grammarl…" at bounding box center [811, 218] width 398 height 60
drag, startPoint x: 626, startPoint y: 112, endPoint x: 539, endPoint y: 60, distance: 100.7
click at [677, 236] on textarea "To enrich screen reader interactions, please activate Accessibility in Grammarl…" at bounding box center [811, 218] width 398 height 60
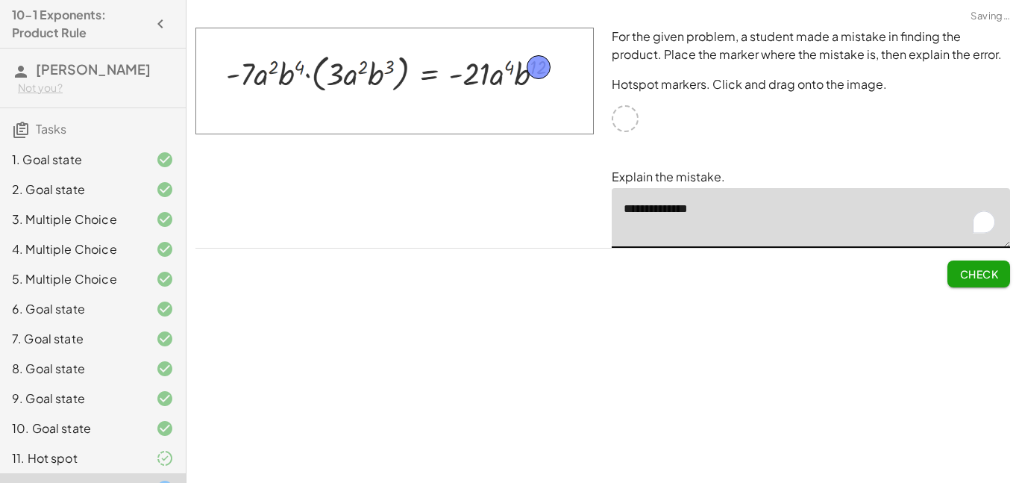
drag, startPoint x: 649, startPoint y: 215, endPoint x: 604, endPoint y: 204, distance: 46.0
click at [604, 204] on div "**********" at bounding box center [811, 138] width 416 height 238
click at [795, 219] on textarea "**********" at bounding box center [811, 218] width 398 height 60
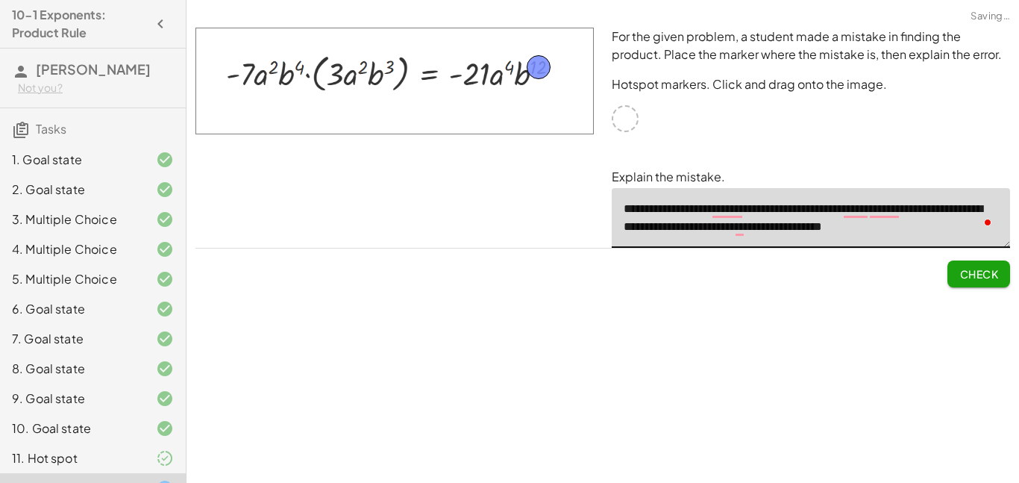
type textarea "**********"
click at [971, 270] on span "Check" at bounding box center [978, 273] width 39 height 13
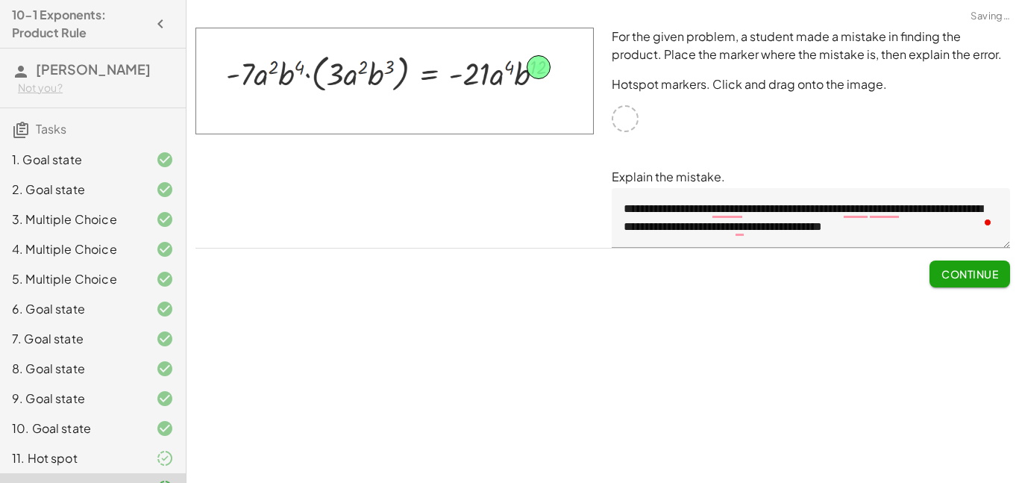
click at [971, 270] on span "Continue" at bounding box center [970, 273] width 57 height 13
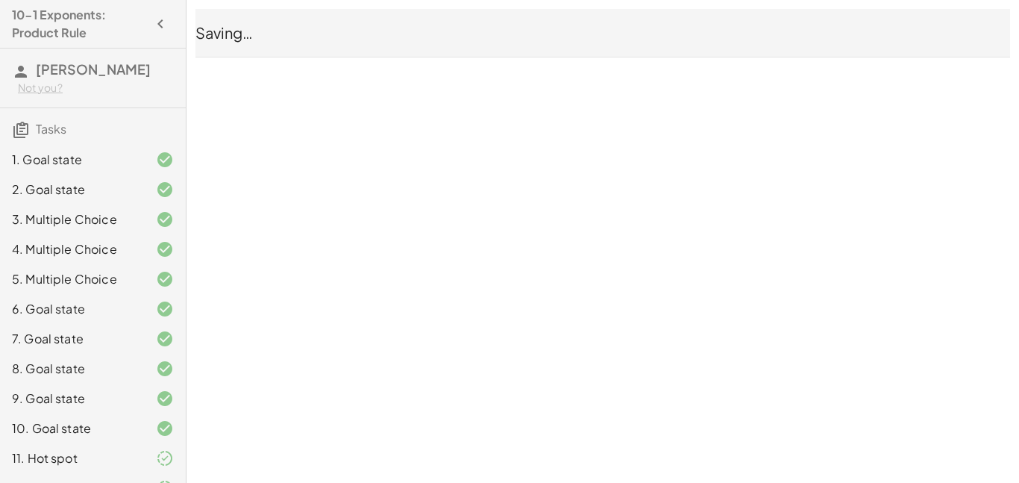
scroll to position [26, 0]
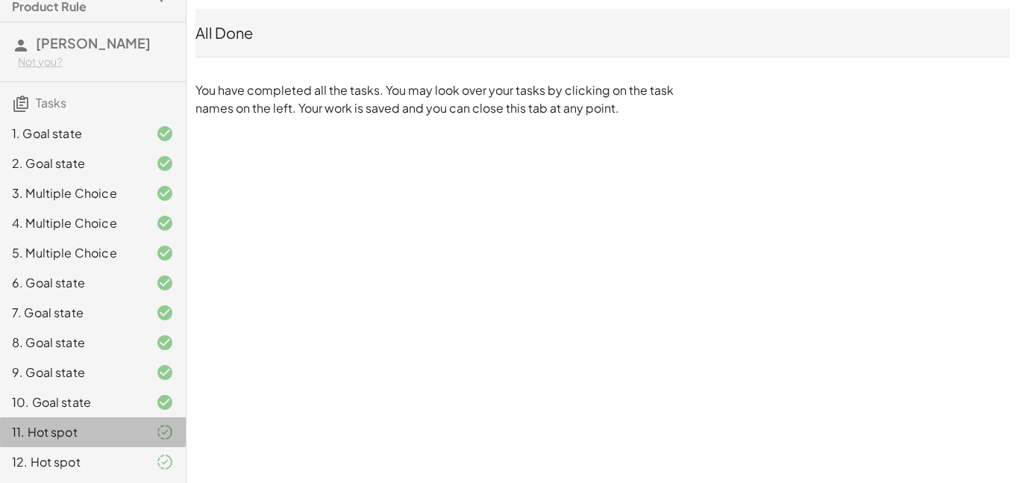
click at [150, 433] on div at bounding box center [153, 432] width 42 height 18
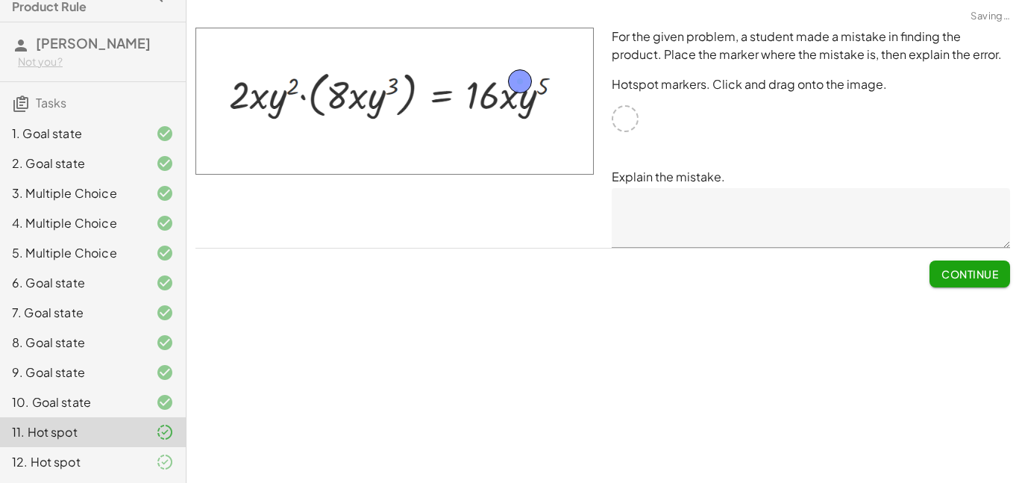
click at [152, 456] on div at bounding box center [153, 462] width 42 height 18
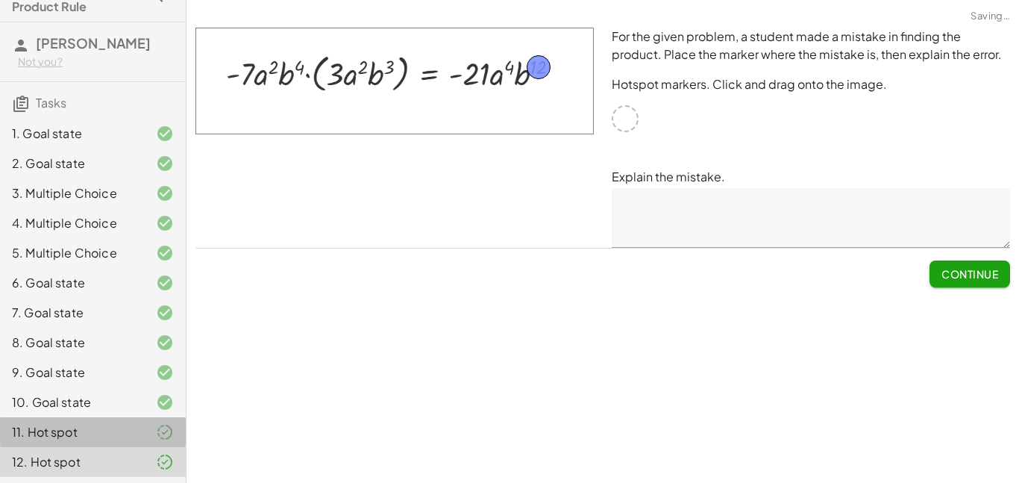
click at [142, 435] on div at bounding box center [153, 432] width 42 height 18
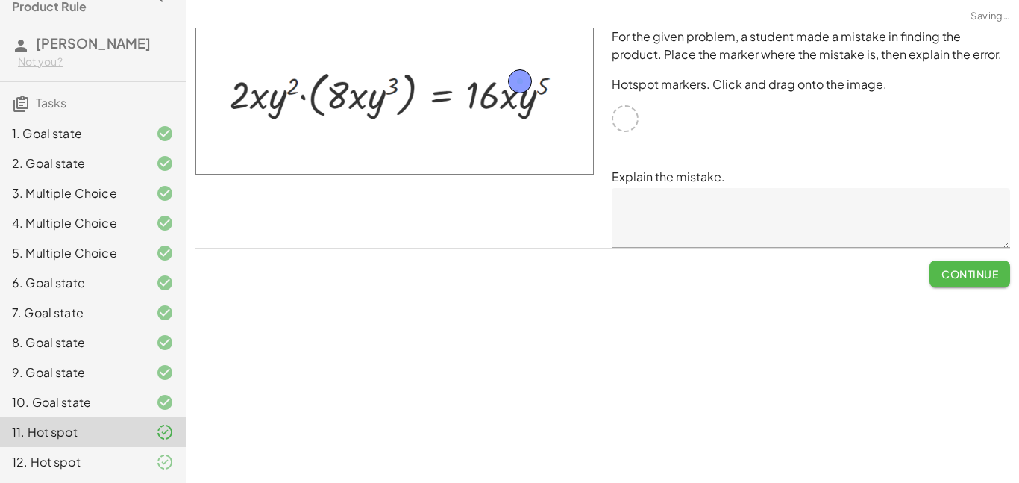
click at [940, 264] on button "Continue" at bounding box center [970, 273] width 81 height 27
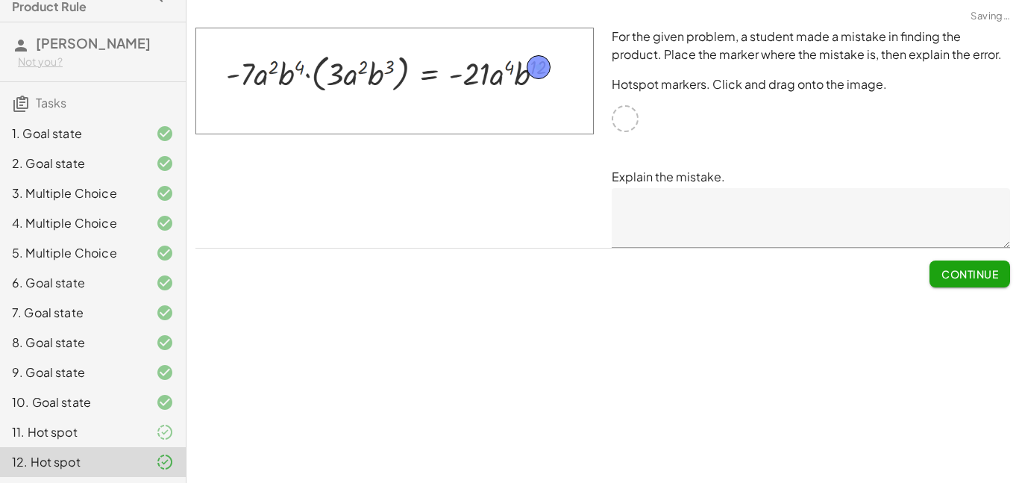
click at [940, 264] on button "Continue" at bounding box center [970, 273] width 81 height 27
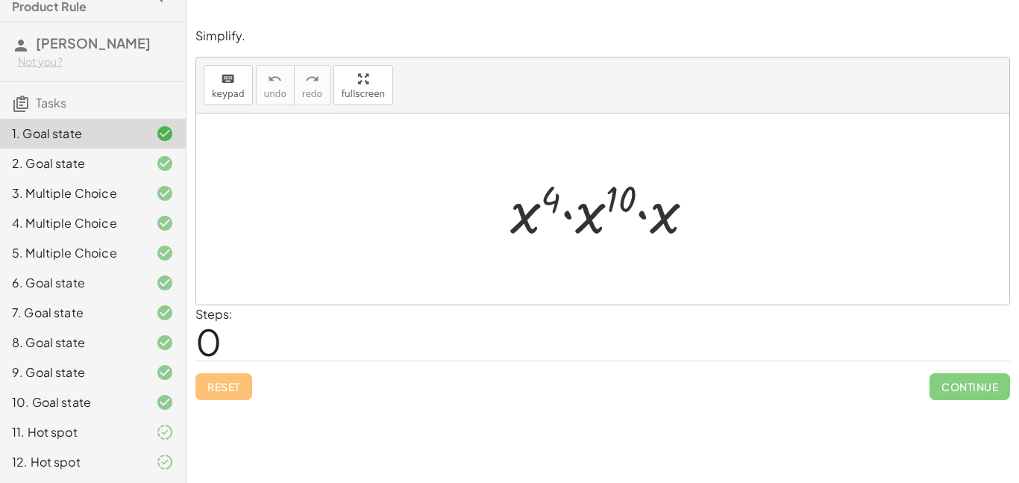
scroll to position [0, 0]
